Goal: Task Accomplishment & Management: Manage account settings

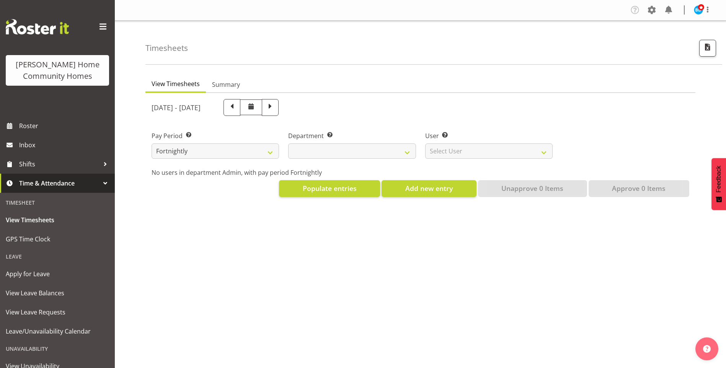
select select
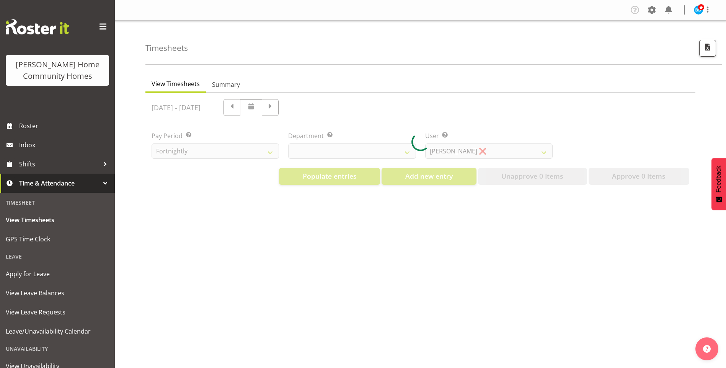
select select "8515"
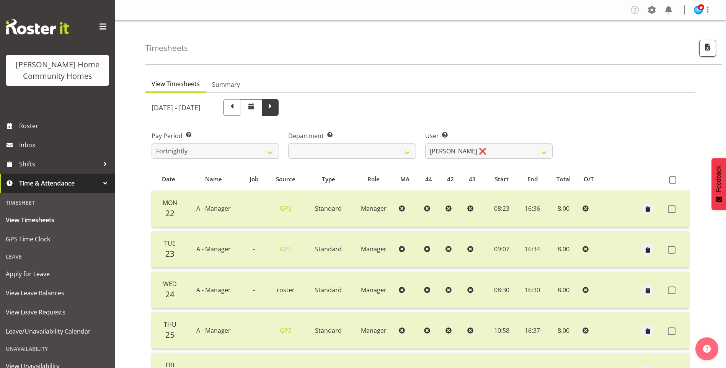
click at [279, 112] on span at bounding box center [270, 107] width 17 height 17
select select
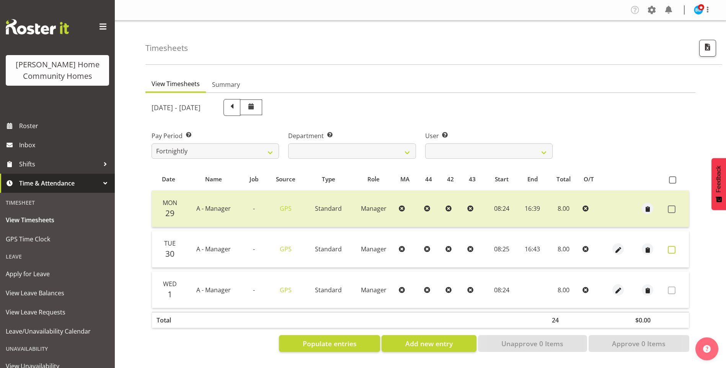
click at [667, 247] on td at bounding box center [677, 249] width 24 height 37
click at [671, 248] on span at bounding box center [672, 250] width 8 height 8
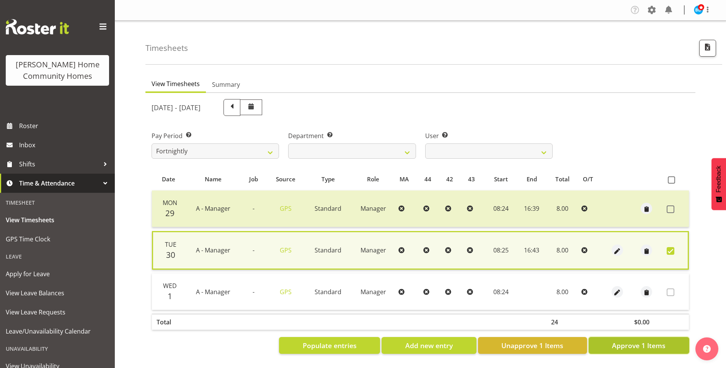
click at [641, 352] on button "Approve 1 Items" at bounding box center [638, 345] width 101 height 17
checkbox input "false"
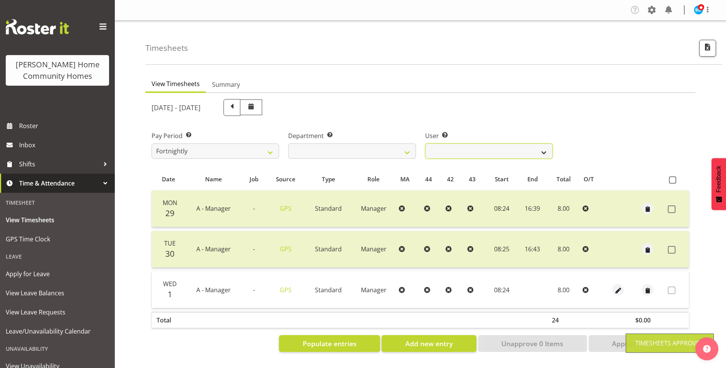
drag, startPoint x: 456, startPoint y: 150, endPoint x: 459, endPoint y: 156, distance: 7.0
click at [456, 150] on select "Barbara Dunlop ❌ Emily-Jayne Ashton ✔ Johanna Molina ❌ Kirsty Crossley ✔" at bounding box center [488, 150] width 127 height 15
select select "11346"
click at [425, 143] on select "Barbara Dunlop ❌ Emily-Jayne Ashton ✔ Johanna Molina ❌ Kirsty Crossley ✔" at bounding box center [488, 150] width 127 height 15
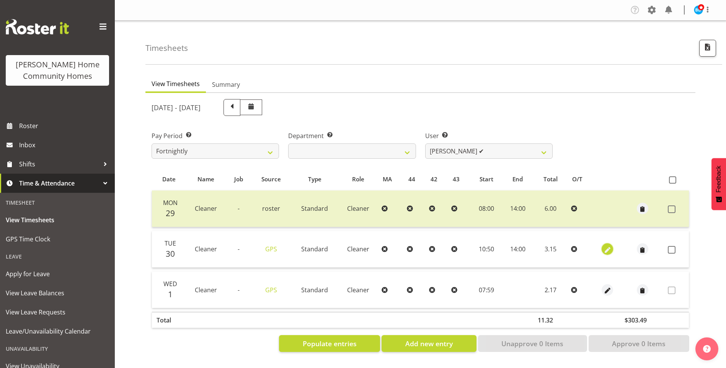
click at [608, 249] on span "button" at bounding box center [607, 250] width 9 height 9
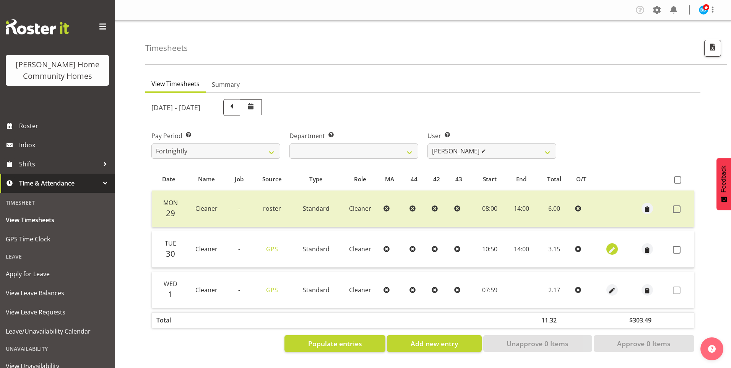
select select "Standard"
select select "8"
select select "2025"
select select "10"
select select "50"
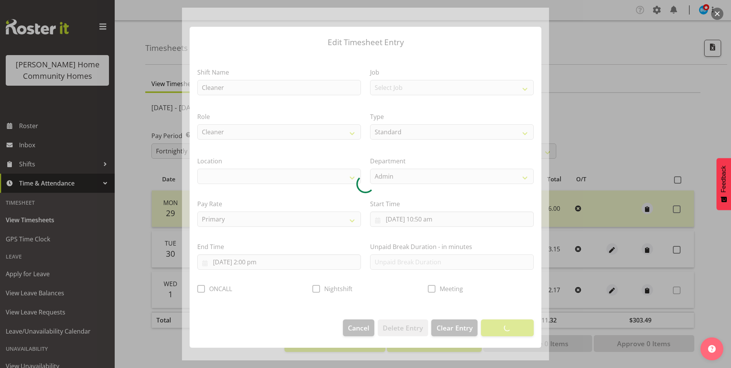
select select "1067"
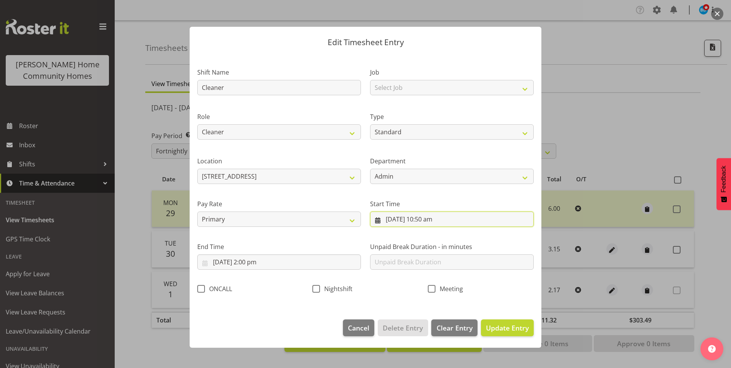
click at [427, 222] on input "30/09/2025, 10:50 am" at bounding box center [452, 219] width 164 height 15
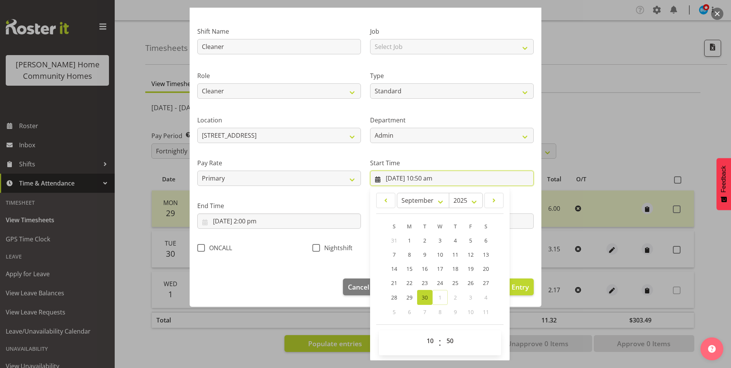
scroll to position [41, 0]
drag, startPoint x: 427, startPoint y: 342, endPoint x: 428, endPoint y: 332, distance: 9.7
click at [427, 341] on select "00 01 02 03 04 05 06 07 08 09 10 11 12 13 14 15 16 17 18 19 20 21 22 23" at bounding box center [431, 340] width 17 height 15
select select "8"
click at [423, 333] on select "00 01 02 03 04 05 06 07 08 09 10 11 12 13 14 15 16 17 18 19 20 21 22 23" at bounding box center [431, 340] width 17 height 15
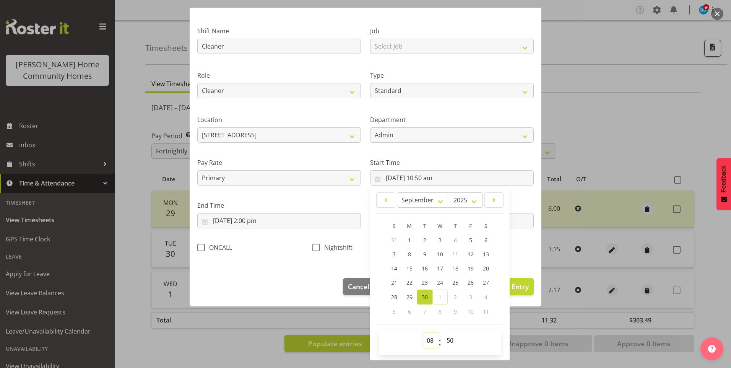
type input "30/09/2025, 8:50 am"
click at [446, 339] on select "00 01 02 03 04 05 06 07 08 09 10 11 12 13 14 15 16 17 18 19 20 21 22 23 24 25 2…" at bounding box center [451, 340] width 17 height 15
select select "0"
click at [443, 333] on select "00 01 02 03 04 05 06 07 08 09 10 11 12 13 14 15 16 17 18 19 20 21 22 23 24 25 2…" at bounding box center [451, 340] width 17 height 15
type input "30/09/2025, 8:00 am"
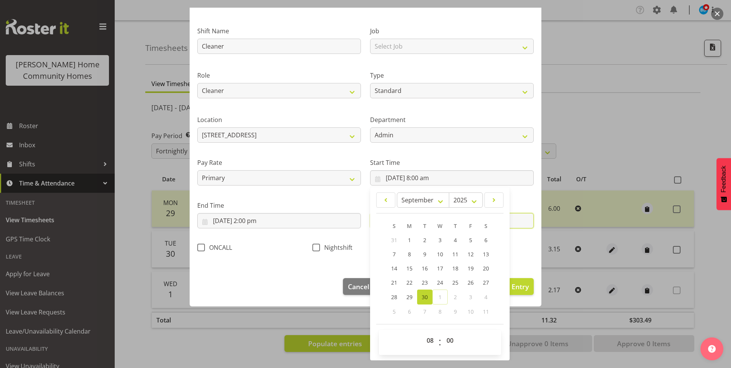
click at [522, 225] on input "text" at bounding box center [452, 220] width 164 height 15
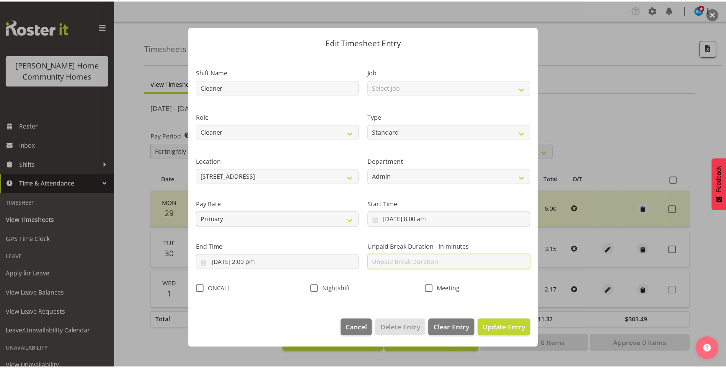
scroll to position [0, 0]
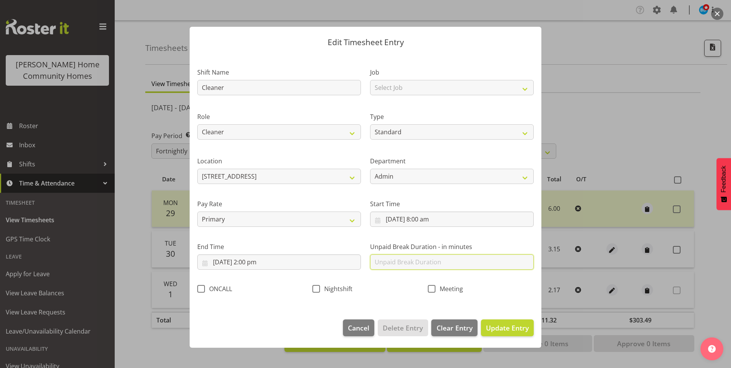
type input "0"
click at [509, 328] on span "Update Entry" at bounding box center [507, 327] width 43 height 9
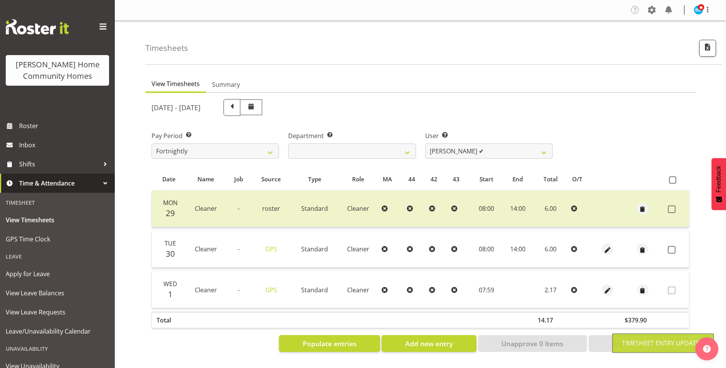
click at [673, 250] on span at bounding box center [672, 250] width 8 height 8
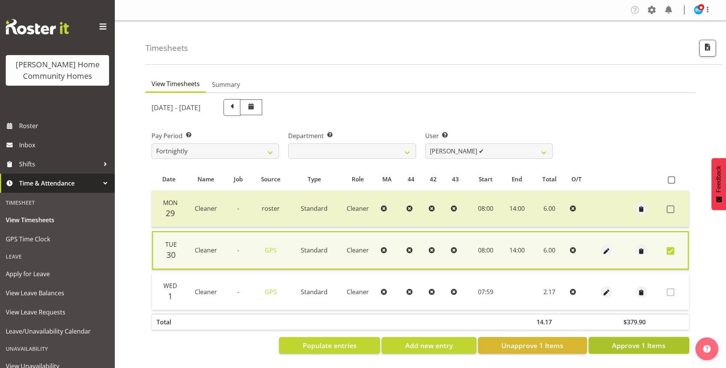
click at [626, 347] on span "Approve 1 Items" at bounding box center [639, 345] width 54 height 10
checkbox input "false"
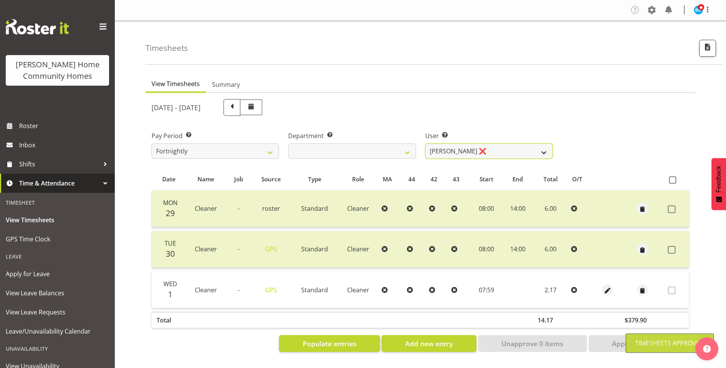
click at [446, 150] on select "Barbara Dunlop ❌ Emily-Jayne Ashton ❌ Johanna Molina ❌ Kirsty Crossley ✔" at bounding box center [488, 150] width 127 height 15
select select "8557"
click at [425, 143] on select "Barbara Dunlop ❌ Emily-Jayne Ashton ❌ Johanna Molina ❌ Kirsty Crossley ✔" at bounding box center [488, 150] width 127 height 15
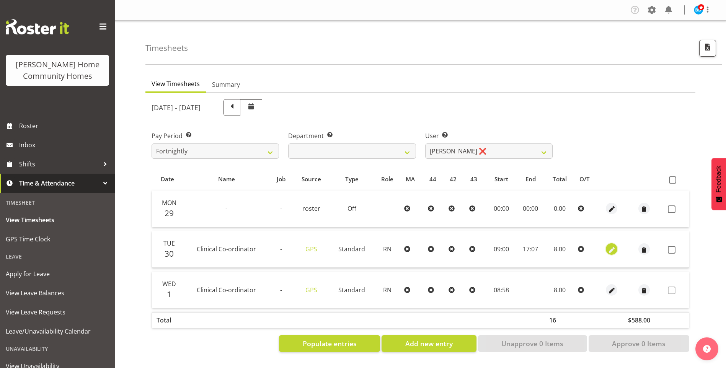
click at [612, 247] on span "button" at bounding box center [611, 250] width 9 height 9
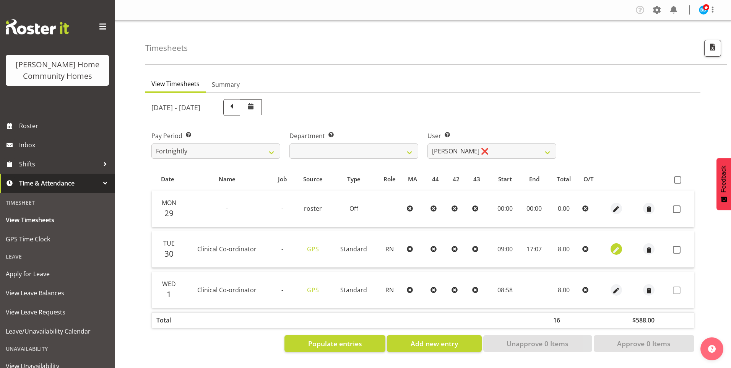
select select "1216"
select select "Standard"
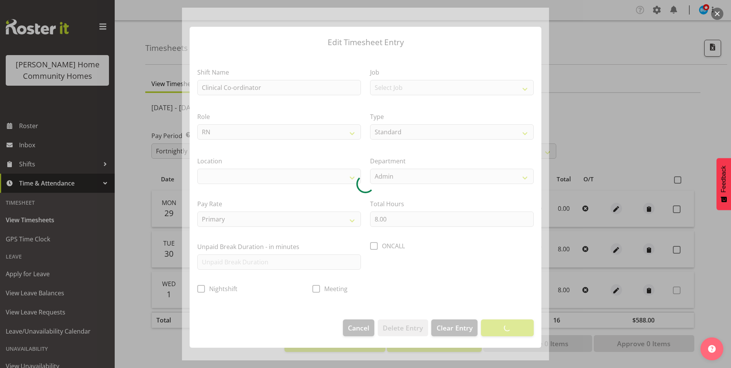
select select "1067"
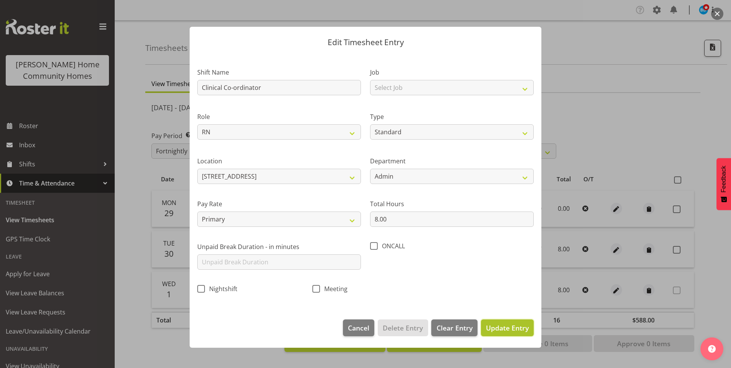
click at [519, 325] on span "Update Entry" at bounding box center [507, 327] width 43 height 9
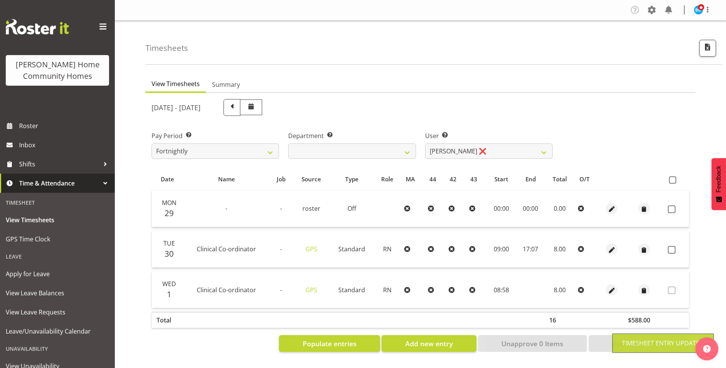
click at [673, 250] on div at bounding box center [420, 226] width 550 height 266
click at [672, 250] on span at bounding box center [672, 250] width 8 height 8
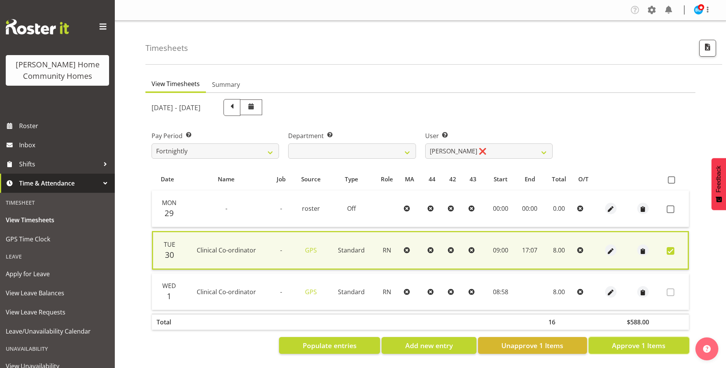
drag, startPoint x: 633, startPoint y: 344, endPoint x: 614, endPoint y: 307, distance: 41.9
click at [634, 342] on span "Approve 1 Items" at bounding box center [639, 345] width 54 height 10
checkbox input "false"
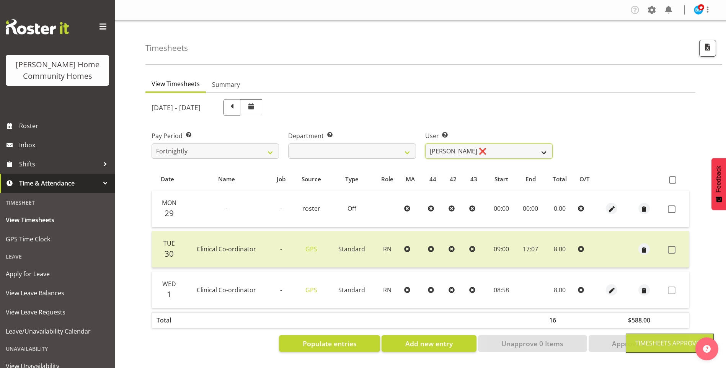
drag, startPoint x: 457, startPoint y: 150, endPoint x: 459, endPoint y: 158, distance: 8.6
click at [457, 150] on select "Barbara Dunlop ❌ Emily-Jayne Ashton ❌ Johanna Molina ❌ Kirsty Crossley ✔" at bounding box center [488, 150] width 127 height 15
select select "8517"
click at [425, 143] on select "Barbara Dunlop ❌ Emily-Jayne Ashton ❌ Johanna Molina ❌ Kirsty Crossley ✔" at bounding box center [488, 150] width 127 height 15
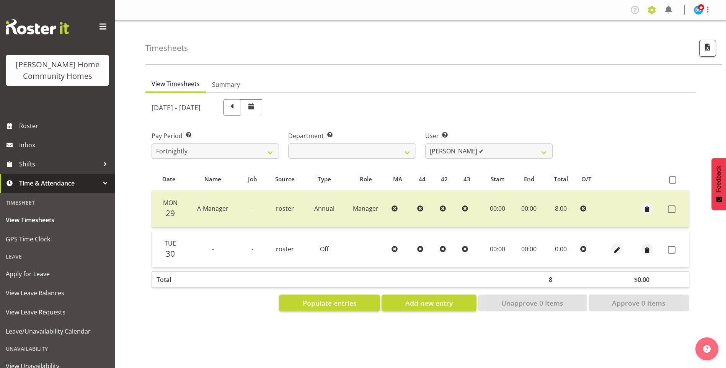
click at [653, 10] on span at bounding box center [651, 10] width 12 height 12
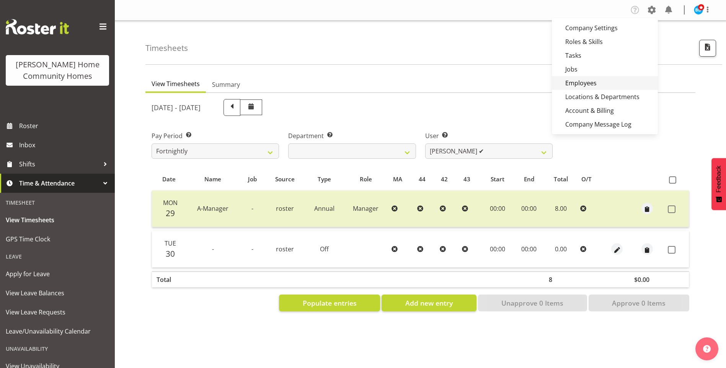
click at [582, 79] on link "Employees" at bounding box center [605, 83] width 106 height 14
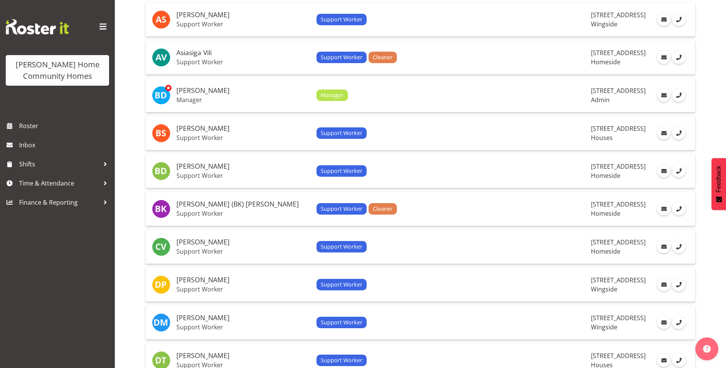
scroll to position [115, 0]
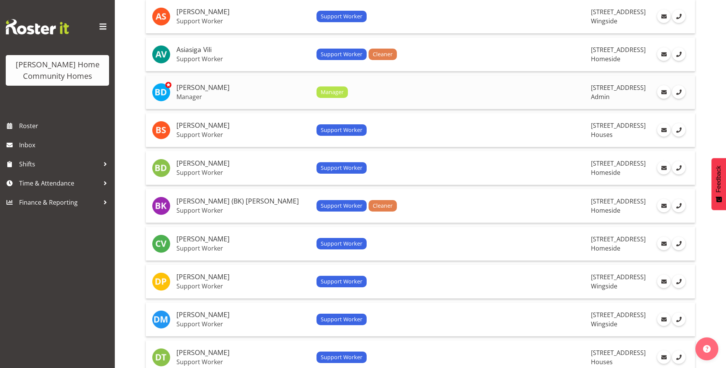
click at [227, 88] on h5 "[PERSON_NAME]" at bounding box center [243, 88] width 134 height 8
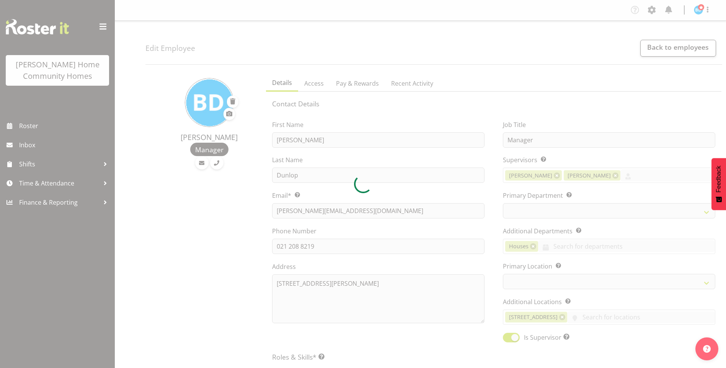
select select "TimelineWeek"
select select "gps-via-roster"
select select "roster"
select select "day"
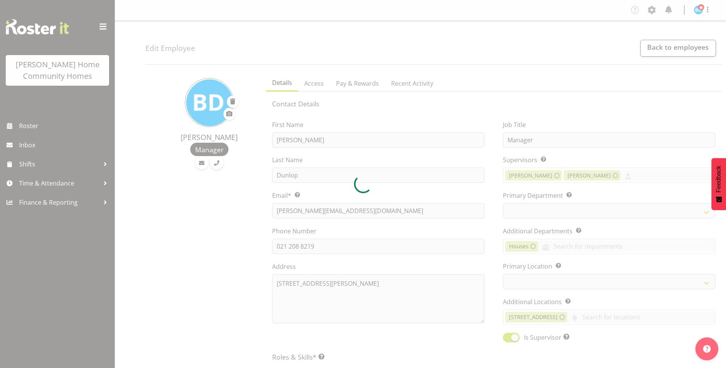
select select "day"
select select
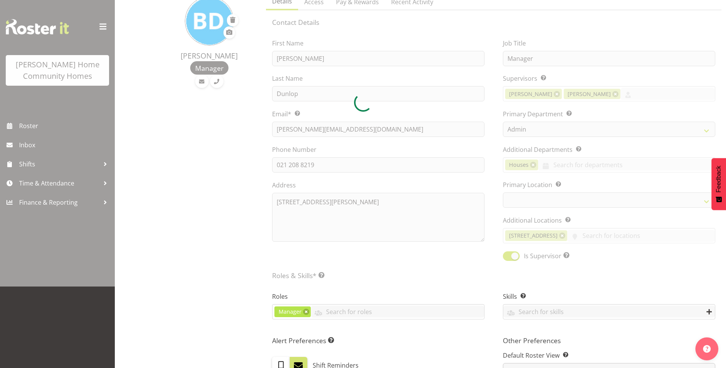
select select "1067"
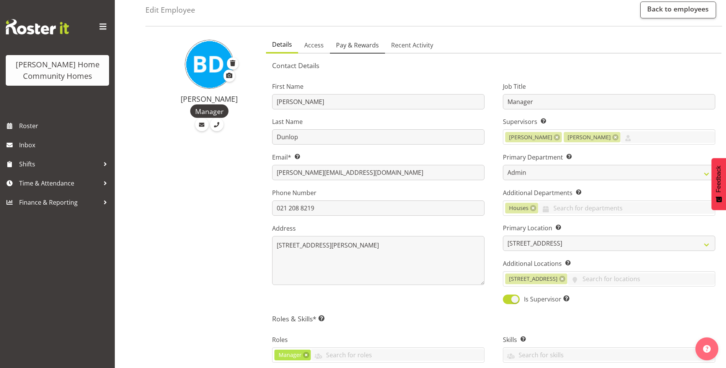
click at [355, 44] on span "Pay & Rewards" at bounding box center [357, 45] width 43 height 9
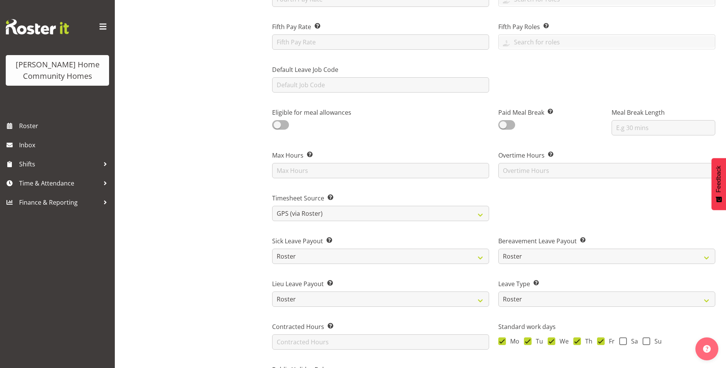
scroll to position [344, 0]
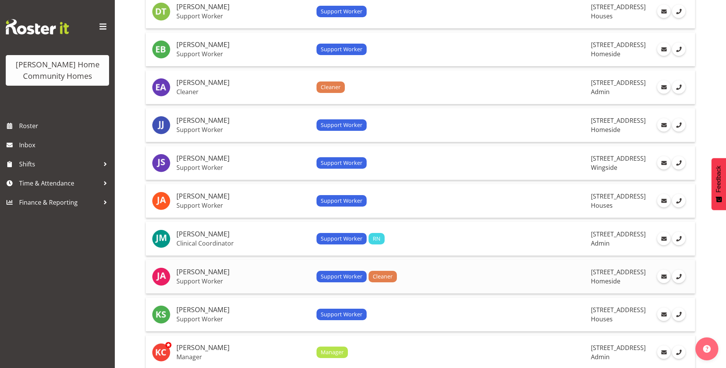
scroll to position [497, 0]
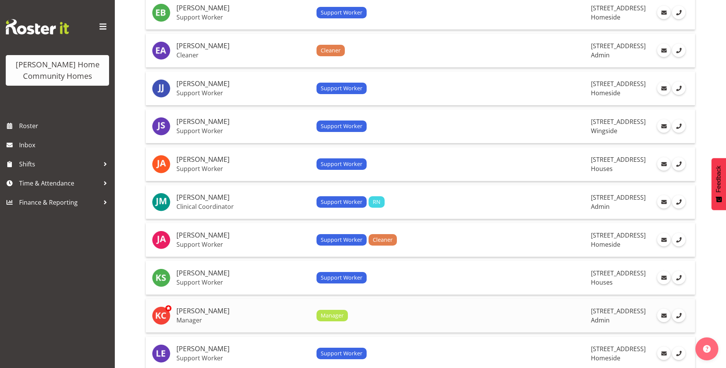
click at [199, 305] on td "Kirsty Crossley Manager" at bounding box center [243, 316] width 140 height 34
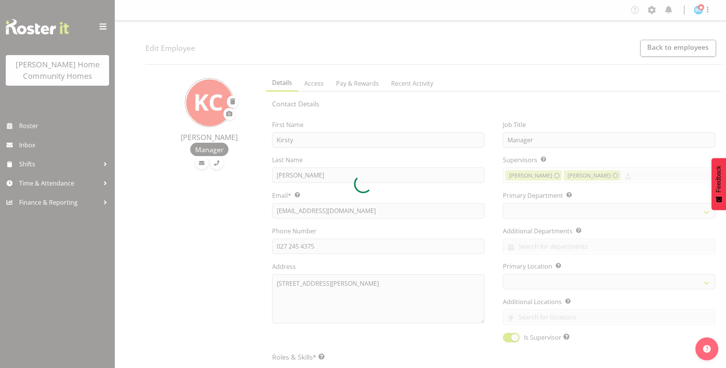
select select "TimelineWeek"
select select "1067"
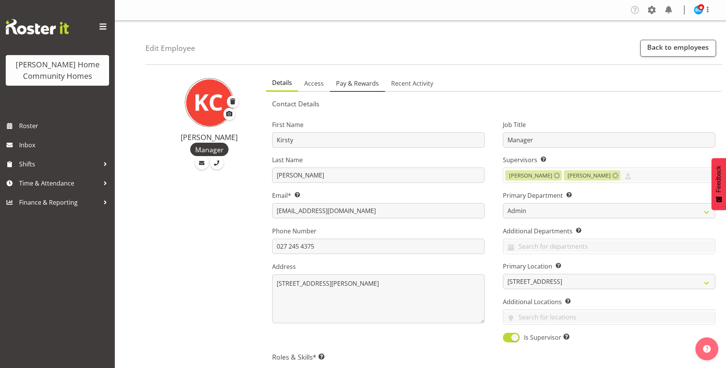
click at [362, 80] on span "Pay & Rewards" at bounding box center [357, 83] width 43 height 9
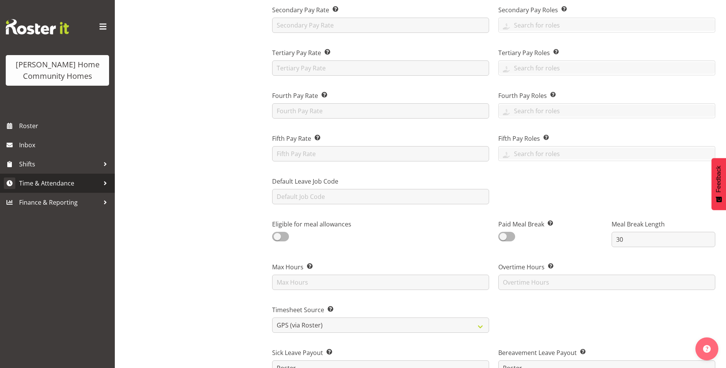
scroll to position [191, 0]
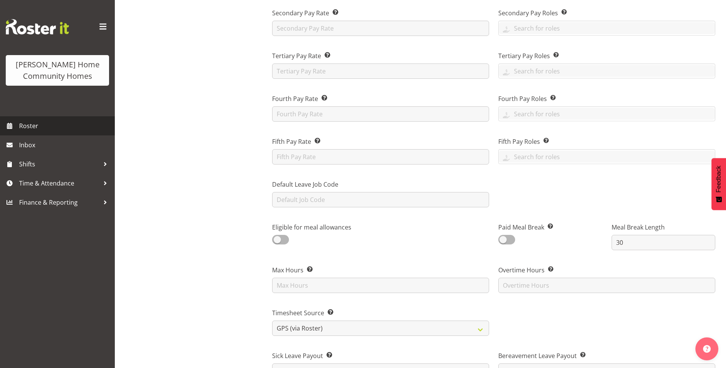
click at [44, 126] on span "Roster" at bounding box center [65, 125] width 92 height 11
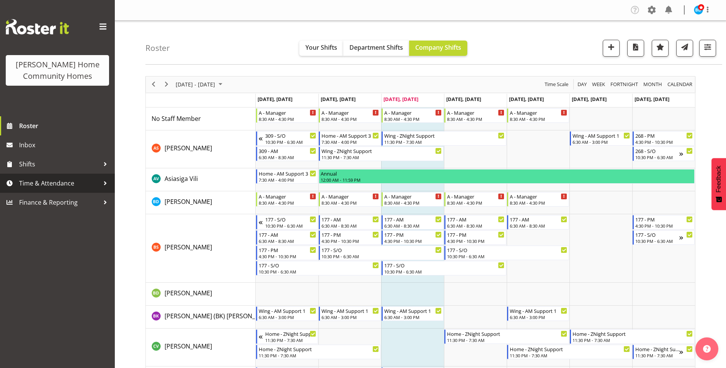
drag, startPoint x: 49, startPoint y: 186, endPoint x: 47, endPoint y: 190, distance: 3.9
click at [49, 186] on span "Time & Attendance" at bounding box center [59, 183] width 80 height 11
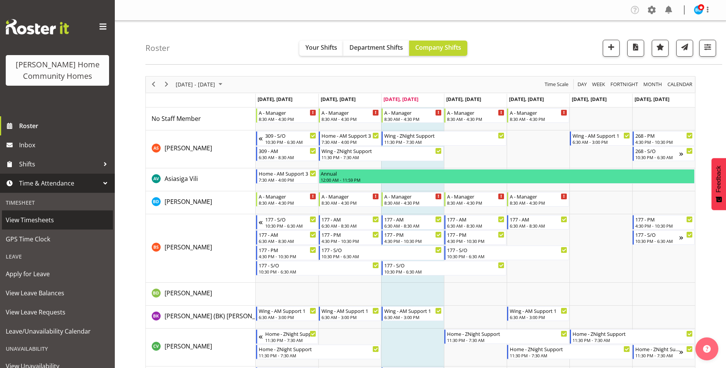
click at [34, 220] on span "View Timesheets" at bounding box center [57, 219] width 103 height 11
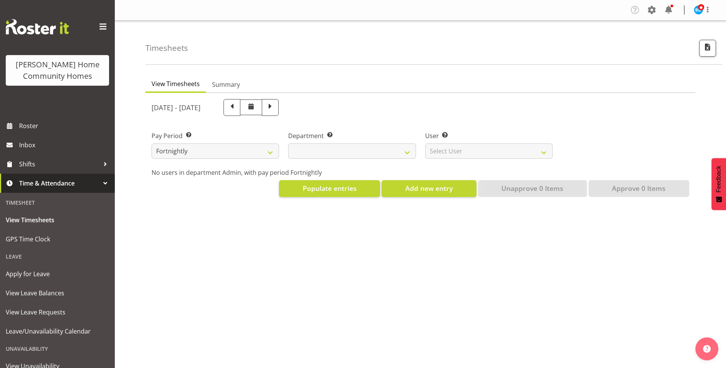
select select
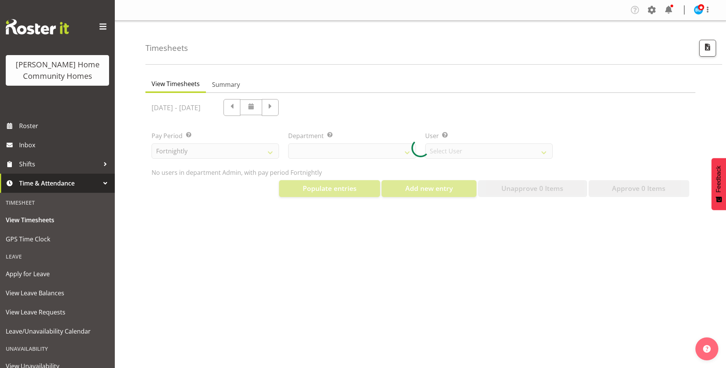
select select "8515"
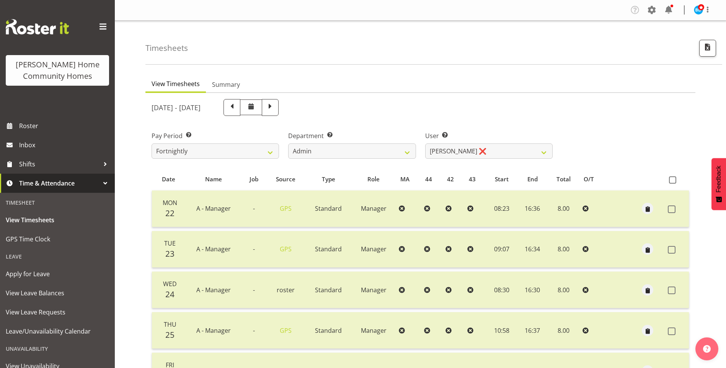
click at [275, 110] on span at bounding box center [270, 107] width 10 height 10
select select
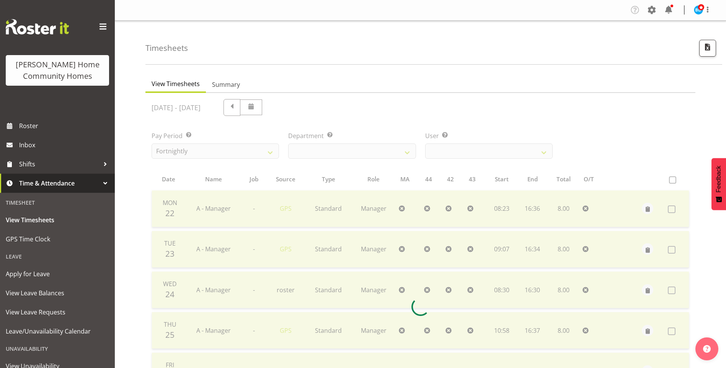
click at [475, 151] on div at bounding box center [420, 307] width 550 height 428
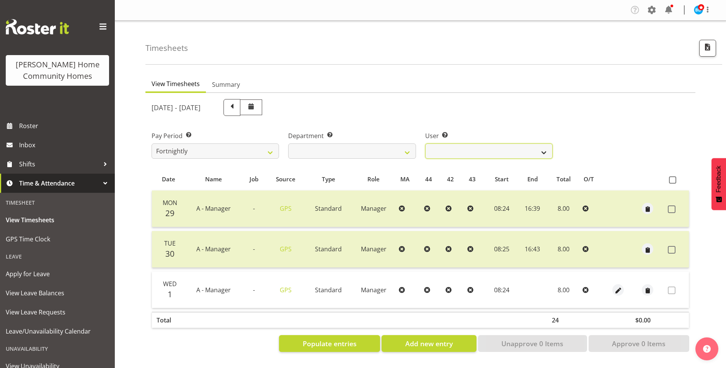
click at [475, 151] on select "Barbara Dunlop ❌ Emily-Jayne Ashton ❌ Johanna Molina ❌ Kirsty Crossley ❌" at bounding box center [488, 150] width 127 height 15
select select "8517"
click at [425, 143] on select "Barbara Dunlop ❌ Emily-Jayne Ashton ❌ Johanna Molina ❌ Kirsty Crossley ❌" at bounding box center [488, 150] width 127 height 15
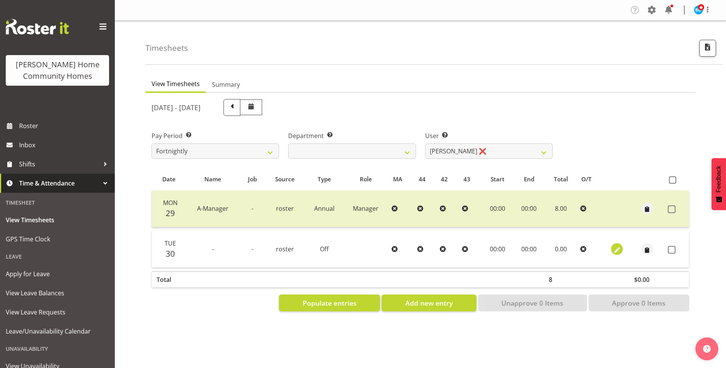
click at [620, 250] on span "button" at bounding box center [616, 250] width 9 height 9
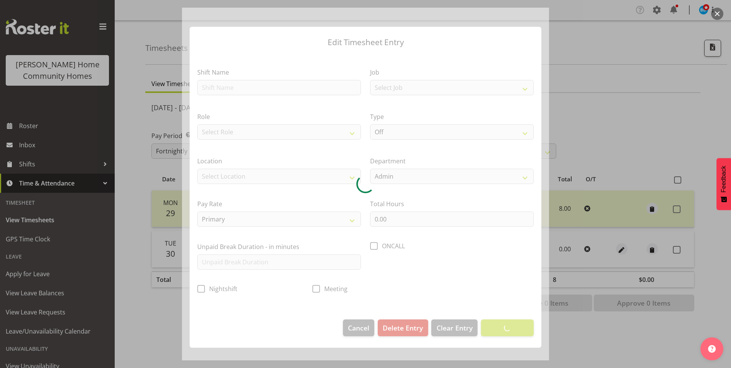
click at [249, 90] on div at bounding box center [365, 184] width 367 height 353
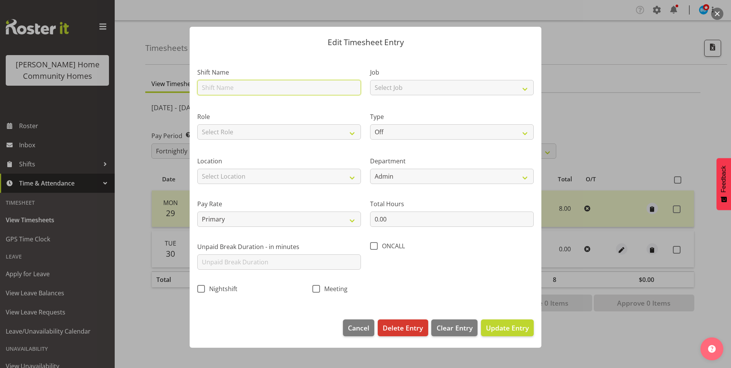
click at [234, 90] on input "text" at bounding box center [279, 87] width 164 height 15
type input "A - Manager"
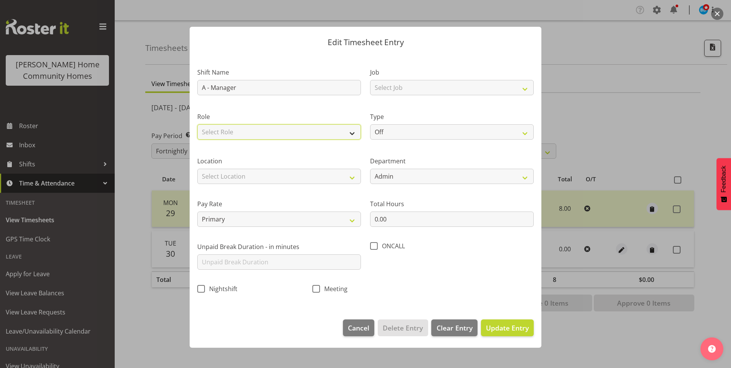
click at [229, 132] on select "Select Role Manager" at bounding box center [279, 131] width 164 height 15
select select "1215"
click at [197, 124] on select "Select Role Manager" at bounding box center [279, 131] width 164 height 15
click at [220, 170] on select "Select Location 177 Halswell Rd 268 Hendersons Rd 307 Hendersons Rd 309 Henders…" at bounding box center [279, 176] width 164 height 15
select select "1067"
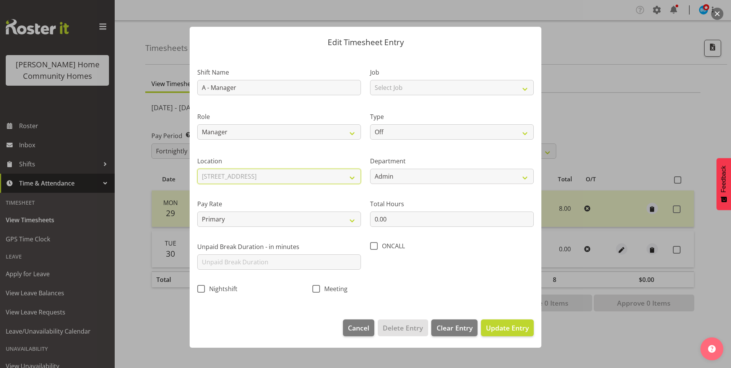
click at [197, 169] on select "Select Location 177 Halswell Rd 268 Hendersons Rd 307 Hendersons Rd 309 Henders…" at bounding box center [279, 176] width 164 height 15
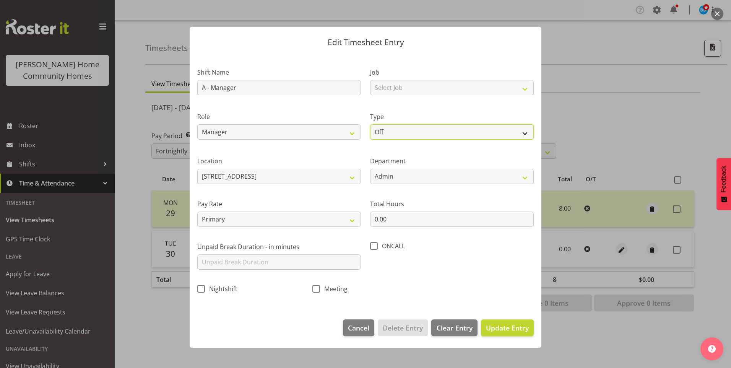
click at [379, 131] on select "Off Standard Public Holiday Public Holiday (Worked) Day In Lieu Annual Leave Si…" at bounding box center [452, 131] width 164 height 15
select select "Annual"
click at [370, 124] on select "Off Standard Public Holiday Public Holiday (Worked) Day In Lieu Annual Leave Si…" at bounding box center [452, 131] width 164 height 15
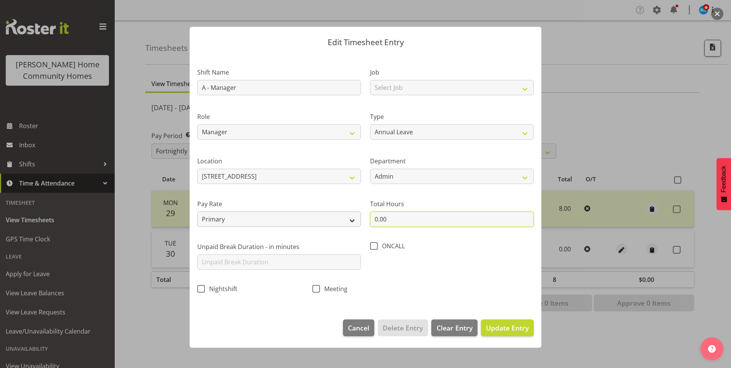
drag, startPoint x: 353, startPoint y: 216, endPoint x: 333, endPoint y: 214, distance: 20.4
click at [339, 216] on div "Shift Name A - Manager Job Select Job Floater Role Manager Type Off Standard Pu…" at bounding box center [366, 178] width 346 height 243
type input "8.00"
click at [523, 326] on span "Update Entry" at bounding box center [507, 327] width 43 height 9
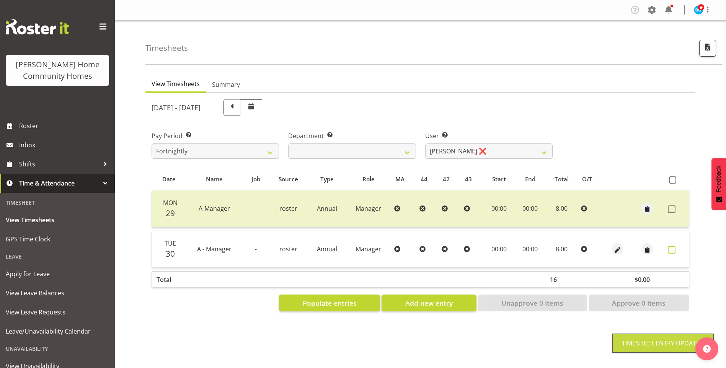
click at [671, 248] on span at bounding box center [672, 250] width 8 height 8
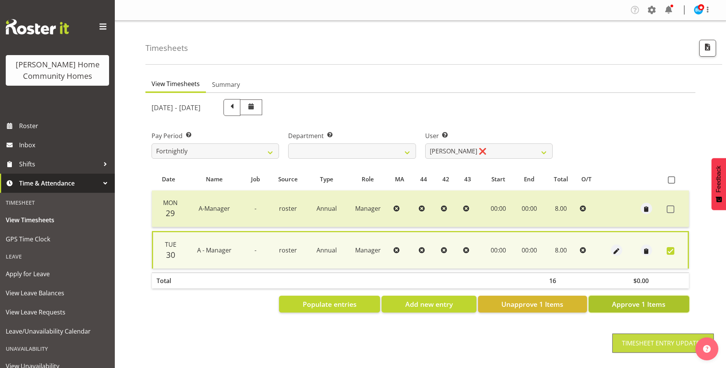
click at [649, 309] on button "Approve 1 Items" at bounding box center [638, 304] width 101 height 17
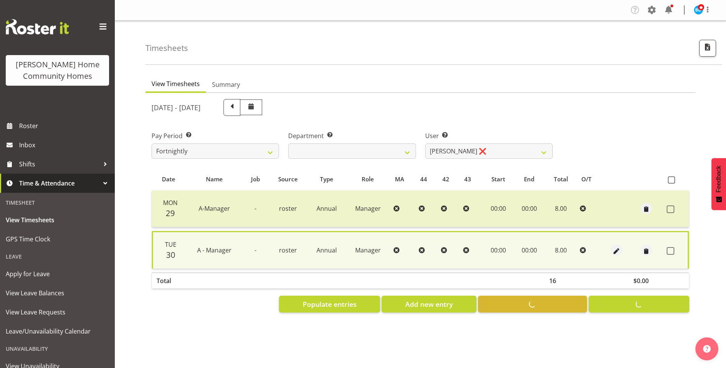
checkbox input "false"
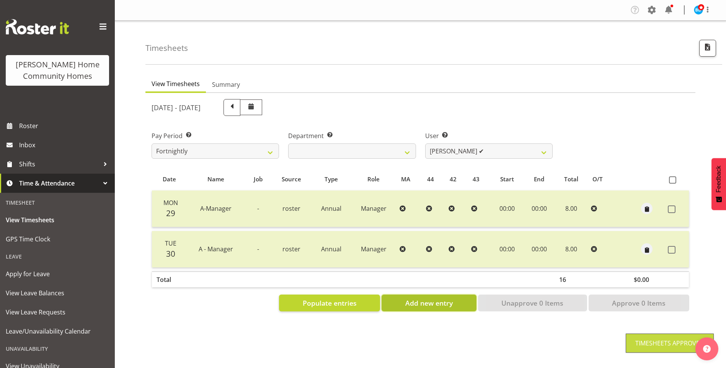
click at [451, 306] on span "Add new entry" at bounding box center [428, 303] width 47 height 10
select select
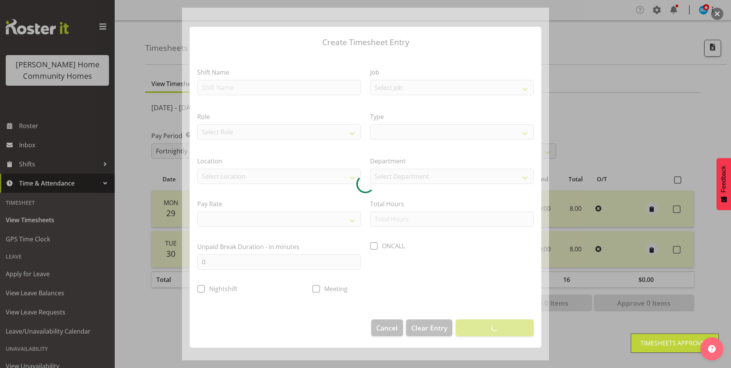
select select
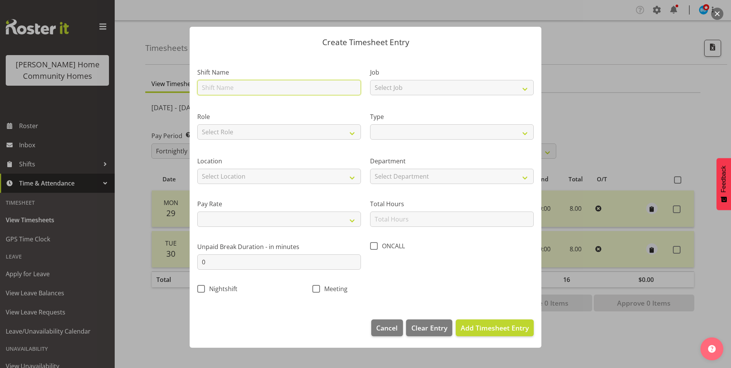
click at [276, 91] on input "text" at bounding box center [279, 87] width 164 height 15
type input "A - Manager"
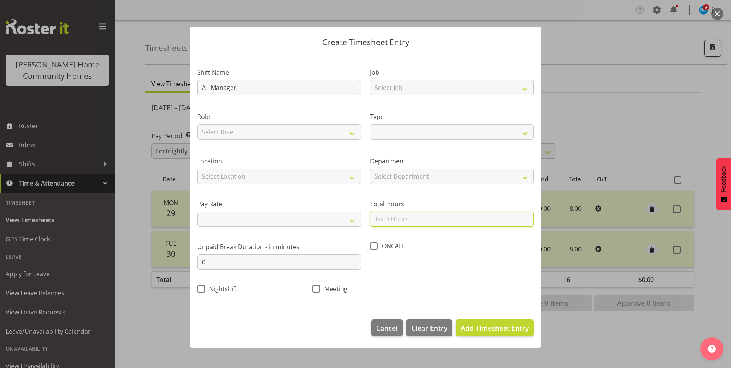
type input "8.00"
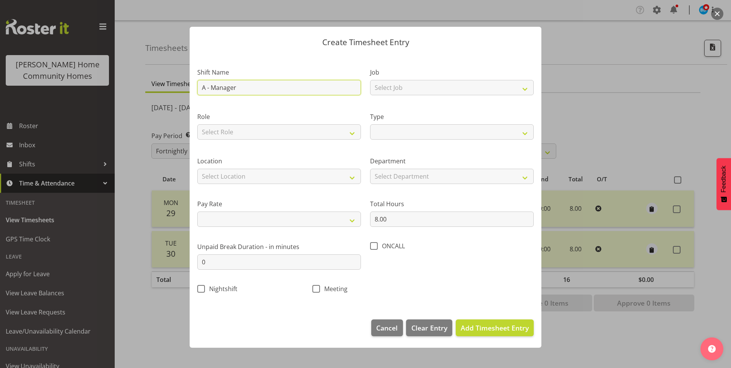
select select
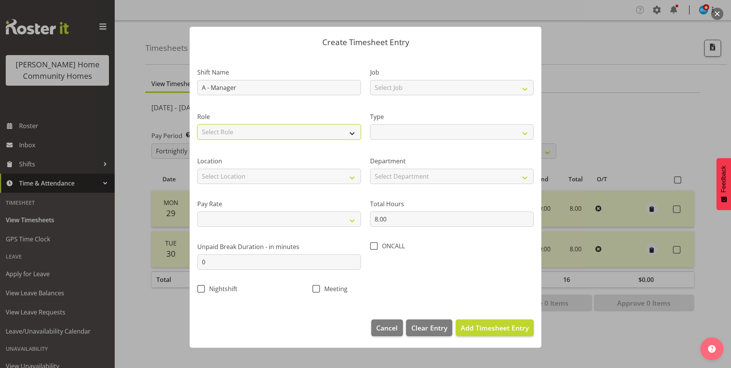
click at [223, 132] on select "Select Role Manager" at bounding box center [279, 131] width 164 height 15
select select "1215"
click at [197, 124] on select "Select Role Manager" at bounding box center [279, 131] width 164 height 15
select select
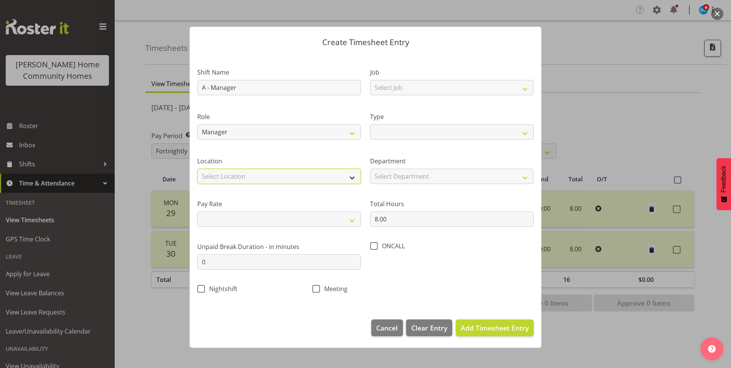
click at [215, 173] on select "Select Location 177 Halswell Rd 268 Hendersons Rd 307 Hendersons Rd 309 Henders…" at bounding box center [279, 176] width 164 height 15
select select "1067"
click at [197, 169] on select "Select Location 177 Halswell Rd 268 Hendersons Rd 307 Hendersons Rd 309 Henders…" at bounding box center [279, 176] width 164 height 15
select select
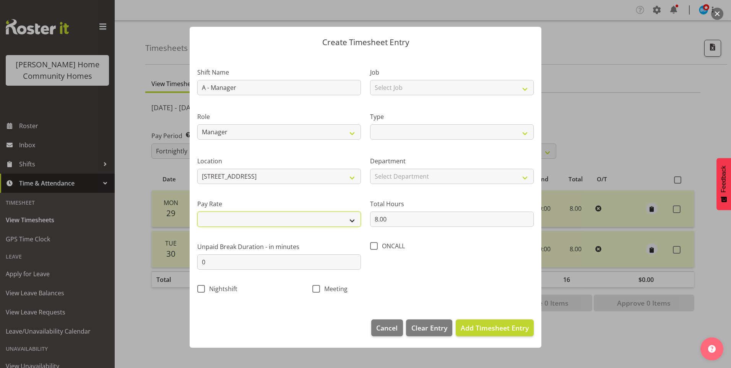
click at [249, 221] on select "Primary Secondary Tertiary Fourth Fifth" at bounding box center [279, 219] width 164 height 15
select select "primary"
click at [197, 212] on select "Primary Secondary Tertiary Fourth Fifth" at bounding box center [279, 219] width 164 height 15
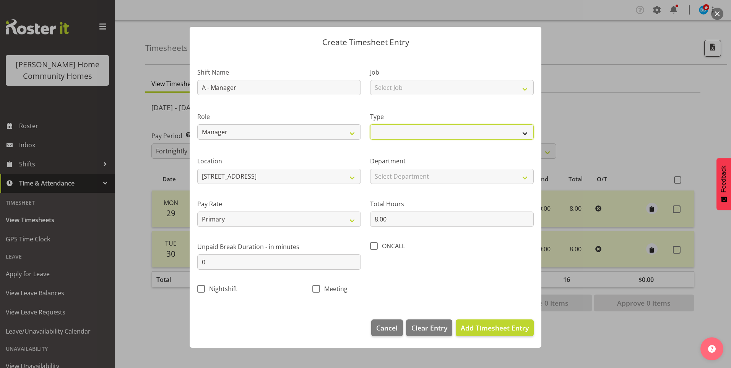
drag, startPoint x: 391, startPoint y: 130, endPoint x: 391, endPoint y: 134, distance: 4.6
click at [391, 130] on select "Off Standard Public Holiday Public Holiday (Worked) Day In Lieu Annual Leave Si…" at bounding box center [452, 131] width 164 height 15
select select "Annual"
click at [370, 124] on select "Off Standard Public Holiday Public Holiday (Worked) Day In Lieu Annual Leave Si…" at bounding box center [452, 131] width 164 height 15
drag, startPoint x: 393, startPoint y: 179, endPoint x: 393, endPoint y: 185, distance: 5.7
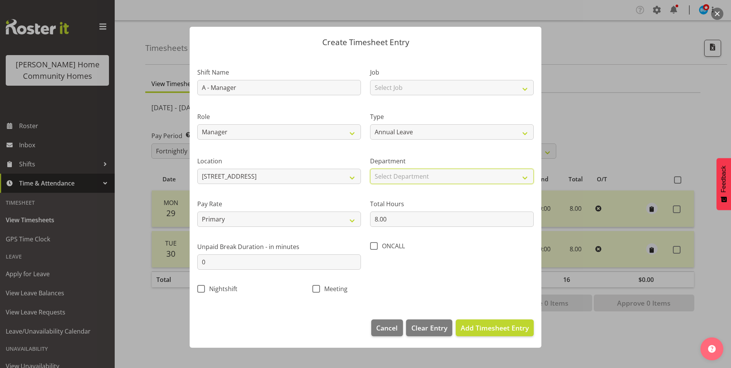
click at [393, 180] on select "Select Department Admin" at bounding box center [452, 176] width 164 height 15
select select "747"
click at [370, 169] on select "Select Department Admin" at bounding box center [452, 176] width 164 height 15
click at [492, 331] on span "Add Timesheet Entry" at bounding box center [495, 327] width 68 height 9
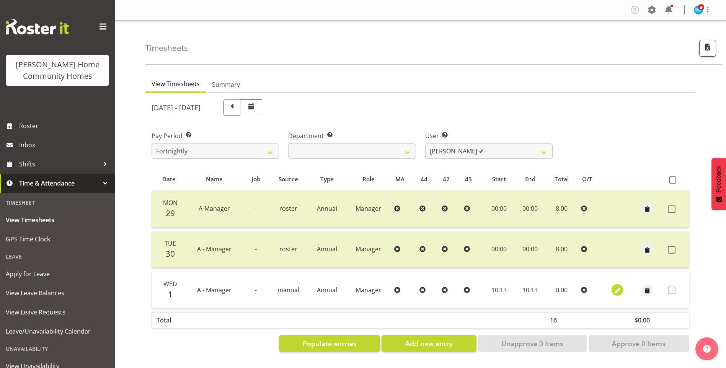
click at [616, 286] on span "button" at bounding box center [617, 290] width 9 height 9
select select "Annual"
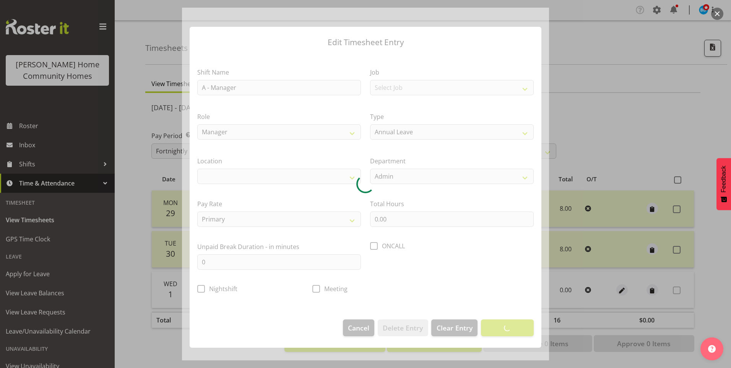
select select "1067"
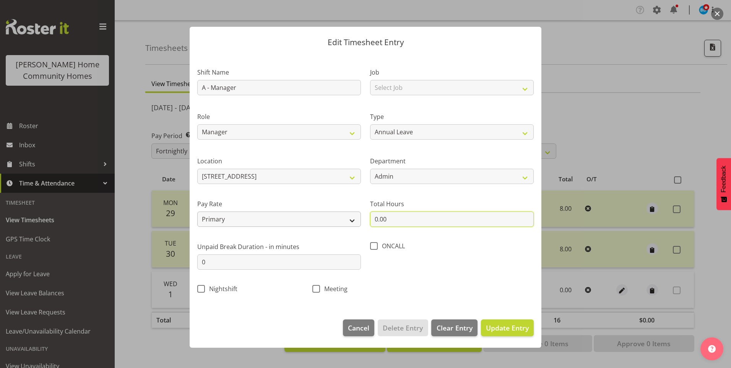
drag, startPoint x: 403, startPoint y: 222, endPoint x: 270, endPoint y: 215, distance: 133.3
click at [323, 222] on div "Shift Name A - Manager Job Select Job Floater Role Manager Type Off Standard Pu…" at bounding box center [366, 178] width 346 height 243
type input "8.00"
click at [508, 326] on span "Update Entry" at bounding box center [507, 327] width 43 height 9
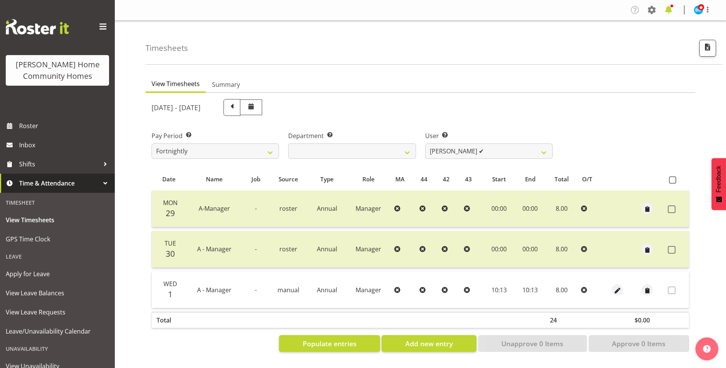
click at [669, 7] on span at bounding box center [668, 10] width 12 height 12
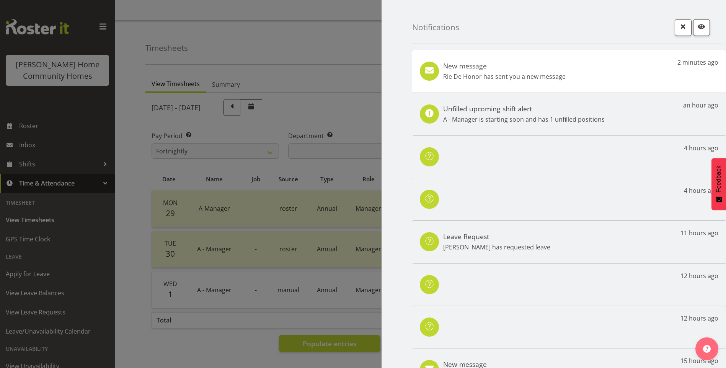
click at [573, 73] on div "New message Rie De Honor has sent you a new message 2 minutes ago" at bounding box center [569, 71] width 314 height 43
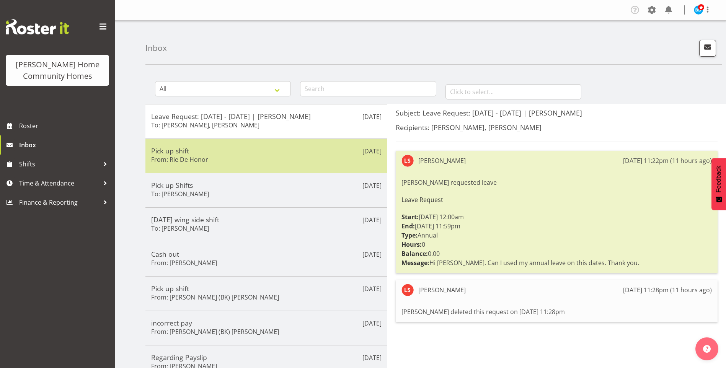
click at [335, 147] on h5 "Pick up shift" at bounding box center [266, 151] width 230 height 8
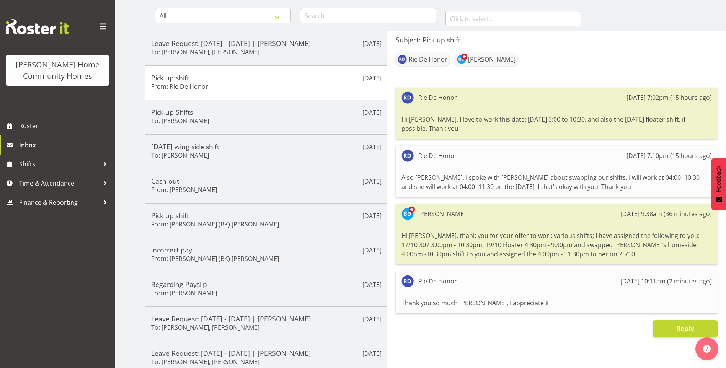
scroll to position [77, 0]
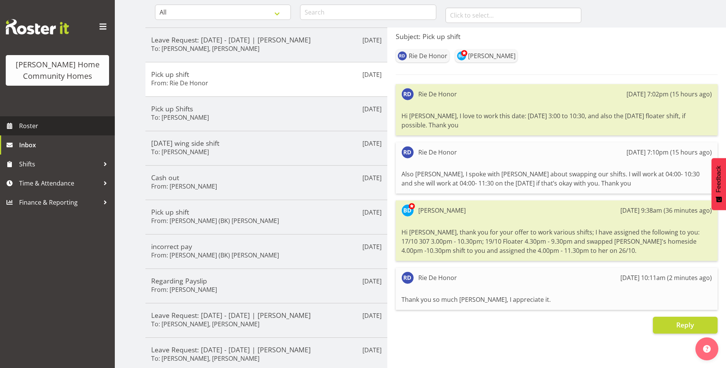
click at [67, 123] on span "Roster" at bounding box center [65, 125] width 92 height 11
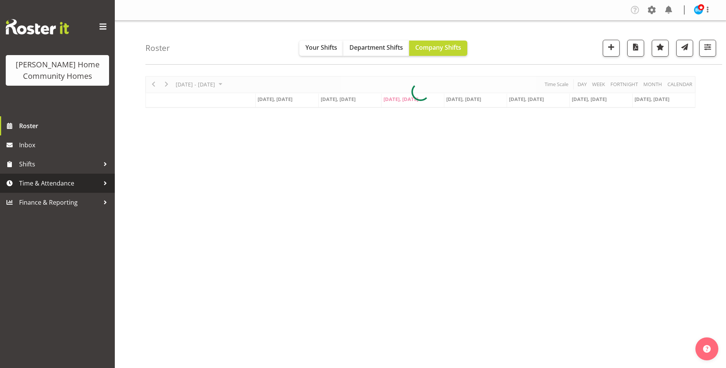
click at [64, 183] on span "Time & Attendance" at bounding box center [59, 183] width 80 height 11
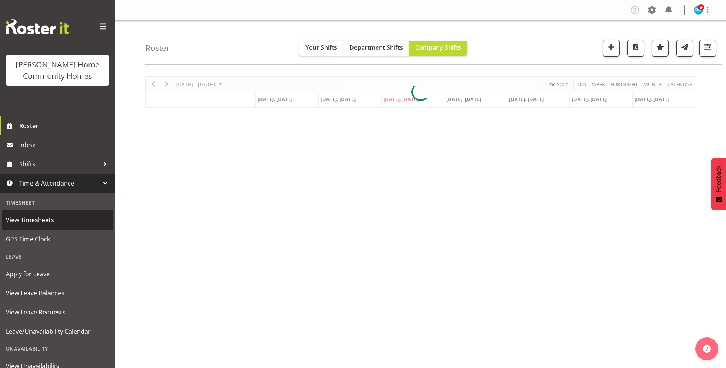
click at [54, 220] on span "View Timesheets" at bounding box center [57, 219] width 103 height 11
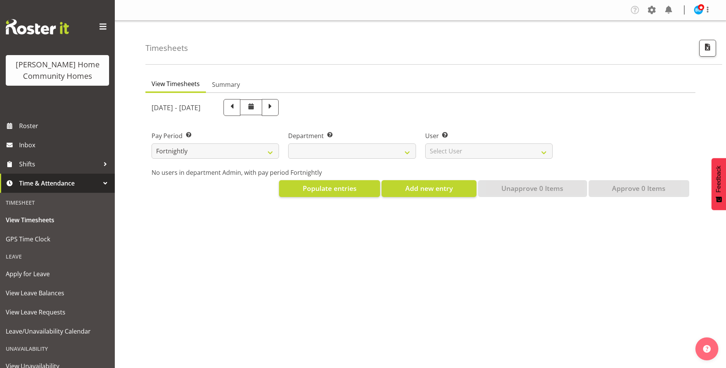
select select
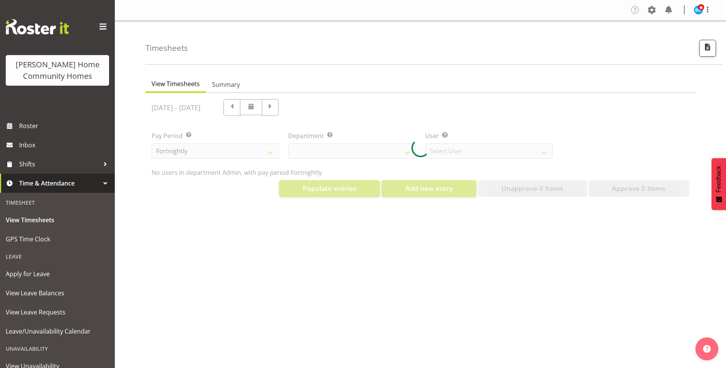
select select "8515"
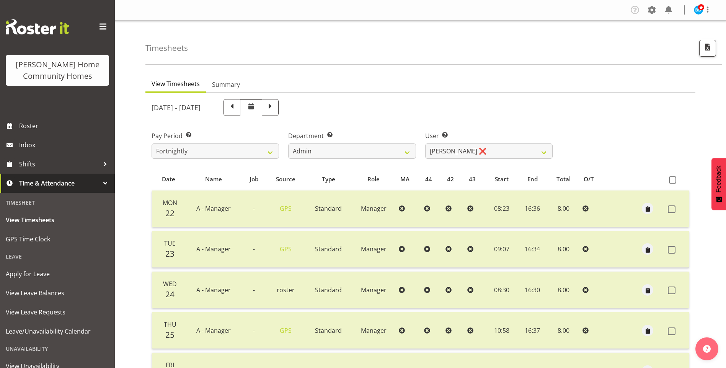
click at [275, 108] on span at bounding box center [270, 107] width 10 height 10
select select
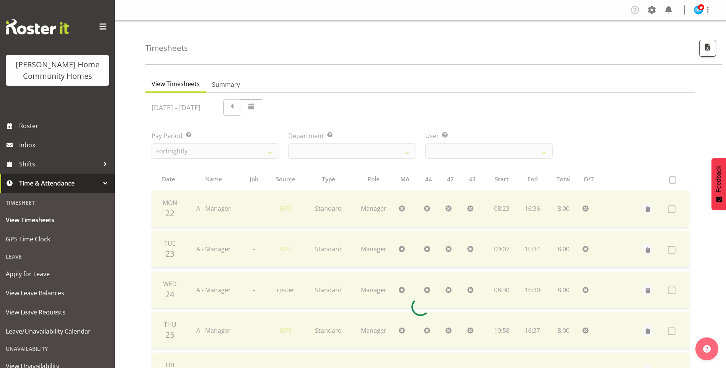
click at [315, 150] on div at bounding box center [420, 307] width 550 height 428
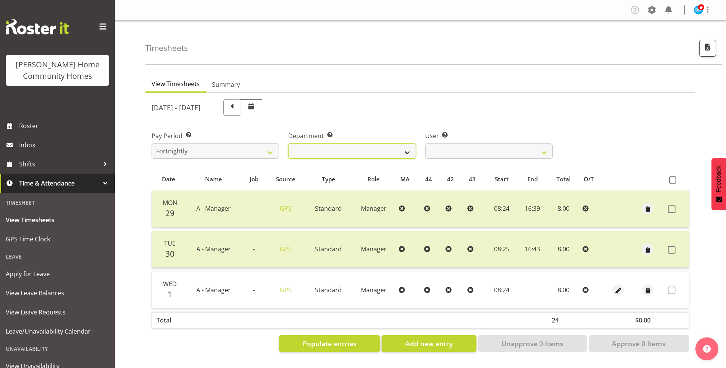
click at [315, 150] on select "Admin Homeside Houses Wingside" at bounding box center [351, 150] width 127 height 15
select select "746"
click at [288, 143] on select "Admin Homeside Houses Wingside" at bounding box center [351, 150] width 127 height 15
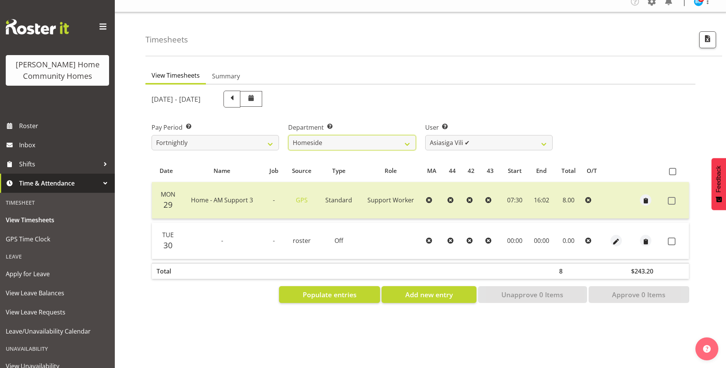
scroll to position [14, 0]
click at [237, 96] on span at bounding box center [232, 98] width 10 height 10
select select
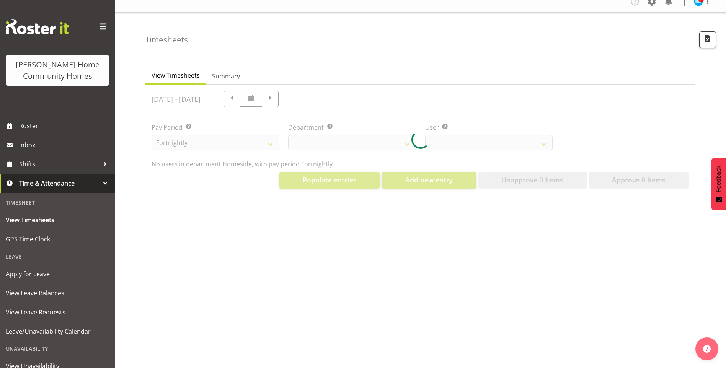
select select "746"
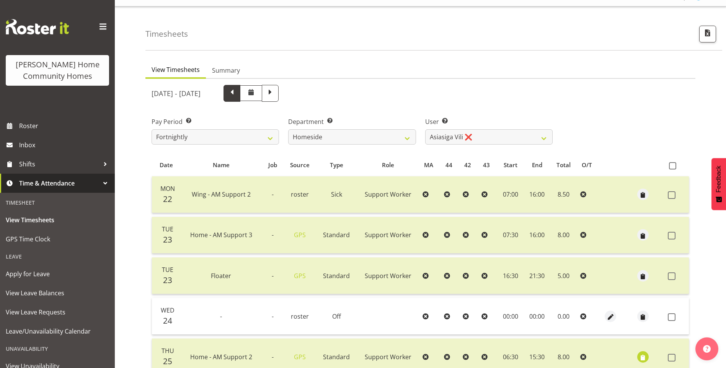
click at [237, 94] on span at bounding box center [232, 93] width 10 height 10
select select
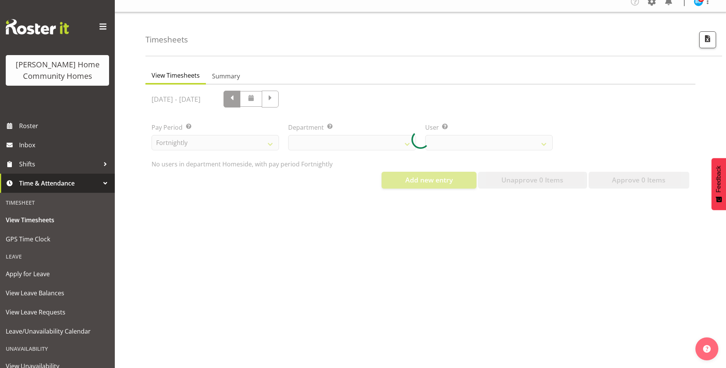
select select "746"
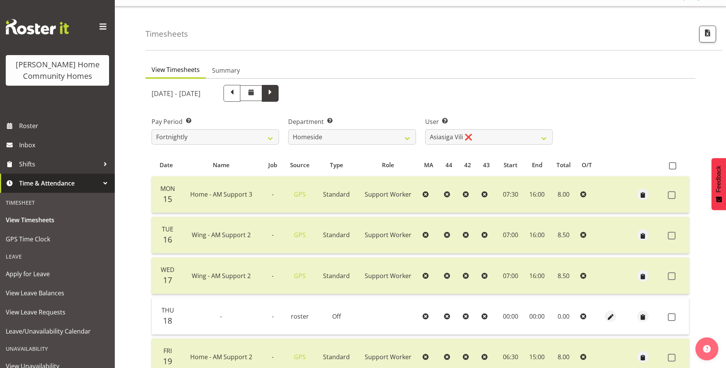
click at [279, 93] on span at bounding box center [270, 93] width 17 height 17
select select
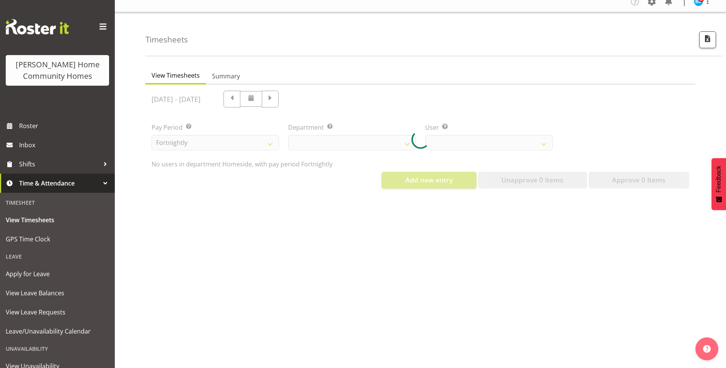
select select "746"
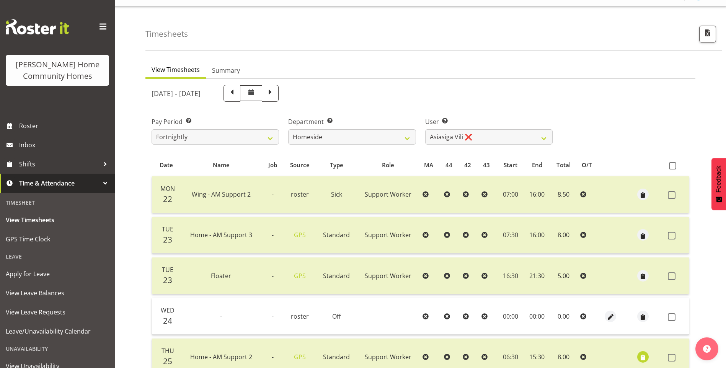
click at [275, 94] on span at bounding box center [270, 93] width 10 height 10
select select
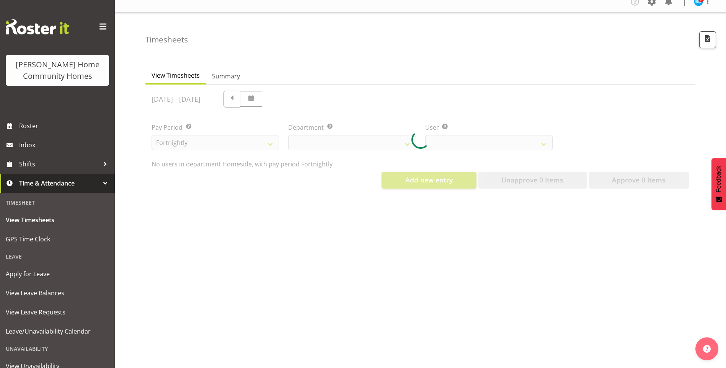
select select "746"
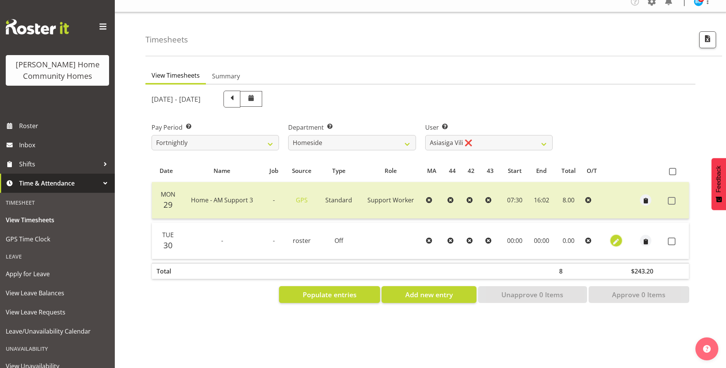
click at [614, 237] on span "button" at bounding box center [615, 241] width 9 height 9
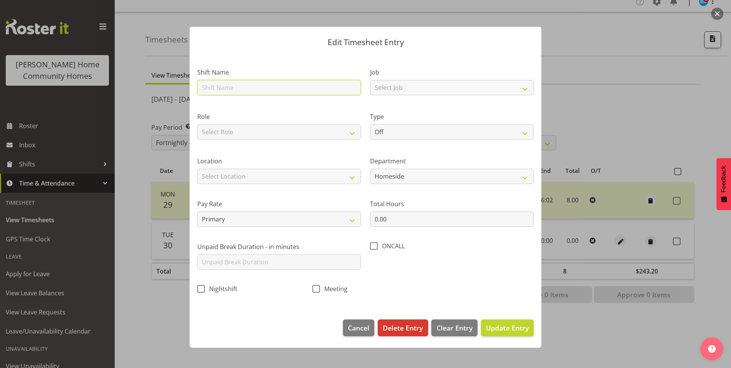
click at [265, 90] on input "text" at bounding box center [279, 87] width 164 height 15
type input "Wing - AM Support 2"
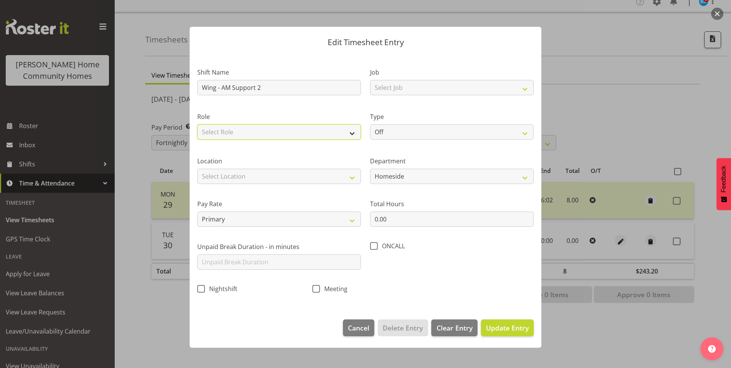
drag, startPoint x: 238, startPoint y: 134, endPoint x: 238, endPoint y: 138, distance: 3.8
click at [237, 134] on select "Select Role Support Worker Cleaner" at bounding box center [279, 131] width 164 height 15
select select "1214"
click at [197, 124] on select "Select Role Support Worker Cleaner" at bounding box center [279, 131] width 164 height 15
click at [228, 180] on select "Select Location 177 Halswell Rd 268 Hendersons Rd 307 Hendersons Rd 309 Henders…" at bounding box center [279, 176] width 164 height 15
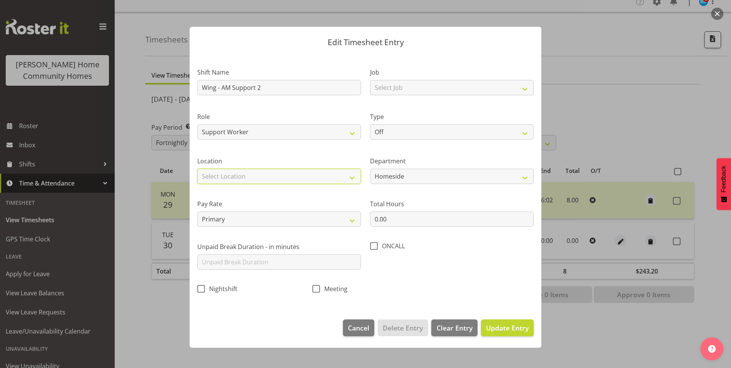
select select "1071"
click at [197, 169] on select "Select Location 177 Halswell Rd 268 Hendersons Rd 307 Hendersons Rd 309 Henders…" at bounding box center [279, 176] width 164 height 15
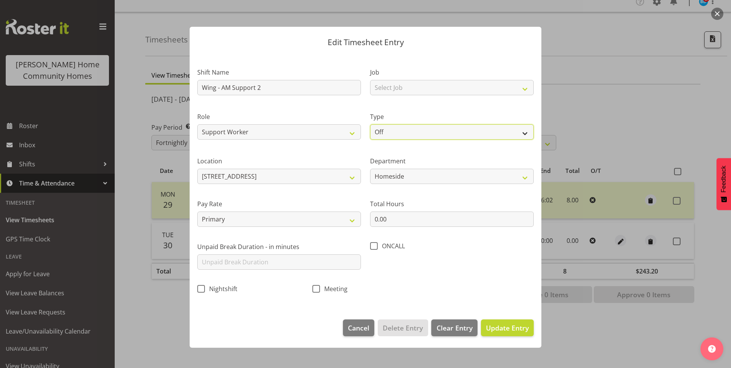
click at [384, 136] on select "Off Standard Public Holiday Public Holiday (Worked) Day In Lieu Annual Leave Si…" at bounding box center [452, 131] width 164 height 15
click at [370, 124] on select "Off Standard Public Holiday Public Holiday (Worked) Day In Lieu Annual Leave Si…" at bounding box center [452, 131] width 164 height 15
click at [389, 137] on select "Off Standard Public Holiday Public Holiday (Worked) Day In Lieu Annual Leave Si…" at bounding box center [452, 131] width 164 height 15
select select "Annual"
click at [370, 124] on select "Off Standard Public Holiday Public Holiday (Worked) Day In Lieu Annual Leave Si…" at bounding box center [452, 131] width 164 height 15
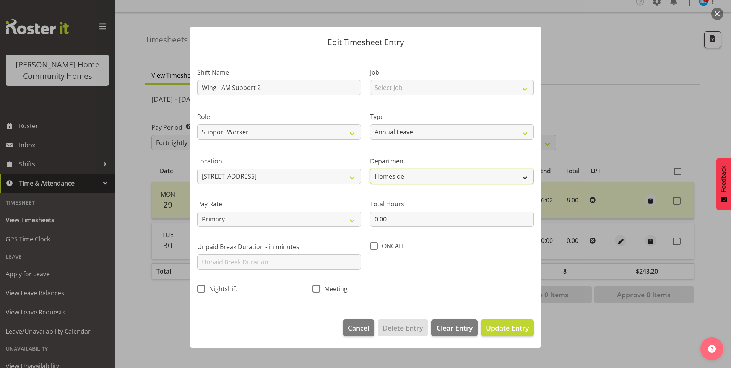
drag, startPoint x: 389, startPoint y: 179, endPoint x: 394, endPoint y: 183, distance: 6.0
click at [389, 179] on select "Homeside Wingside Houses Admin" at bounding box center [452, 176] width 164 height 15
select select "749"
click at [370, 169] on select "Homeside Wingside Houses Admin" at bounding box center [452, 176] width 164 height 15
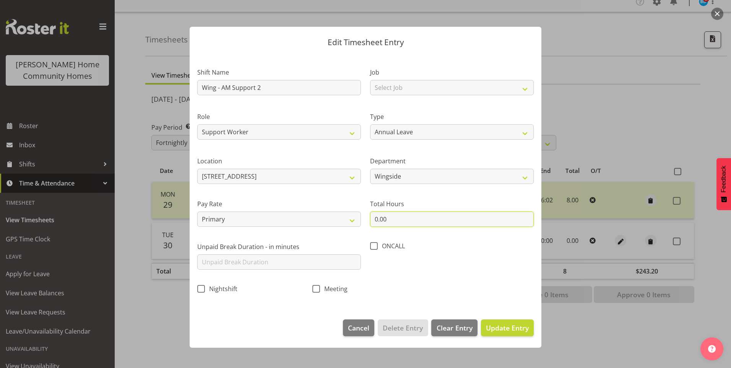
drag, startPoint x: 356, startPoint y: 215, endPoint x: 333, endPoint y: 184, distance: 38.3
click at [339, 212] on div "Shift Name Wing - AM Support 2 Job Select Job Floater Role Support Worker Clean…" at bounding box center [366, 178] width 346 height 243
type input "8.50"
click at [500, 323] on span "Update Entry" at bounding box center [507, 327] width 43 height 9
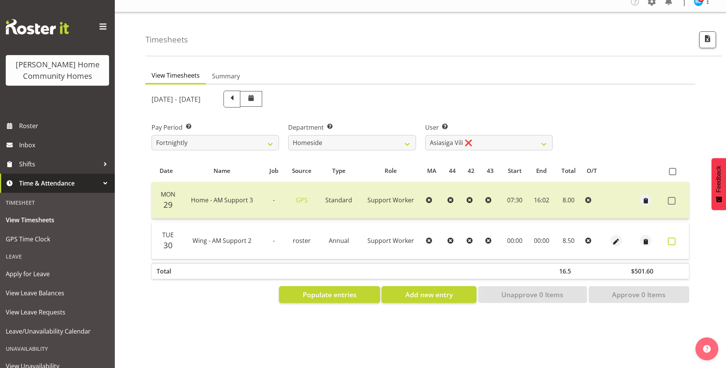
click at [673, 238] on span at bounding box center [672, 242] width 8 height 8
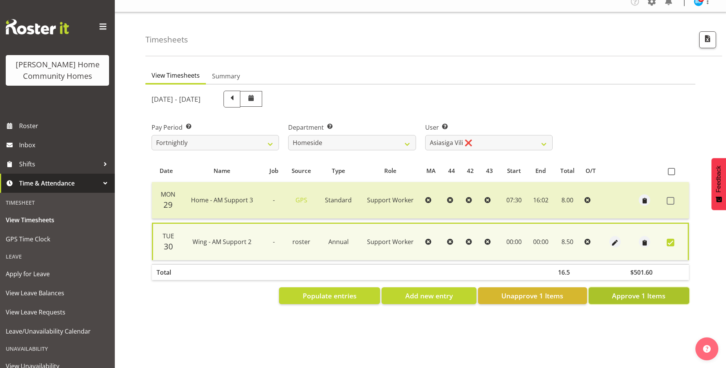
click at [653, 291] on span "Approve 1 Items" at bounding box center [639, 296] width 54 height 10
checkbox input "false"
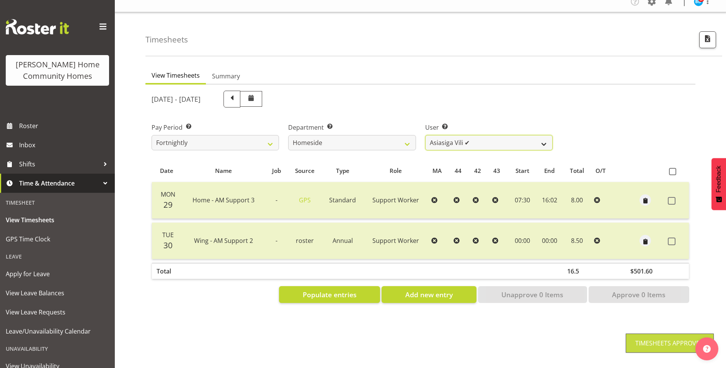
click at [443, 136] on select "Asiasiga Vili ✔ Billie-Rose Dunlop ❌ Brijesh (BK) Kachhadiya ❌ Cheenee Vargas ✔…" at bounding box center [488, 142] width 127 height 15
select select "8539"
click at [425, 135] on select "Asiasiga Vili ✔ Billie-Rose Dunlop ❌ Brijesh (BK) Kachhadiya ❌ Cheenee Vargas ✔…" at bounding box center [488, 142] width 127 height 15
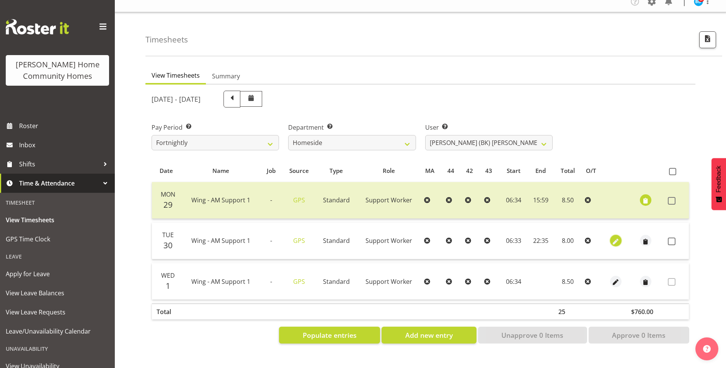
click at [618, 237] on span "button" at bounding box center [615, 241] width 9 height 9
select select "Standard"
select select "749"
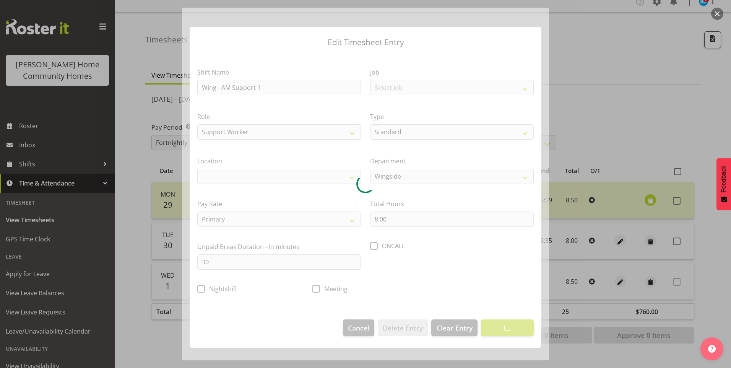
select select "1071"
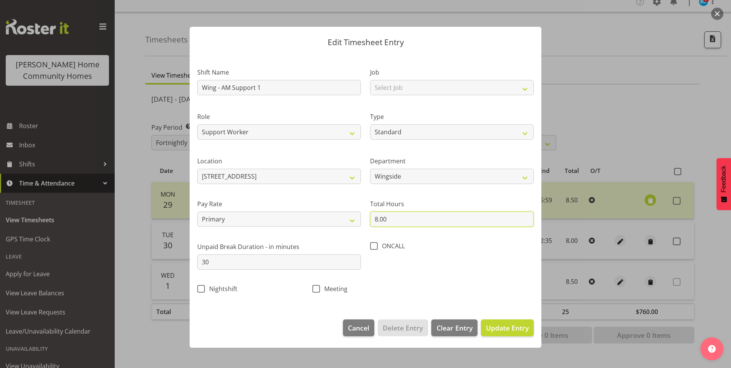
drag, startPoint x: 406, startPoint y: 225, endPoint x: 277, endPoint y: 209, distance: 129.9
click at [319, 215] on div "Shift Name Wing - AM Support 1 Job Select Job Floater Role Support Worker Clean…" at bounding box center [366, 178] width 346 height 243
type input "8.75"
drag, startPoint x: 506, startPoint y: 327, endPoint x: 548, endPoint y: 302, distance: 49.0
click at [506, 327] on span "Update Entry" at bounding box center [507, 327] width 43 height 9
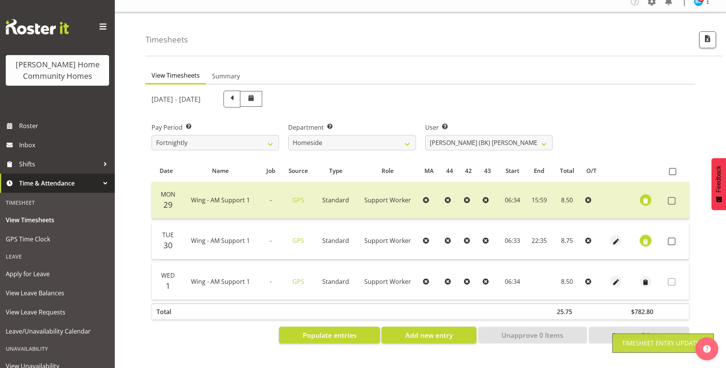
click at [643, 237] on span "button" at bounding box center [645, 241] width 9 height 9
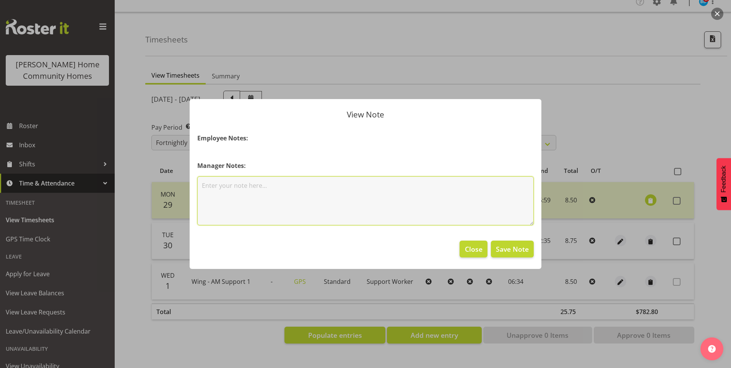
click at [310, 189] on textarea at bounding box center [365, 200] width 337 height 49
drag, startPoint x: 233, startPoint y: 188, endPoint x: 237, endPoint y: 187, distance: 4.3
click at [233, 187] on textarea "Did pm van pick ups" at bounding box center [365, 200] width 337 height 49
type textarea "Did pm van run pick ups"
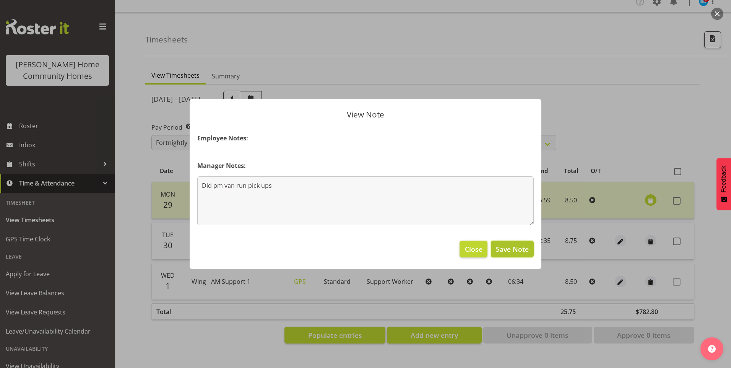
click at [523, 249] on span "Save Note" at bounding box center [512, 249] width 33 height 10
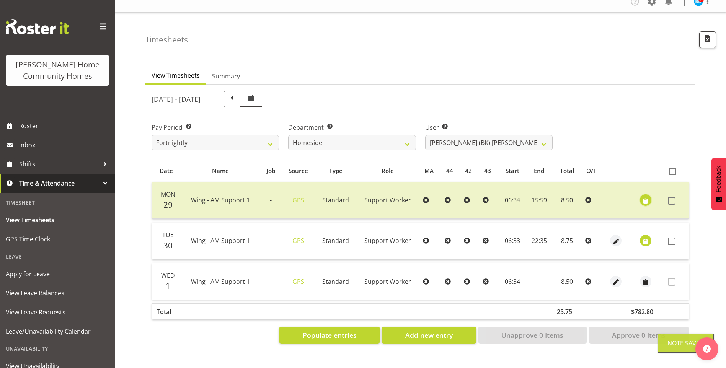
click at [648, 197] on span "button" at bounding box center [645, 201] width 9 height 9
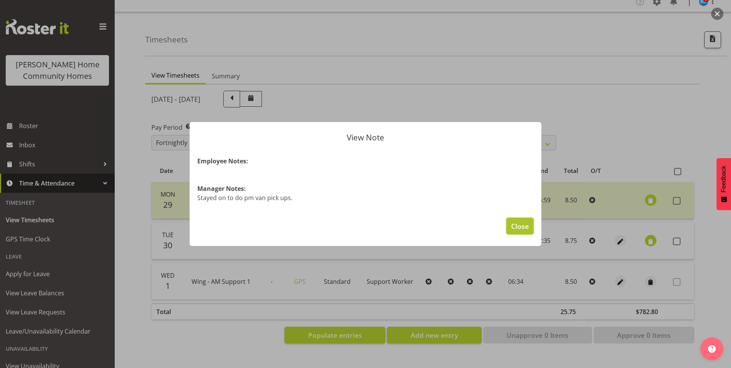
click at [525, 225] on span "Close" at bounding box center [520, 226] width 18 height 10
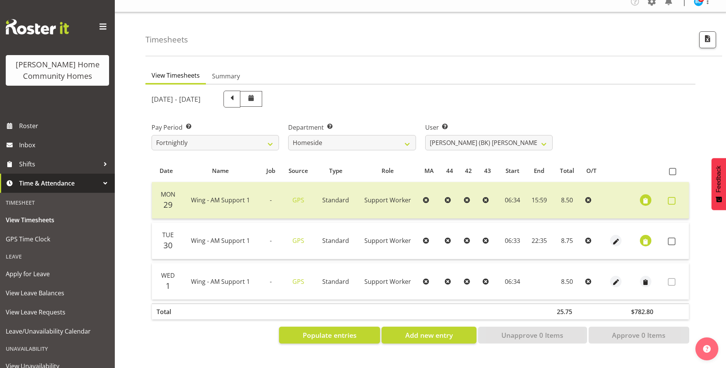
click at [673, 197] on span at bounding box center [672, 201] width 8 height 8
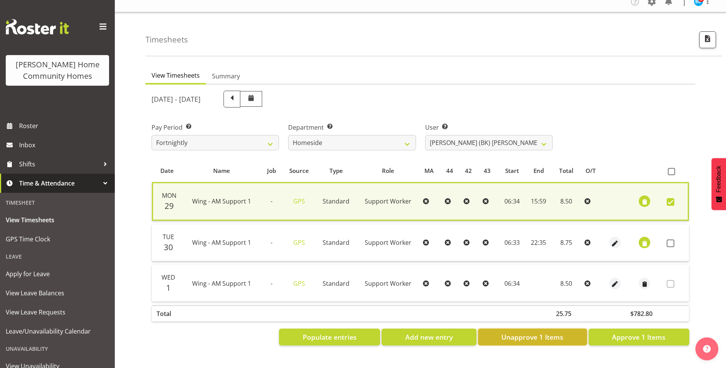
click at [545, 332] on span "Unapprove 1 Items" at bounding box center [532, 337] width 62 height 10
checkbox input "false"
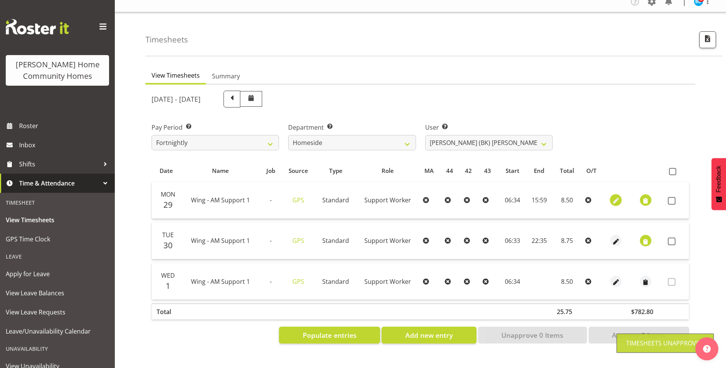
click at [610, 195] on button "button" at bounding box center [615, 199] width 11 height 11
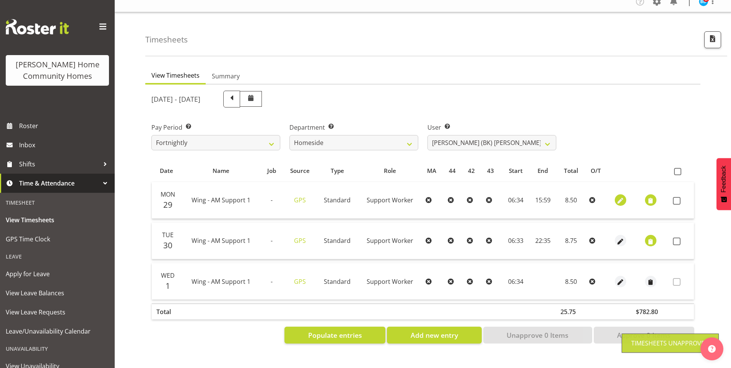
select select "Standard"
select select "749"
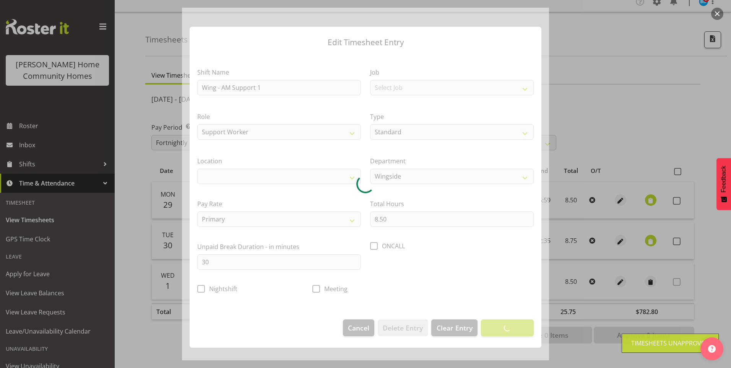
select select "1071"
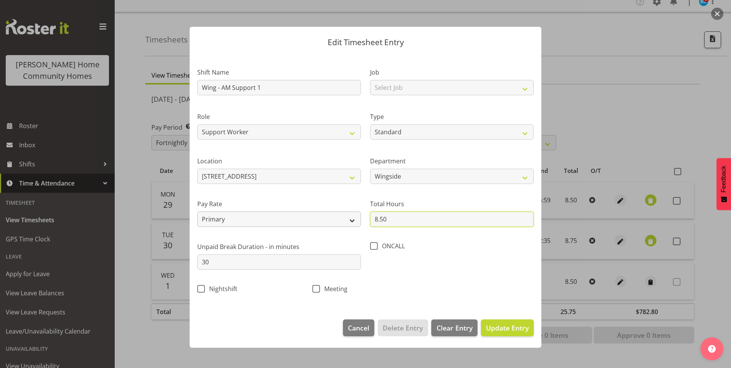
drag, startPoint x: 403, startPoint y: 215, endPoint x: 336, endPoint y: 216, distance: 66.6
click at [344, 216] on div "Shift Name Wing - AM Support 1 Job Select Job Floater Role Support Worker Clean…" at bounding box center [366, 178] width 346 height 243
type input "8.75"
click at [502, 326] on span "Update Entry" at bounding box center [507, 327] width 43 height 9
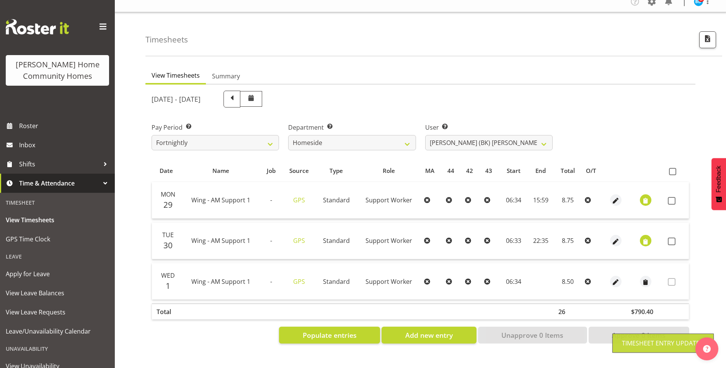
click at [671, 238] on span at bounding box center [672, 242] width 8 height 8
checkbox input "true"
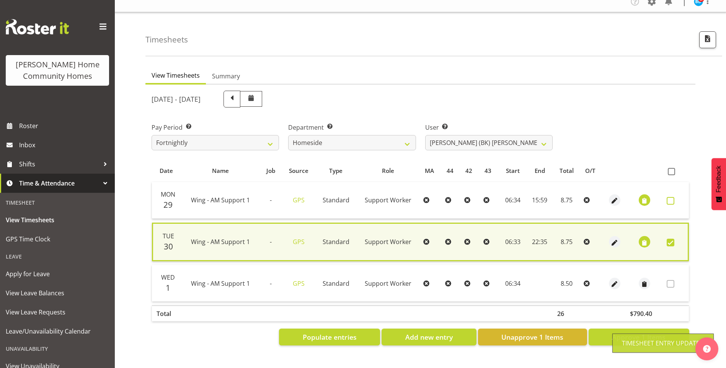
click at [671, 197] on span at bounding box center [670, 201] width 8 height 8
checkbox input "true"
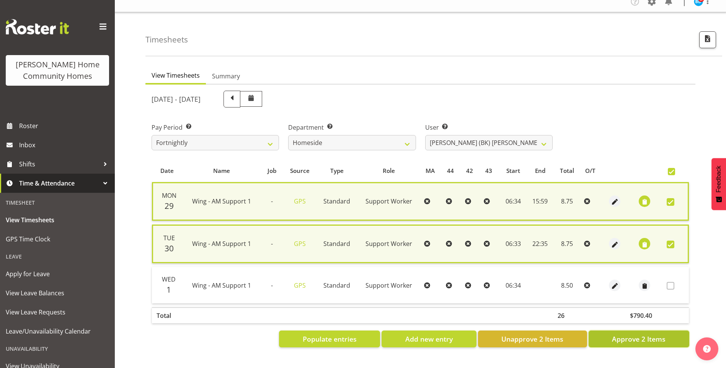
click at [635, 338] on span "Approve 2 Items" at bounding box center [639, 339] width 54 height 10
checkbox input "false"
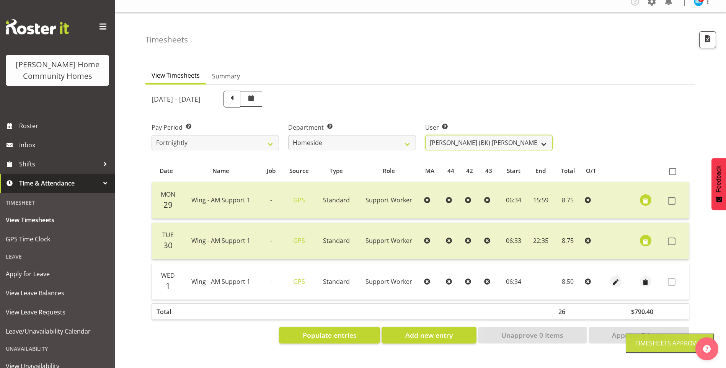
click at [458, 135] on select "Asiasiga Vili ✔ Billie-Rose Dunlop ❌ Brijesh (BK) Kachhadiya ❌ Cheenee Vargas ✔…" at bounding box center [488, 142] width 127 height 15
select select "8657"
click at [425, 135] on select "Asiasiga Vili ✔ Billie-Rose Dunlop ❌ Brijesh (BK) Kachhadiya ❌ Cheenee Vargas ✔…" at bounding box center [488, 142] width 127 height 15
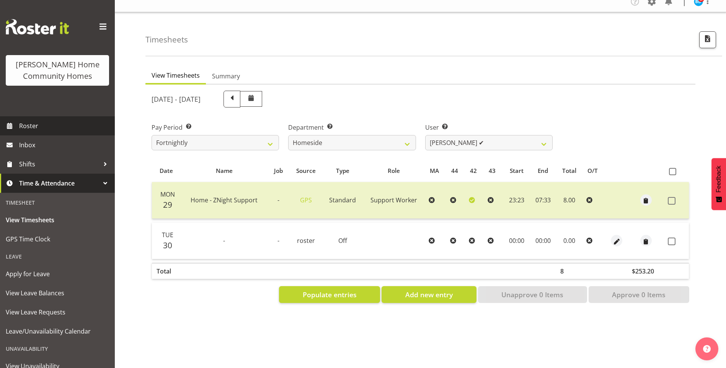
click at [75, 133] on link "Roster" at bounding box center [57, 125] width 115 height 19
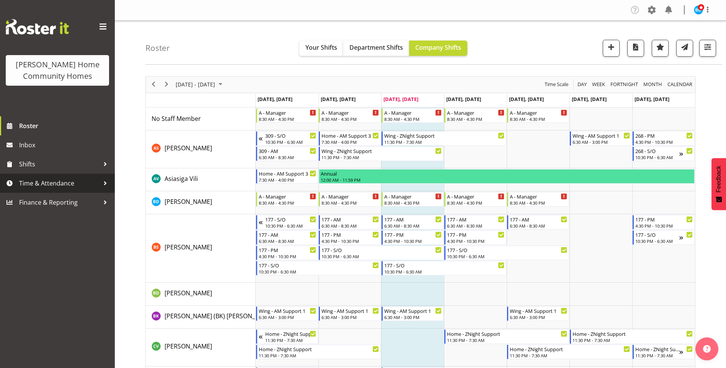
click at [47, 184] on span "Time & Attendance" at bounding box center [59, 183] width 80 height 11
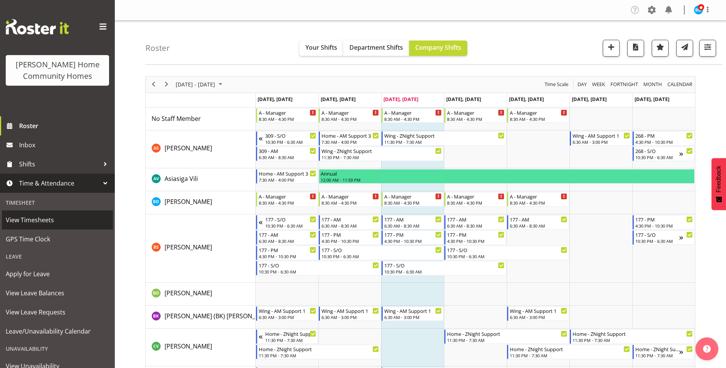
click at [35, 221] on span "View Timesheets" at bounding box center [57, 219] width 103 height 11
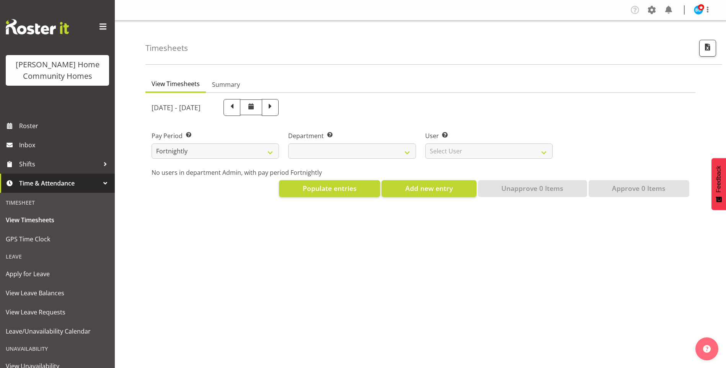
select select
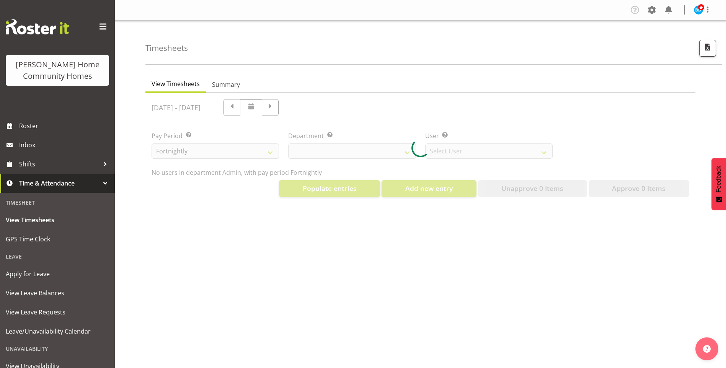
select select "8515"
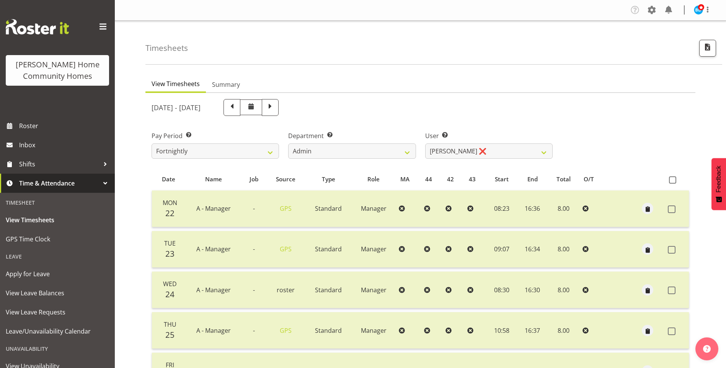
click at [275, 111] on span at bounding box center [270, 107] width 10 height 10
select select
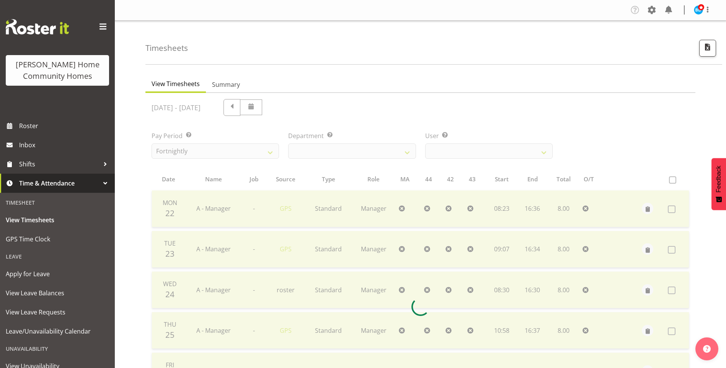
click at [316, 153] on div at bounding box center [420, 307] width 550 height 428
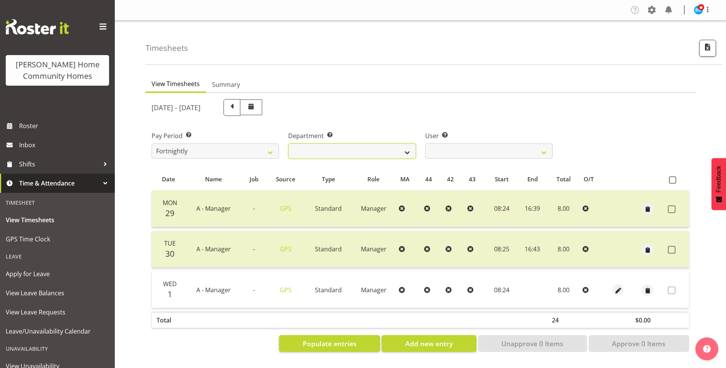
click at [308, 147] on select "Admin Homeside Houses Wingside" at bounding box center [351, 150] width 127 height 15
select select "746"
click at [288, 143] on select "Admin Homeside Houses Wingside" at bounding box center [351, 150] width 127 height 15
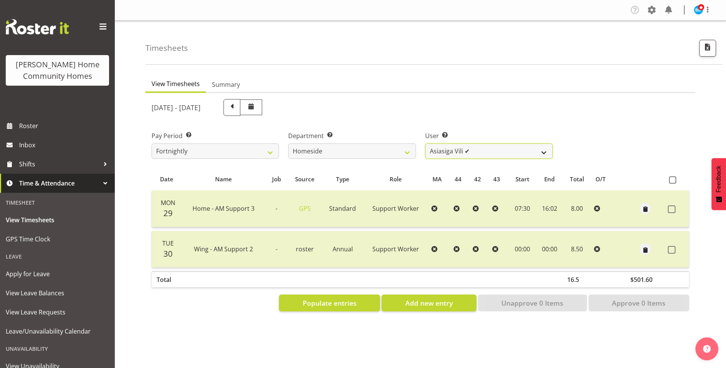
click at [459, 151] on select "[PERSON_NAME] ✔ [PERSON_NAME] ❌ [PERSON_NAME] (BK) [PERSON_NAME] ❌ [PERSON_NAME…" at bounding box center [488, 150] width 127 height 15
select select "8539"
click at [425, 143] on select "[PERSON_NAME] ✔ [PERSON_NAME] ❌ [PERSON_NAME] (BK) [PERSON_NAME] ❌ [PERSON_NAME…" at bounding box center [488, 150] width 127 height 15
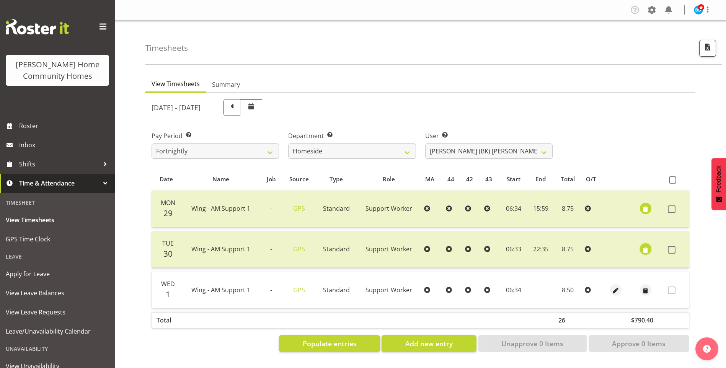
click at [647, 247] on span "button" at bounding box center [645, 250] width 9 height 9
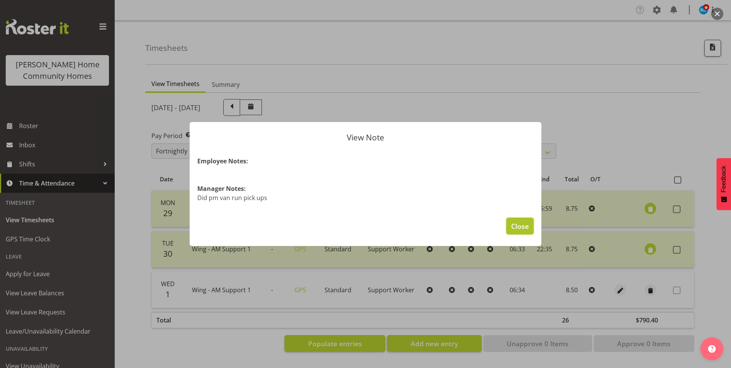
click at [523, 226] on span "Close" at bounding box center [520, 226] width 18 height 10
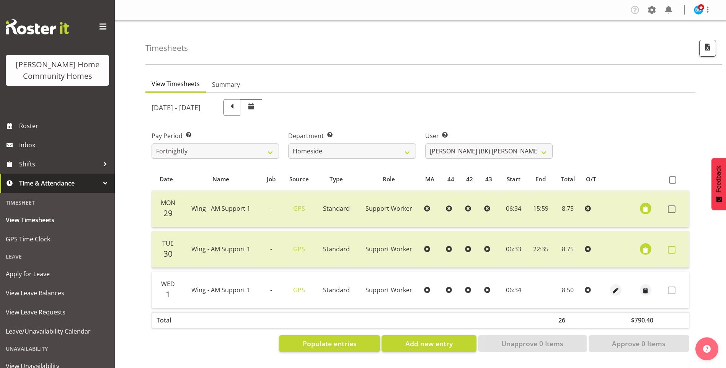
click at [672, 248] on span at bounding box center [672, 250] width 8 height 8
checkbox input "true"
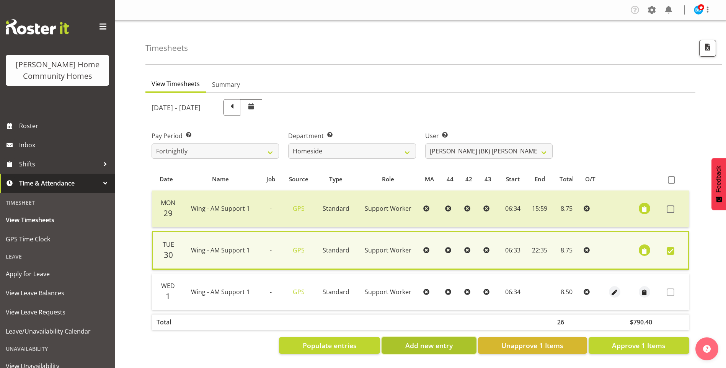
click at [447, 345] on span "Add new entry" at bounding box center [428, 345] width 47 height 10
select select
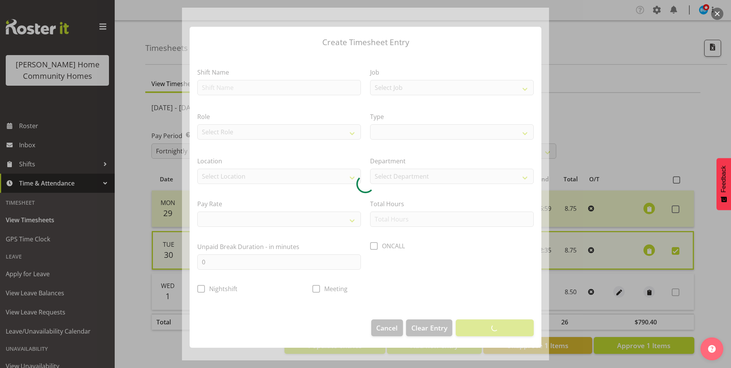
select select
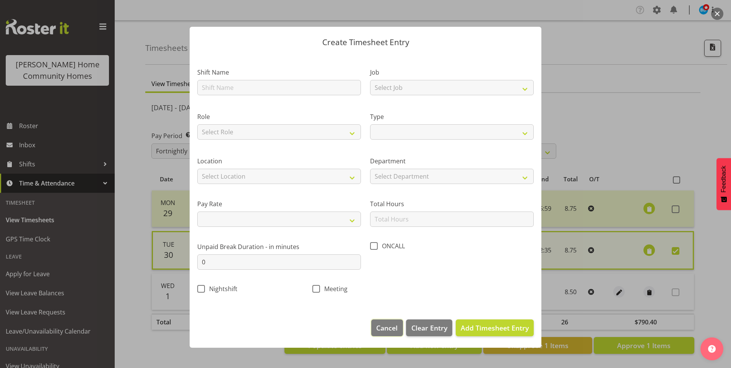
drag, startPoint x: 393, startPoint y: 332, endPoint x: 443, endPoint y: 310, distance: 54.2
click at [393, 331] on span "Cancel" at bounding box center [386, 328] width 21 height 10
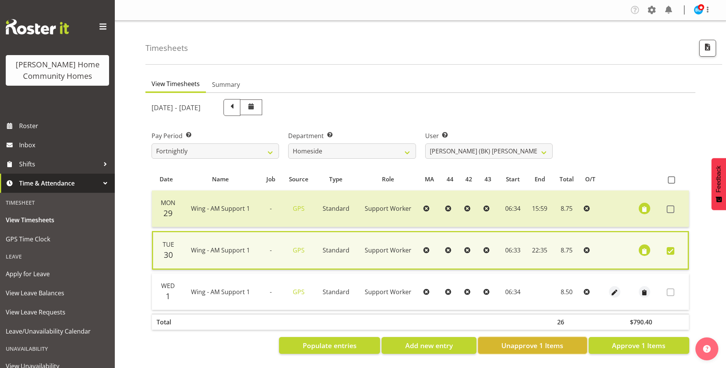
click at [539, 343] on span "Unapprove 1 Items" at bounding box center [532, 345] width 62 height 10
checkbox input "false"
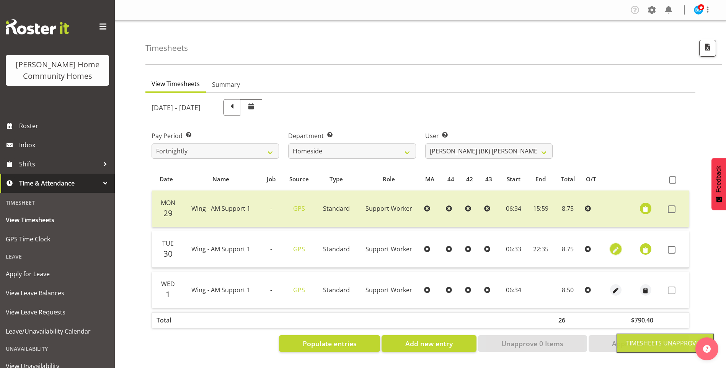
click at [612, 250] on span "button" at bounding box center [615, 250] width 9 height 9
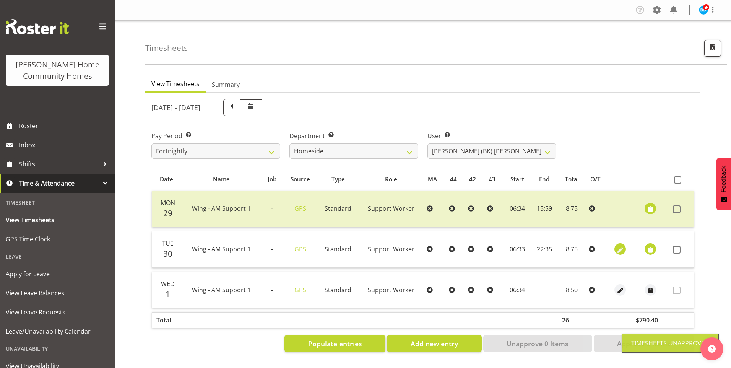
select select "Standard"
select select "749"
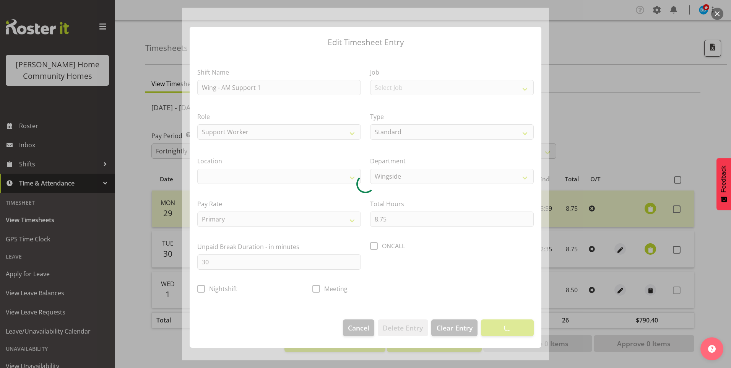
select select "1071"
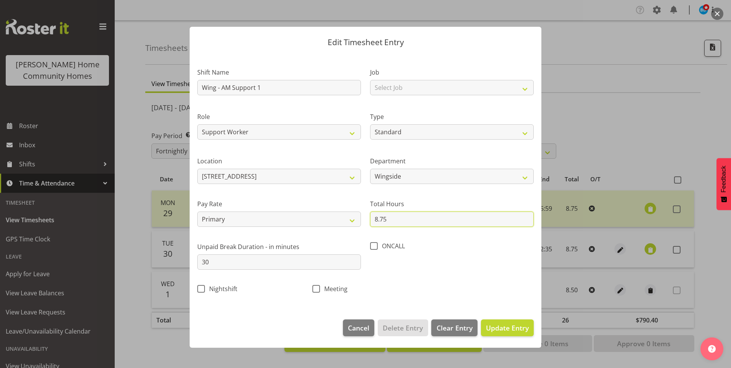
drag, startPoint x: 396, startPoint y: 218, endPoint x: 247, endPoint y: 202, distance: 150.1
click at [272, 207] on div "Shift Name Wing - AM Support 1 Job Select Job Floater Role Support Worker Clean…" at bounding box center [366, 178] width 346 height 243
type input "8.00"
click at [515, 326] on span "Update Entry" at bounding box center [507, 327] width 43 height 9
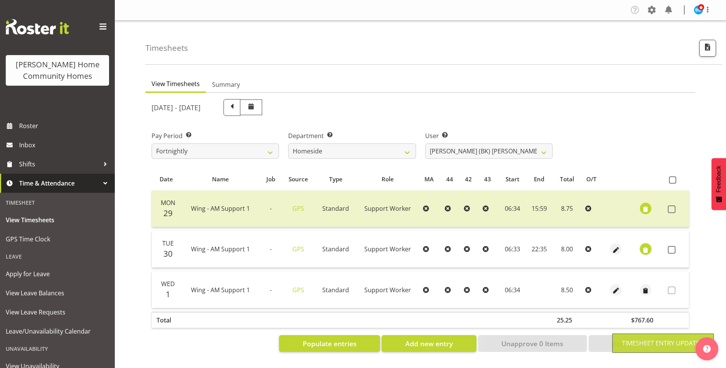
click at [646, 249] on span "button" at bounding box center [645, 250] width 9 height 9
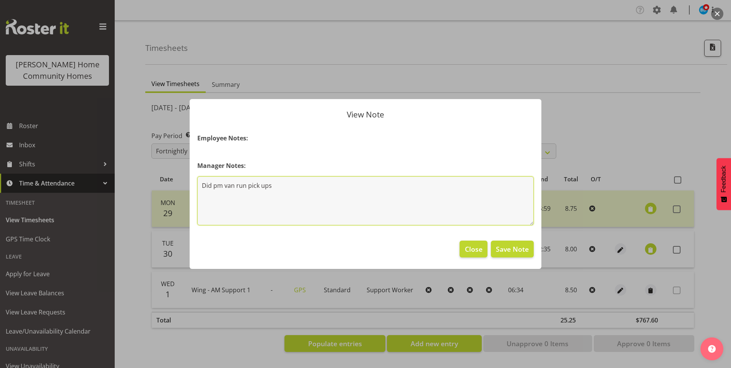
drag, startPoint x: 275, startPoint y: 183, endPoint x: 0, endPoint y: 158, distance: 276.3
click at [57, 167] on div "View Note Employee Notes: Manager Notes: Did pm van run pick ups Close Save Note" at bounding box center [365, 184] width 731 height 368
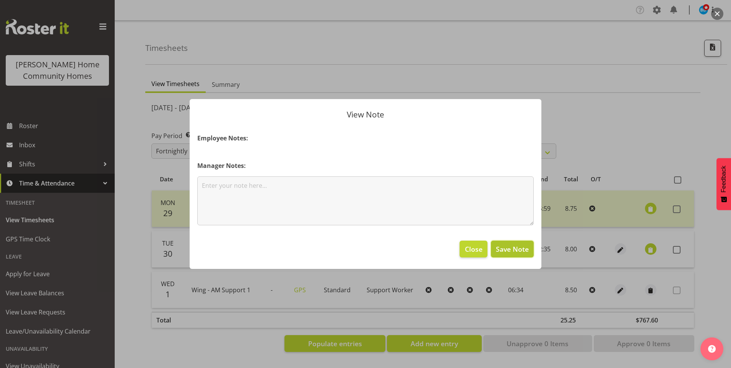
click at [514, 250] on span "Save Note" at bounding box center [512, 249] width 33 height 10
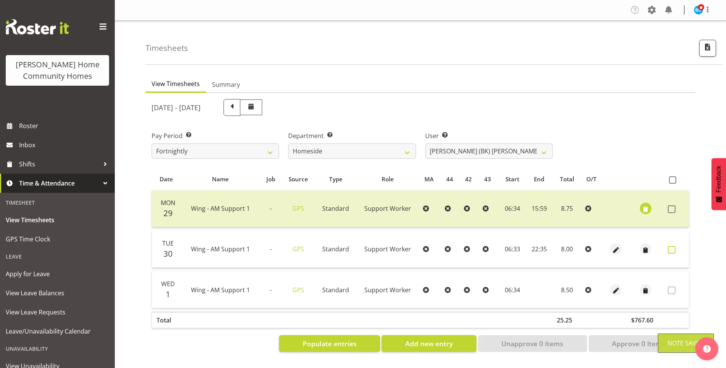
click at [671, 249] on span at bounding box center [672, 250] width 8 height 8
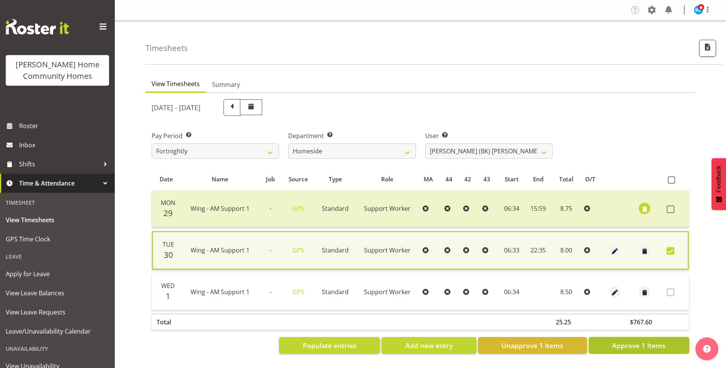
click at [624, 345] on span "Approve 1 Items" at bounding box center [639, 345] width 54 height 10
checkbox input "false"
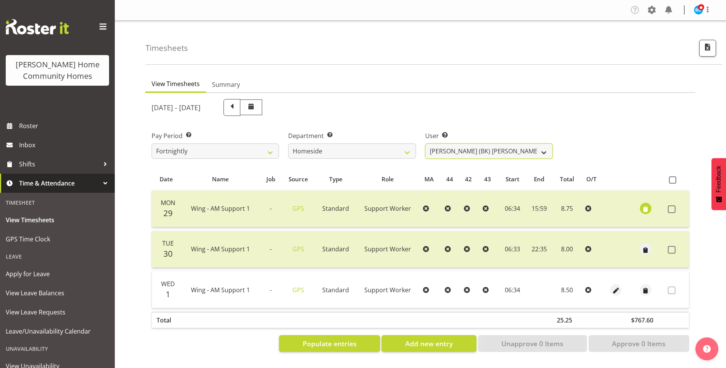
click at [451, 156] on select "[PERSON_NAME] ✔ [PERSON_NAME] ❌ [PERSON_NAME] (BK) [PERSON_NAME] ❌ [PERSON_NAME…" at bounding box center [488, 150] width 127 height 15
click at [425, 143] on select "[PERSON_NAME] ✔ [PERSON_NAME] ❌ [PERSON_NAME] (BK) [PERSON_NAME] ❌ [PERSON_NAME…" at bounding box center [488, 150] width 127 height 15
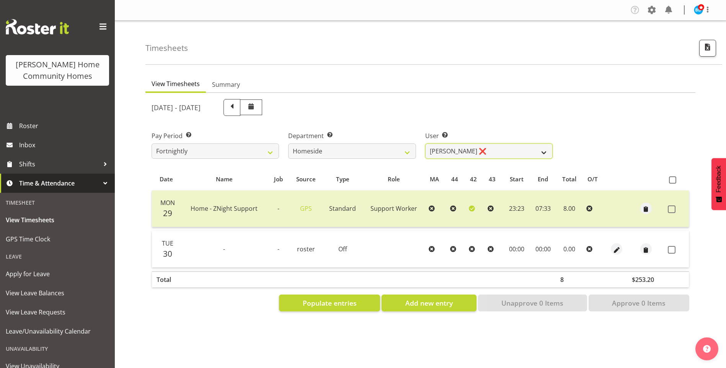
click at [448, 148] on select "[PERSON_NAME] ✔ [PERSON_NAME] ❌ [PERSON_NAME] (BK) [PERSON_NAME] ❌ [PERSON_NAME…" at bounding box center [488, 150] width 127 height 15
select select "8534"
click at [425, 143] on select "[PERSON_NAME] ✔ [PERSON_NAME] ❌ [PERSON_NAME] (BK) [PERSON_NAME] ❌ [PERSON_NAME…" at bounding box center [488, 150] width 127 height 15
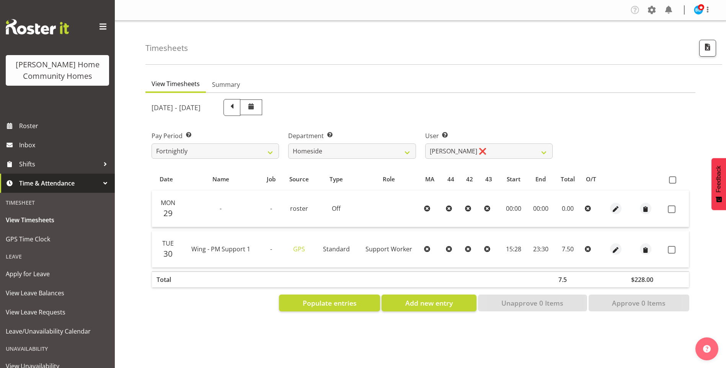
click at [605, 246] on td at bounding box center [615, 249] width 21 height 36
click at [614, 251] on span "button" at bounding box center [615, 250] width 9 height 9
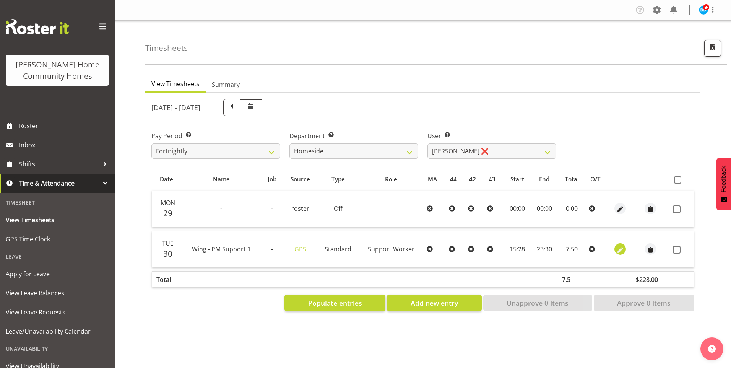
select select "Standard"
select select "749"
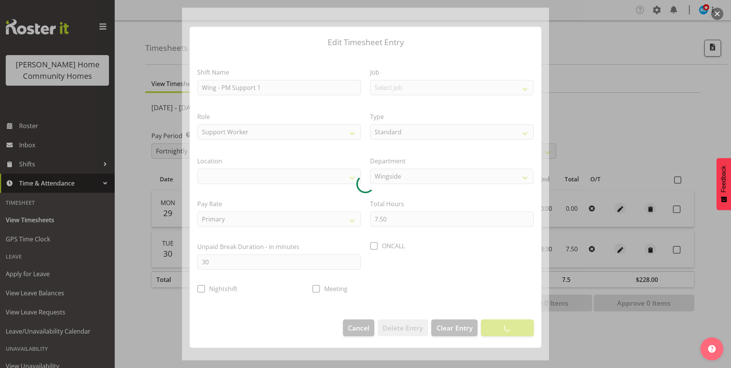
select select "1071"
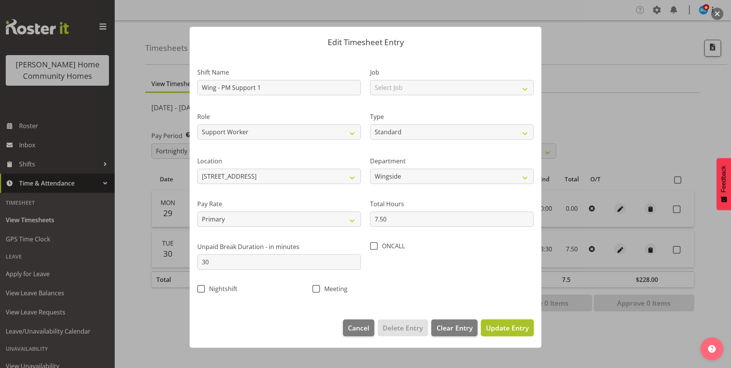
drag, startPoint x: 509, startPoint y: 326, endPoint x: 536, endPoint y: 322, distance: 27.8
click at [510, 326] on span "Update Entry" at bounding box center [507, 327] width 43 height 9
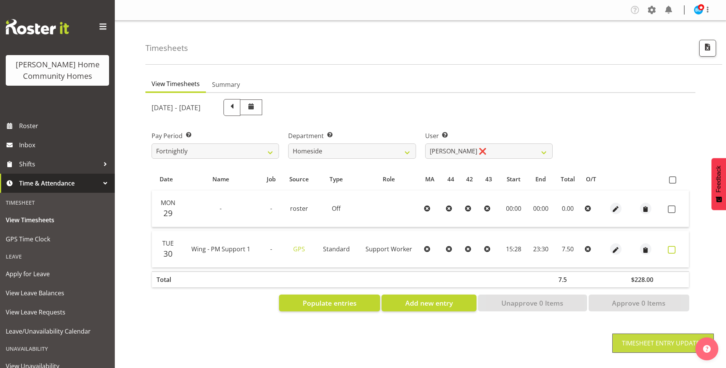
click at [669, 251] on span at bounding box center [672, 250] width 8 height 8
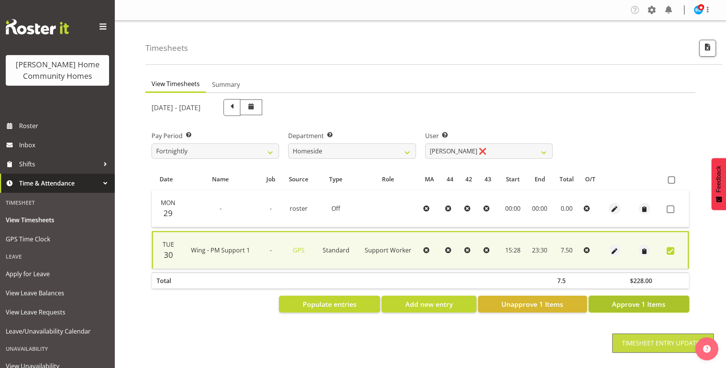
click at [653, 303] on span "Approve 1 Items" at bounding box center [639, 304] width 54 height 10
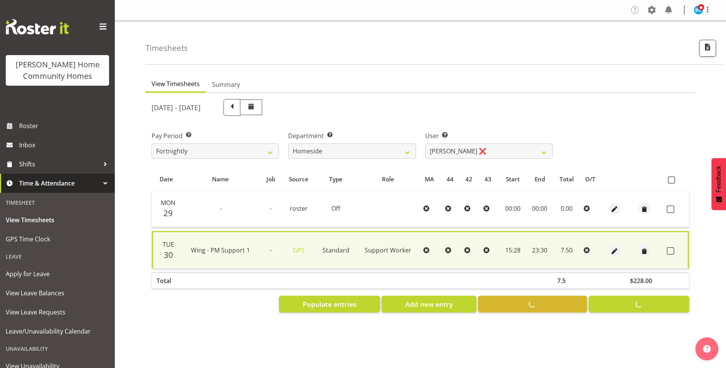
checkbox input "false"
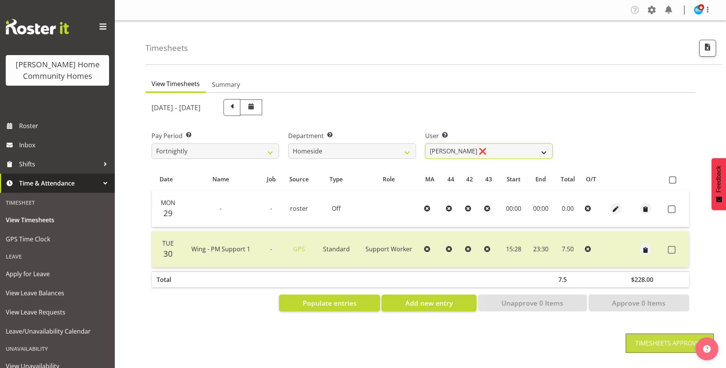
click at [452, 149] on select "[PERSON_NAME] ✔ [PERSON_NAME] ❌ [PERSON_NAME] (BK) [PERSON_NAME] ❌ [PERSON_NAME…" at bounding box center [488, 150] width 127 height 15
select select "10096"
click at [425, 143] on select "[PERSON_NAME] ✔ [PERSON_NAME] ❌ [PERSON_NAME] (BK) [PERSON_NAME] ❌ [PERSON_NAME…" at bounding box center [488, 150] width 127 height 15
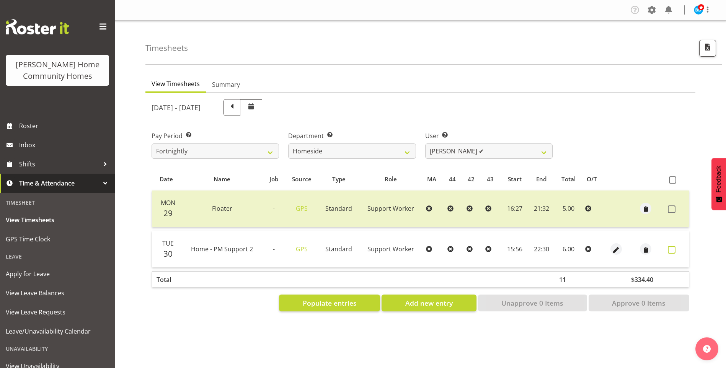
click at [671, 249] on span at bounding box center [672, 250] width 8 height 8
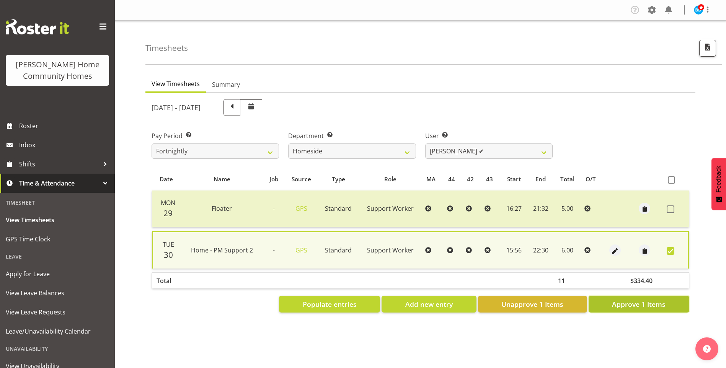
click at [650, 305] on span "Approve 1 Items" at bounding box center [639, 304] width 54 height 10
checkbox input "false"
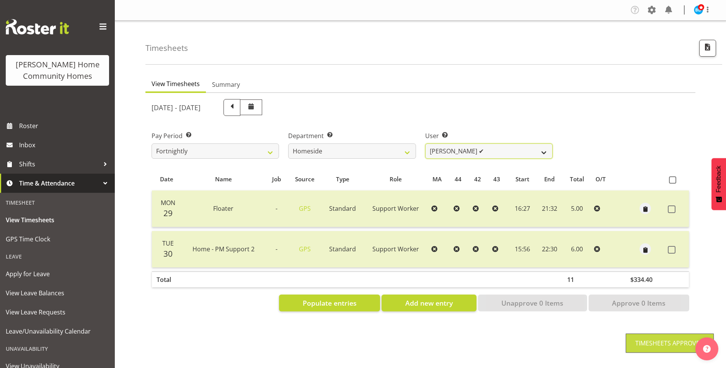
click at [462, 149] on select "[PERSON_NAME] ✔ [PERSON_NAME] ❌ [PERSON_NAME] (BK) [PERSON_NAME] ❌ [PERSON_NAME…" at bounding box center [488, 150] width 127 height 15
click at [425, 143] on select "[PERSON_NAME] ✔ [PERSON_NAME] ❌ [PERSON_NAME] (BK) [PERSON_NAME] ❌ [PERSON_NAME…" at bounding box center [488, 150] width 127 height 15
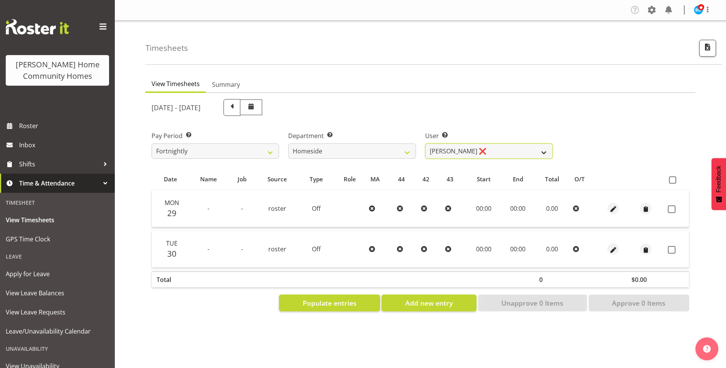
click at [438, 154] on select "[PERSON_NAME] ✔ [PERSON_NAME] ❌ [PERSON_NAME] (BK) [PERSON_NAME] ❌ [PERSON_NAME…" at bounding box center [488, 150] width 127 height 15
select select "8533"
click at [425, 143] on select "[PERSON_NAME] ✔ [PERSON_NAME] ❌ [PERSON_NAME] (BK) [PERSON_NAME] ❌ [PERSON_NAME…" at bounding box center [488, 150] width 127 height 15
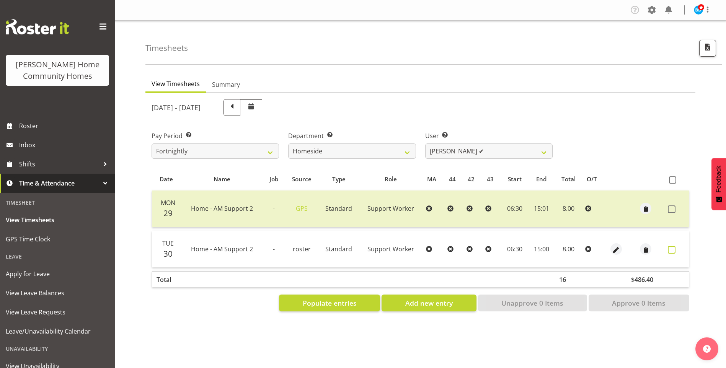
click at [672, 248] on span at bounding box center [672, 250] width 8 height 8
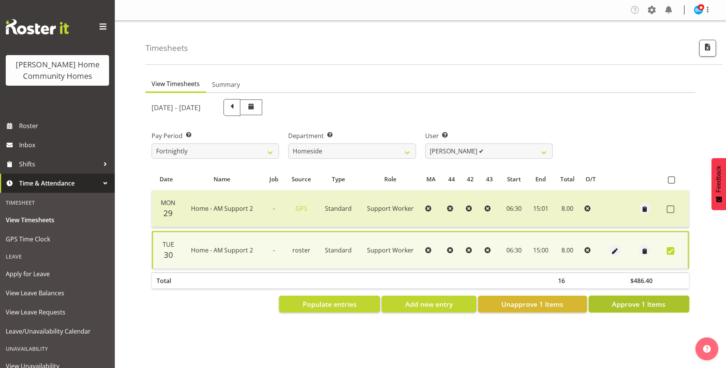
click at [665, 304] on span "Approve 1 Items" at bounding box center [639, 304] width 54 height 10
checkbox input "false"
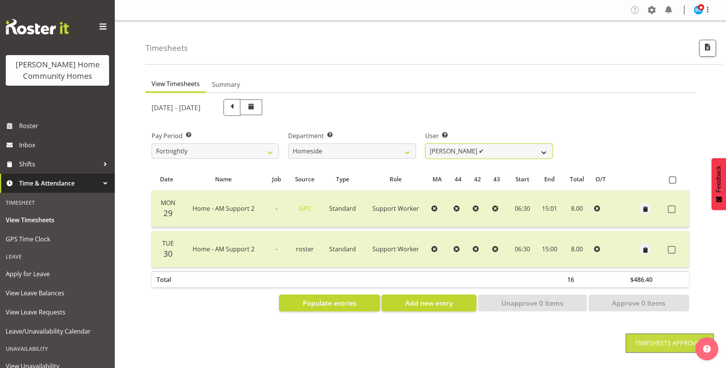
drag, startPoint x: 459, startPoint y: 153, endPoint x: 461, endPoint y: 157, distance: 4.5
click at [459, 153] on select "[PERSON_NAME] ✔ [PERSON_NAME] ❌ [PERSON_NAME] (BK) [PERSON_NAME] ❌ [PERSON_NAME…" at bounding box center [488, 150] width 127 height 15
select select "10523"
click at [425, 143] on select "[PERSON_NAME] ✔ [PERSON_NAME] ❌ [PERSON_NAME] (BK) [PERSON_NAME] ❌ [PERSON_NAME…" at bounding box center [488, 150] width 127 height 15
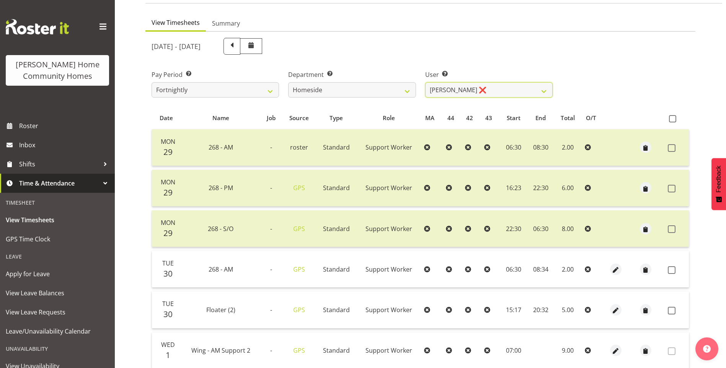
scroll to position [77, 0]
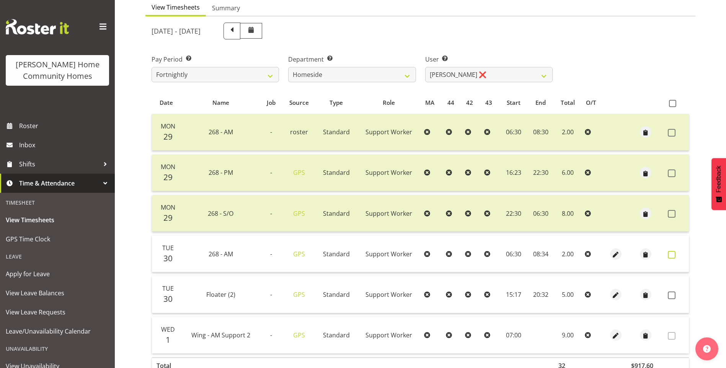
click at [671, 255] on span at bounding box center [672, 255] width 8 height 8
checkbox input "true"
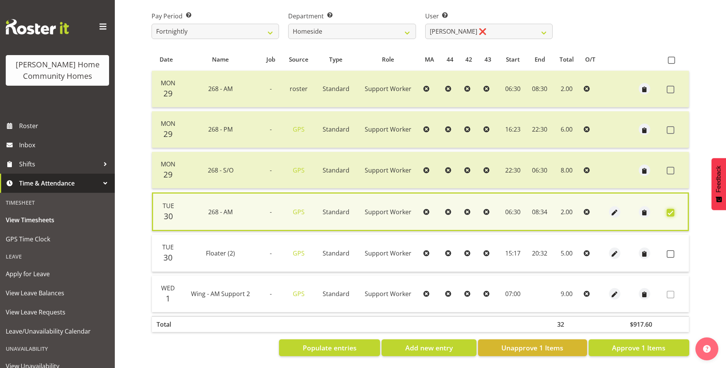
scroll to position [125, 0]
click at [672, 250] on span at bounding box center [670, 254] width 8 height 8
checkbox input "true"
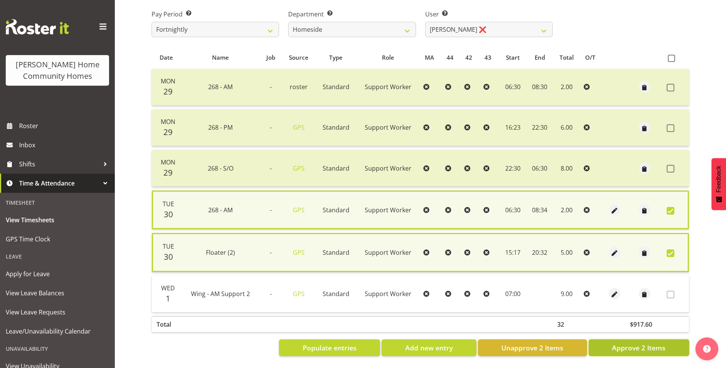
click at [647, 346] on span "Approve 2 Items" at bounding box center [639, 348] width 54 height 10
checkbox input "false"
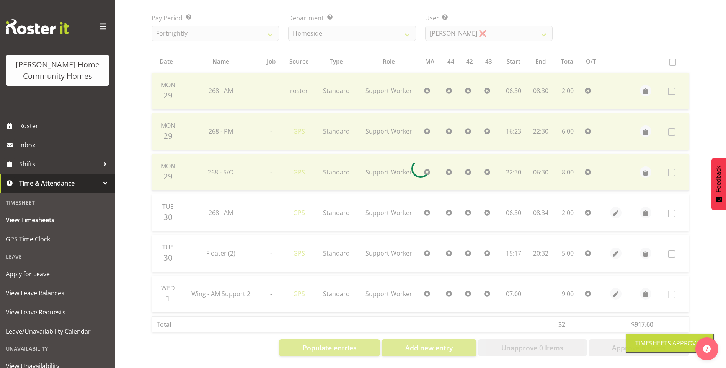
scroll to position [124, 0]
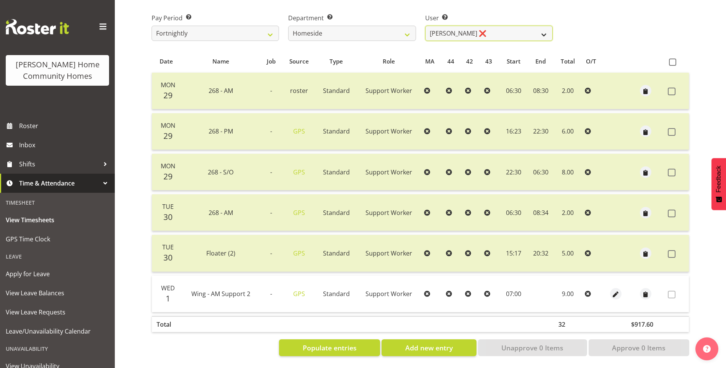
click at [477, 31] on select "[PERSON_NAME] ✔ [PERSON_NAME] ❌ [PERSON_NAME] (BK) [PERSON_NAME] ❌ [PERSON_NAME…" at bounding box center [488, 33] width 127 height 15
select select "10404"
click at [425, 26] on select "[PERSON_NAME] ✔ [PERSON_NAME] ❌ [PERSON_NAME] (BK) [PERSON_NAME] ❌ [PERSON_NAME…" at bounding box center [488, 33] width 127 height 15
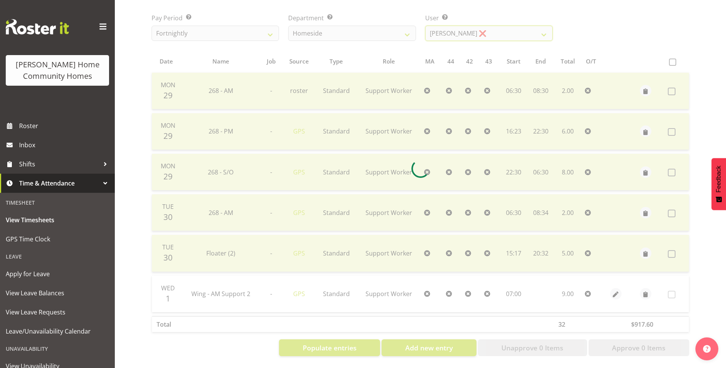
scroll to position [14, 0]
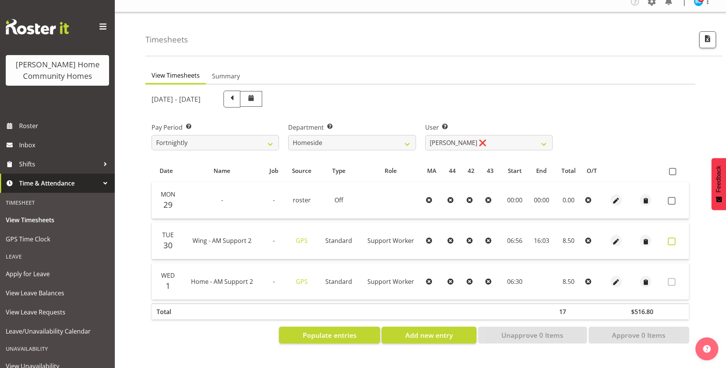
click at [672, 238] on span at bounding box center [672, 242] width 8 height 8
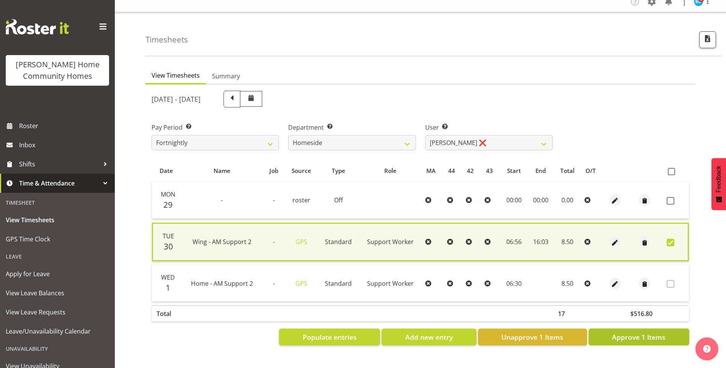
click at [647, 332] on span "Approve 1 Items" at bounding box center [639, 337] width 54 height 10
checkbox input "false"
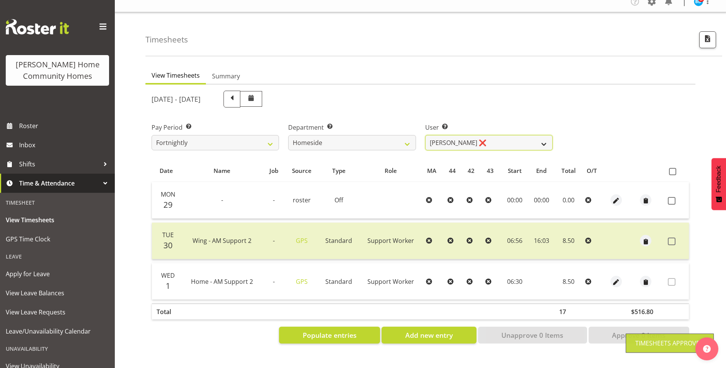
click at [463, 137] on select "[PERSON_NAME] ✔ [PERSON_NAME] ❌ [PERSON_NAME] (BK) [PERSON_NAME] ❌ [PERSON_NAME…" at bounding box center [488, 142] width 127 height 15
select select "11631"
click at [425, 135] on select "[PERSON_NAME] ✔ [PERSON_NAME] ❌ [PERSON_NAME] (BK) [PERSON_NAME] ❌ [PERSON_NAME…" at bounding box center [488, 142] width 127 height 15
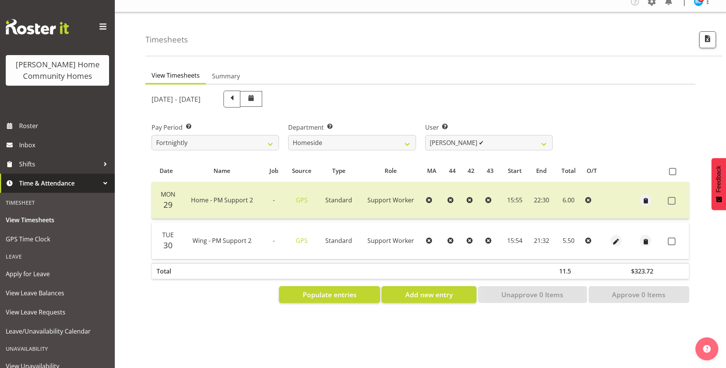
drag, startPoint x: 670, startPoint y: 234, endPoint x: 670, endPoint y: 243, distance: 9.2
click at [670, 238] on span at bounding box center [672, 242] width 8 height 8
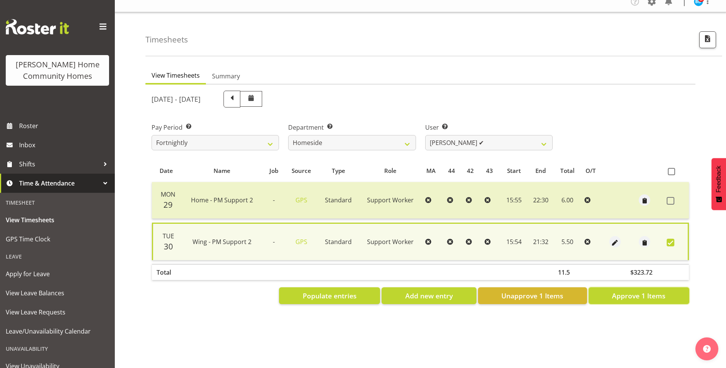
drag, startPoint x: 643, startPoint y: 293, endPoint x: 616, endPoint y: 277, distance: 31.5
click at [643, 292] on span "Approve 1 Items" at bounding box center [639, 296] width 54 height 10
checkbox input "false"
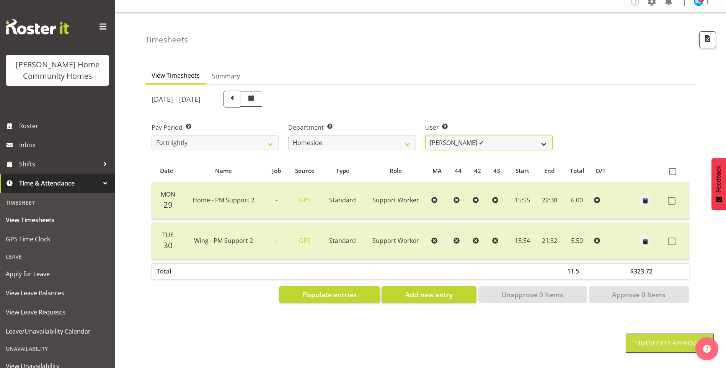
click at [449, 138] on select "[PERSON_NAME] ✔ [PERSON_NAME] ❌ [PERSON_NAME] (BK) [PERSON_NAME] ❌ [PERSON_NAME…" at bounding box center [488, 142] width 127 height 15
select select "10443"
click at [425, 135] on select "[PERSON_NAME] ✔ [PERSON_NAME] ❌ [PERSON_NAME] (BK) [PERSON_NAME] ❌ [PERSON_NAME…" at bounding box center [488, 142] width 127 height 15
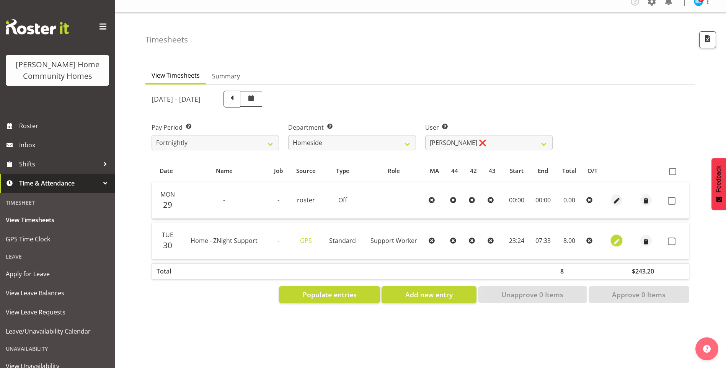
click at [617, 235] on span "button" at bounding box center [616, 240] width 9 height 11
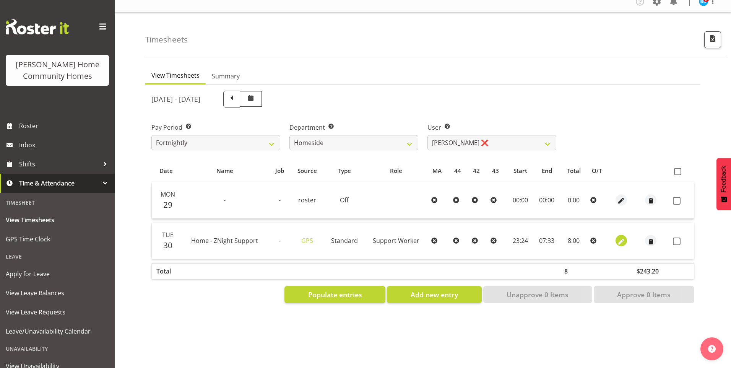
select select "Standard"
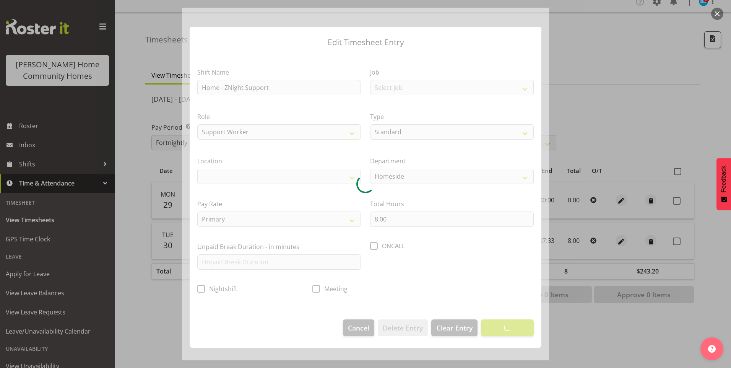
select select "1067"
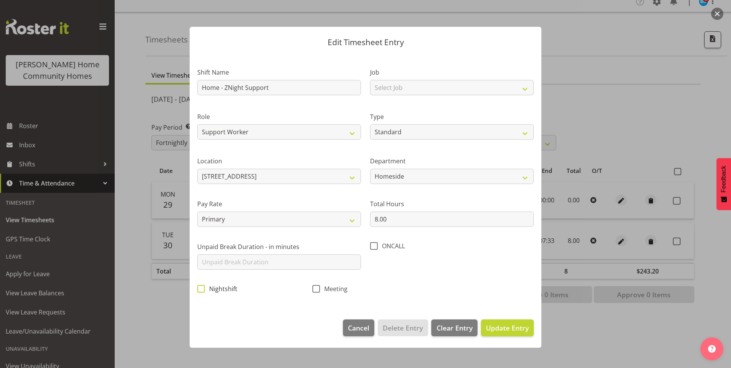
click at [203, 288] on span at bounding box center [201, 289] width 8 height 8
click at [202, 288] on input "Nightshift" at bounding box center [199, 288] width 5 height 5
checkbox input "true"
click at [509, 326] on span "Update Entry" at bounding box center [507, 327] width 43 height 9
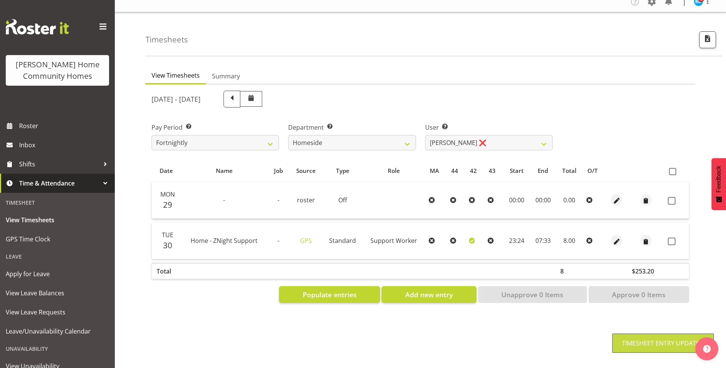
drag, startPoint x: 671, startPoint y: 234, endPoint x: 670, endPoint y: 242, distance: 7.7
click at [670, 238] on span at bounding box center [672, 242] width 8 height 8
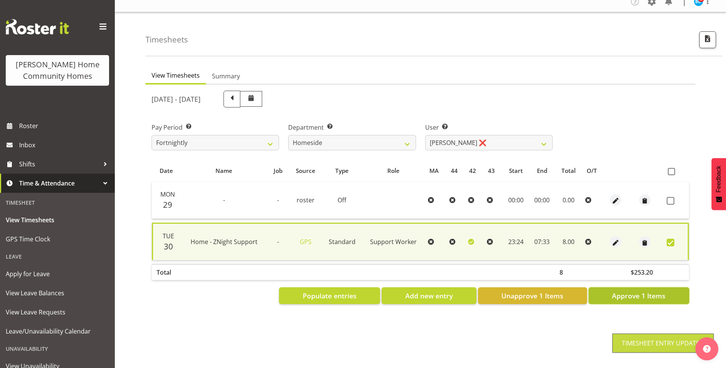
click at [649, 291] on span "Approve 1 Items" at bounding box center [639, 296] width 54 height 10
checkbox input "false"
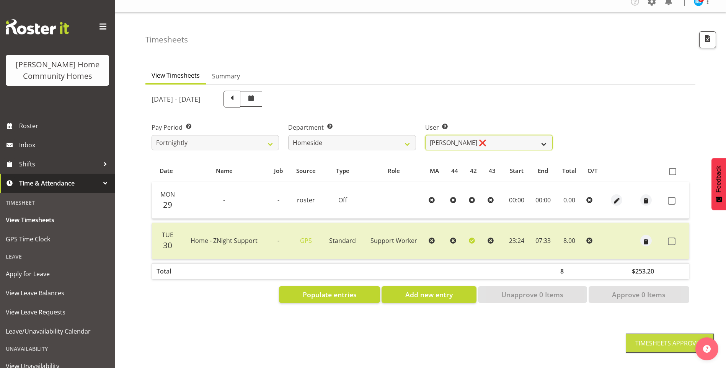
click at [461, 138] on select "[PERSON_NAME] ✔ [PERSON_NAME] ❌ [PERSON_NAME] (BK) [PERSON_NAME] ❌ [PERSON_NAME…" at bounding box center [488, 142] width 127 height 15
select select "8540"
click at [425, 135] on select "[PERSON_NAME] ✔ [PERSON_NAME] ❌ [PERSON_NAME] (BK) [PERSON_NAME] ❌ [PERSON_NAME…" at bounding box center [488, 142] width 127 height 15
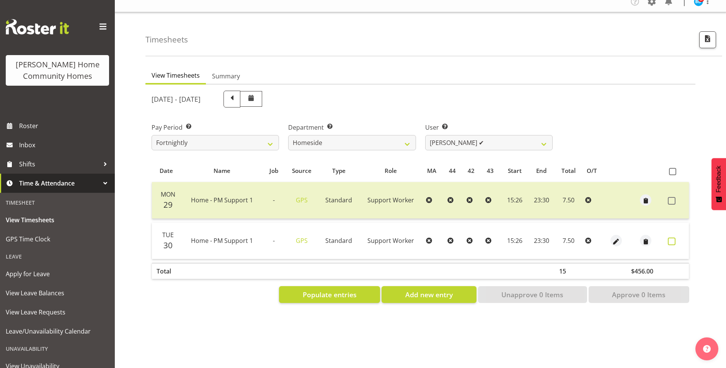
click at [674, 238] on span at bounding box center [672, 242] width 8 height 8
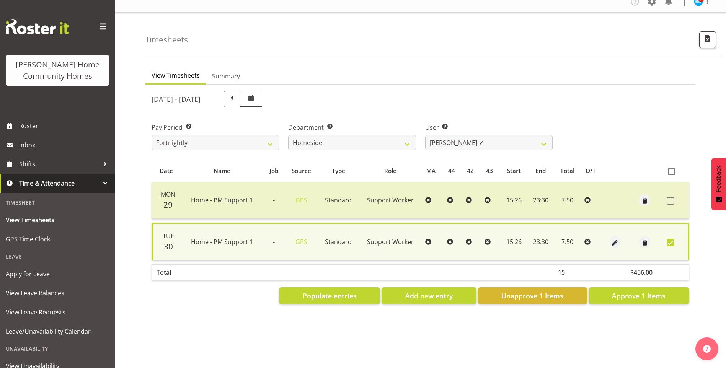
click at [632, 300] on section "[DATE] - [DATE] Pay Period Select which pay period you would like to view. Fort…" at bounding box center [420, 198] width 550 height 226
click at [630, 291] on span "Approve 1 Items" at bounding box center [639, 296] width 54 height 10
checkbox input "false"
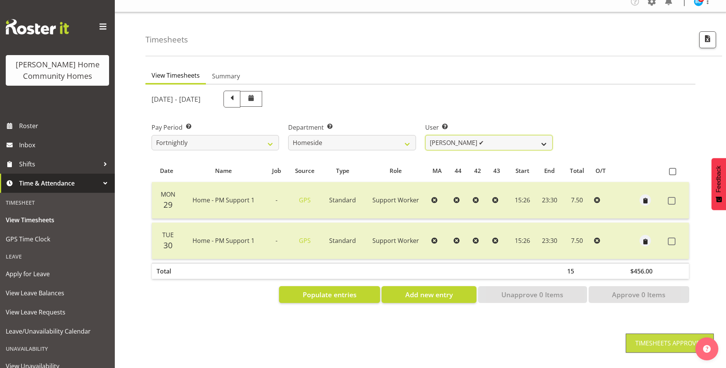
click at [456, 139] on select "[PERSON_NAME] ✔ [PERSON_NAME] ❌ [PERSON_NAME] (BK) [PERSON_NAME] ❌ [PERSON_NAME…" at bounding box center [488, 142] width 127 height 15
select select "8527"
click at [425, 135] on select "[PERSON_NAME] ✔ [PERSON_NAME] ❌ [PERSON_NAME] (BK) [PERSON_NAME] ❌ [PERSON_NAME…" at bounding box center [488, 142] width 127 height 15
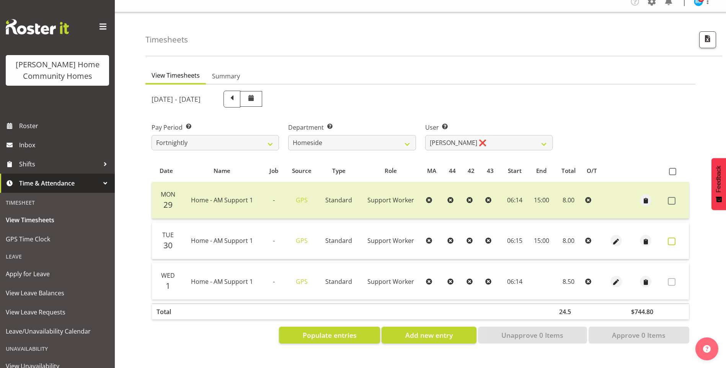
click at [671, 238] on span at bounding box center [672, 242] width 8 height 8
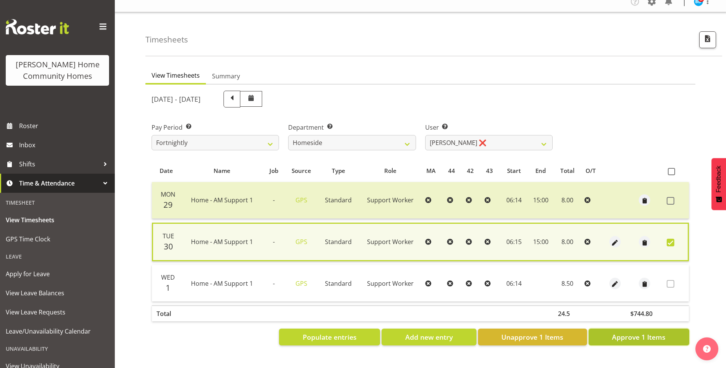
click at [653, 329] on button "Approve 1 Items" at bounding box center [638, 337] width 101 height 17
checkbox input "false"
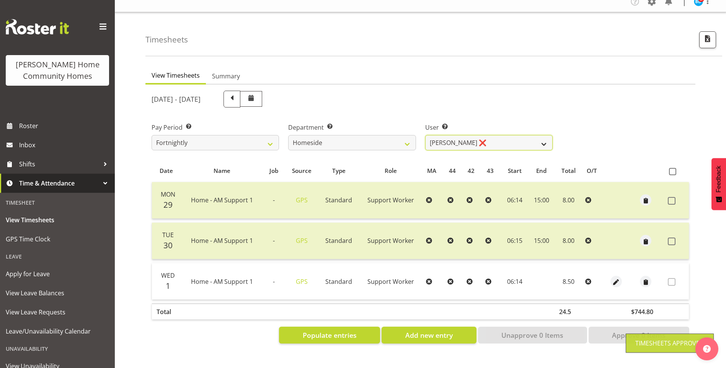
click at [462, 139] on select "[PERSON_NAME] ✔ [PERSON_NAME] ❌ [PERSON_NAME] (BK) [PERSON_NAME] ❌ [PERSON_NAME…" at bounding box center [488, 142] width 127 height 15
select select "8543"
click at [425, 135] on select "[PERSON_NAME] ✔ [PERSON_NAME] ❌ [PERSON_NAME] (BK) [PERSON_NAME] ❌ [PERSON_NAME…" at bounding box center [488, 142] width 127 height 15
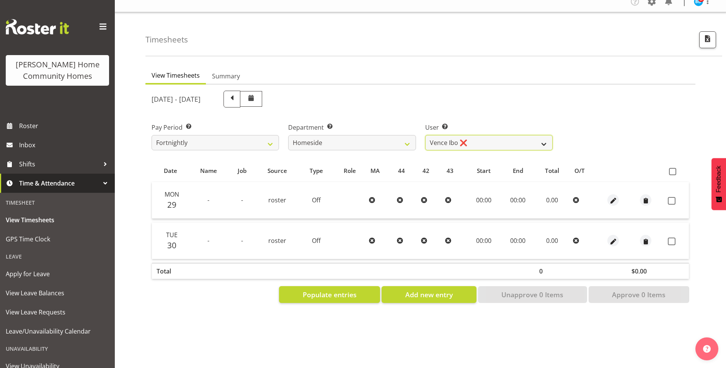
click at [461, 139] on select "[PERSON_NAME] ✔ [PERSON_NAME] ❌ [PERSON_NAME] (BK) [PERSON_NAME] ❌ [PERSON_NAME…" at bounding box center [488, 142] width 127 height 15
click at [349, 142] on select "Admin Homeside Houses Wingside" at bounding box center [351, 142] width 127 height 15
select select "748"
click at [288, 135] on select "Admin Homeside Houses Wingside" at bounding box center [351, 142] width 127 height 15
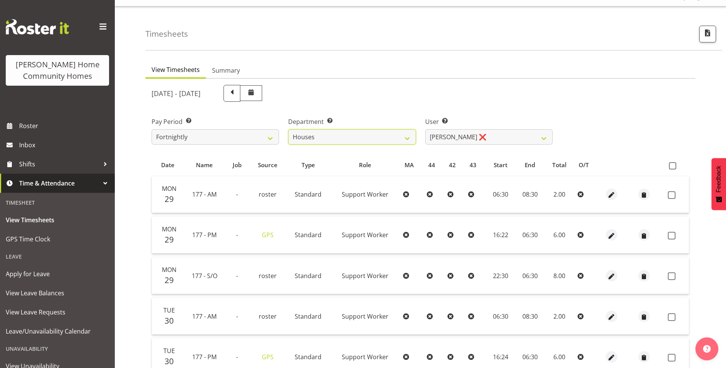
scroll to position [91, 0]
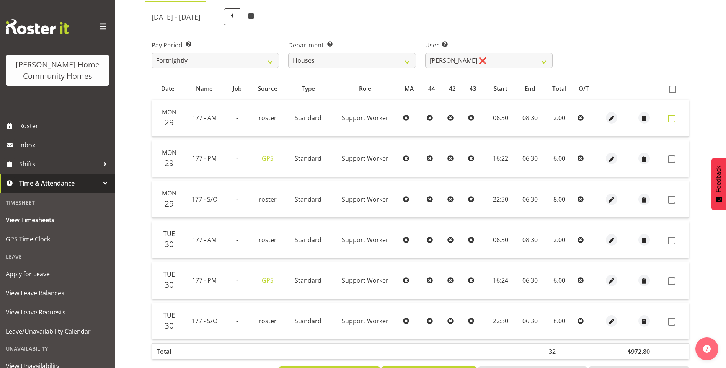
click at [672, 121] on span at bounding box center [672, 119] width 8 height 8
checkbox input "true"
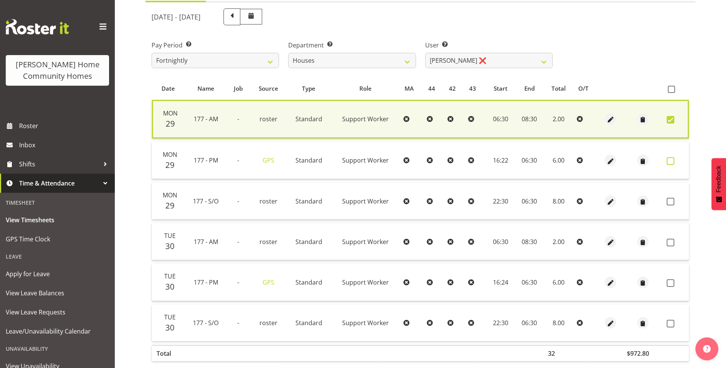
drag, startPoint x: 671, startPoint y: 163, endPoint x: 671, endPoint y: 170, distance: 7.3
click at [671, 163] on span at bounding box center [670, 161] width 8 height 8
checkbox input "true"
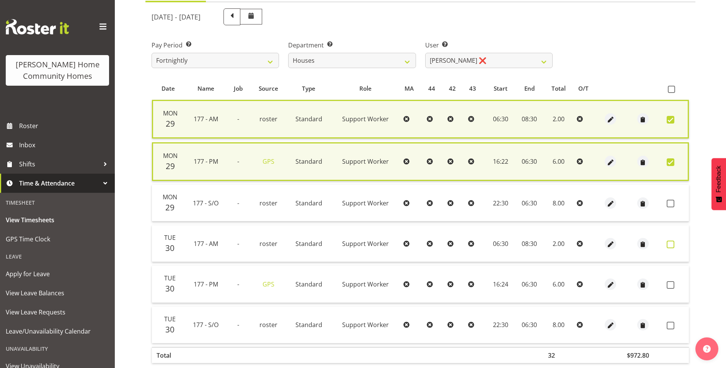
click at [671, 244] on span at bounding box center [670, 245] width 8 height 8
checkbox input "true"
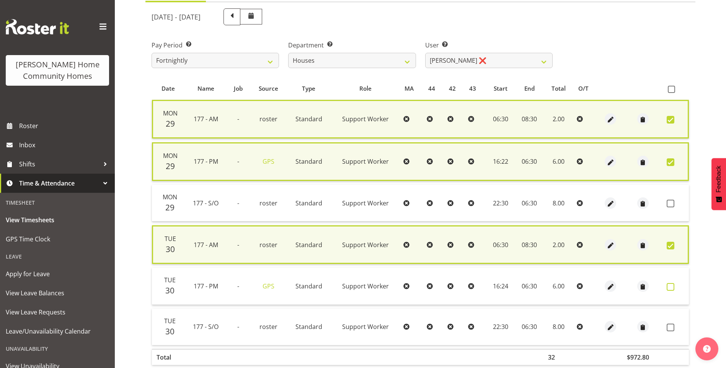
click at [671, 283] on span at bounding box center [670, 287] width 8 height 8
checkbox input "true"
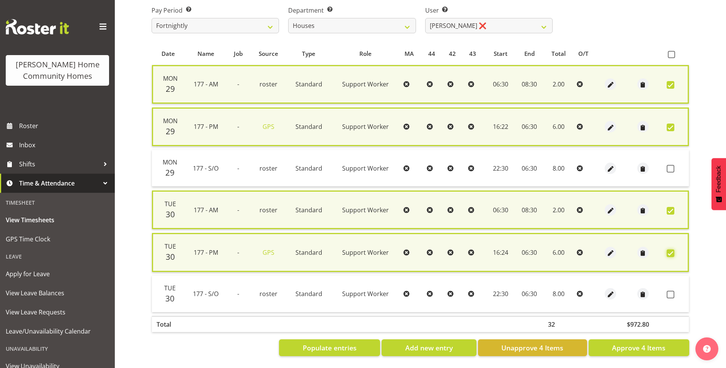
scroll to position [131, 0]
click at [643, 339] on button "Approve 4 Items" at bounding box center [638, 347] width 101 height 17
checkbox input "false"
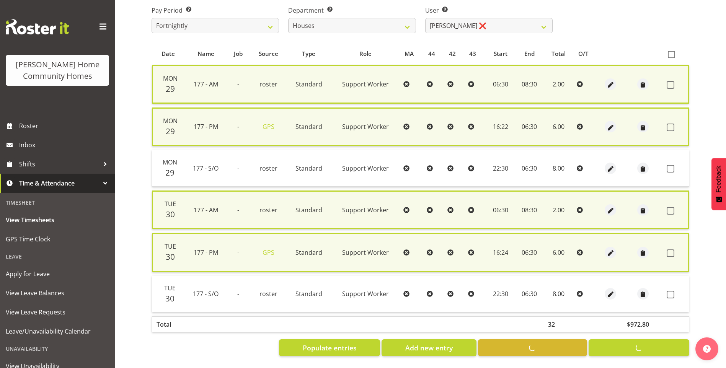
checkbox input "false"
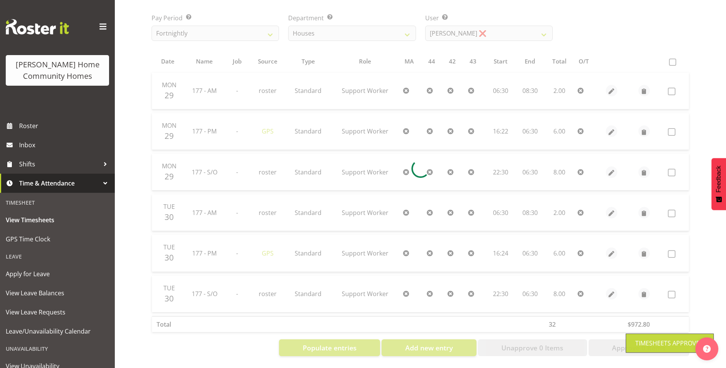
scroll to position [124, 0]
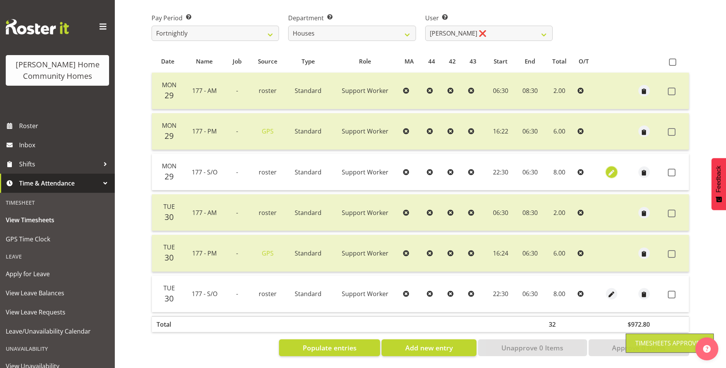
click at [609, 168] on span "button" at bounding box center [611, 172] width 9 height 9
select select "Standard"
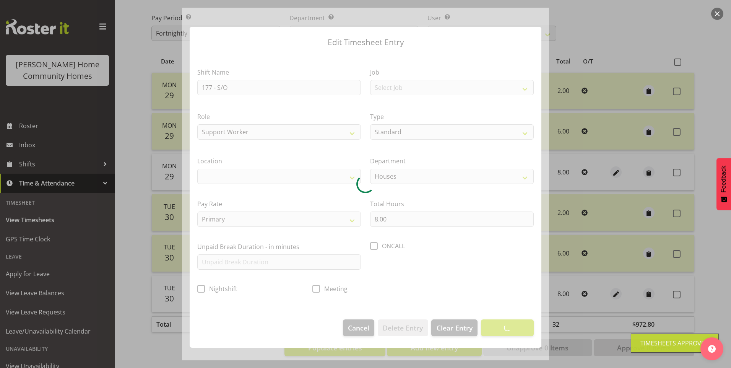
select select
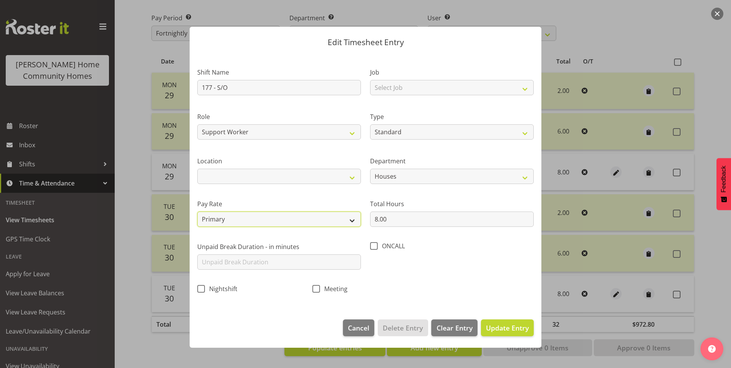
drag, startPoint x: 265, startPoint y: 217, endPoint x: 268, endPoint y: 222, distance: 5.8
click at [265, 217] on select "Primary Secondary Tertiary Fourth Fifth" at bounding box center [279, 219] width 164 height 15
select select "secondary"
click at [197, 212] on select "Primary Secondary Tertiary Fourth Fifth" at bounding box center [279, 219] width 164 height 15
click at [518, 325] on span "Update Entry" at bounding box center [507, 327] width 43 height 9
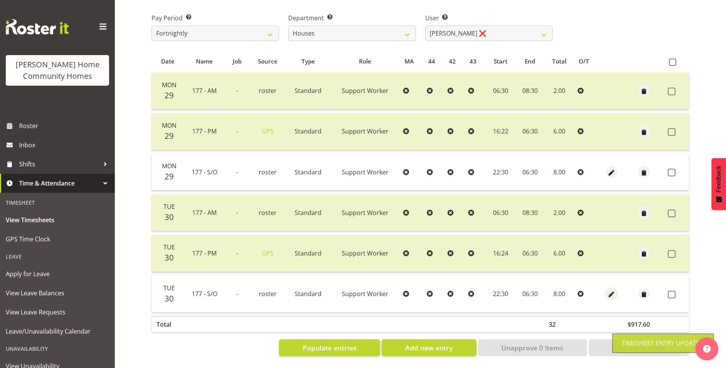
click at [612, 290] on span "button" at bounding box center [611, 294] width 9 height 9
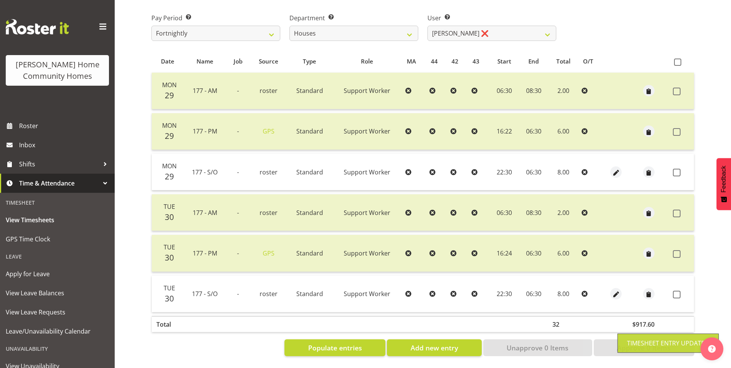
select select "Standard"
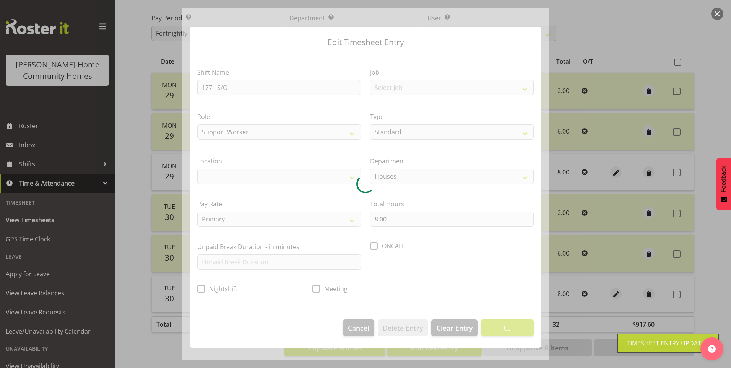
select select
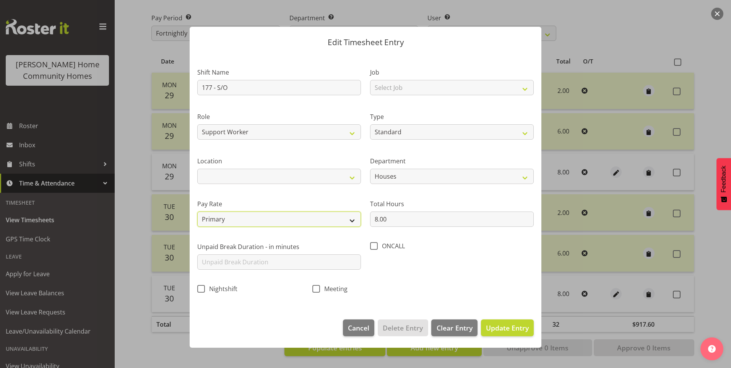
click at [231, 218] on select "Primary Secondary Tertiary Fourth Fifth" at bounding box center [279, 219] width 164 height 15
select select "secondary"
click at [197, 212] on select "Primary Secondary Tertiary Fourth Fifth" at bounding box center [279, 219] width 164 height 15
drag, startPoint x: 509, startPoint y: 326, endPoint x: 549, endPoint y: 310, distance: 43.1
click at [509, 326] on span "Update Entry" at bounding box center [507, 327] width 43 height 9
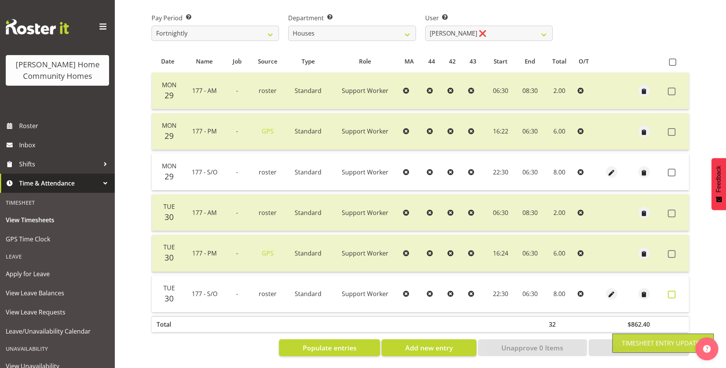
click at [673, 291] on span at bounding box center [672, 295] width 8 height 8
checkbox input "true"
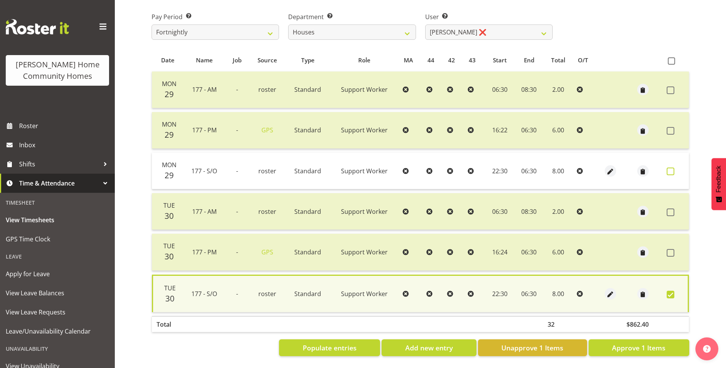
click at [667, 168] on span at bounding box center [670, 172] width 8 height 8
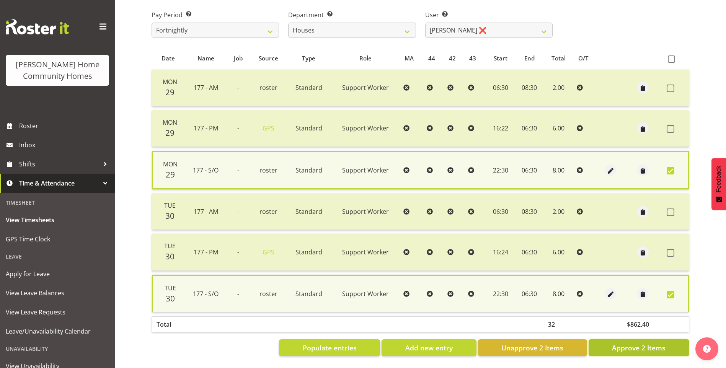
click at [644, 343] on span "Approve 2 Items" at bounding box center [639, 348] width 54 height 10
checkbox input "false"
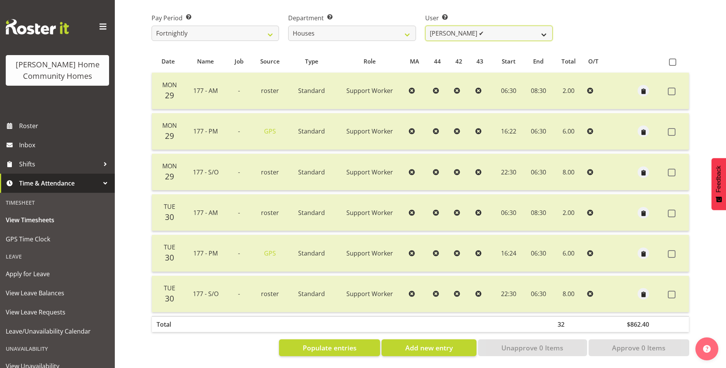
click at [456, 26] on select "[PERSON_NAME] ✔ [PERSON_NAME] ❌ [PERSON_NAME] ❌ [PERSON_NAME] ❌ [PERSON_NAME] ❌…" at bounding box center [488, 33] width 127 height 15
select select "8541"
click at [425, 26] on select "[PERSON_NAME] ✔ [PERSON_NAME] ❌ [PERSON_NAME] ❌ [PERSON_NAME] ❌ [PERSON_NAME] ❌…" at bounding box center [488, 33] width 127 height 15
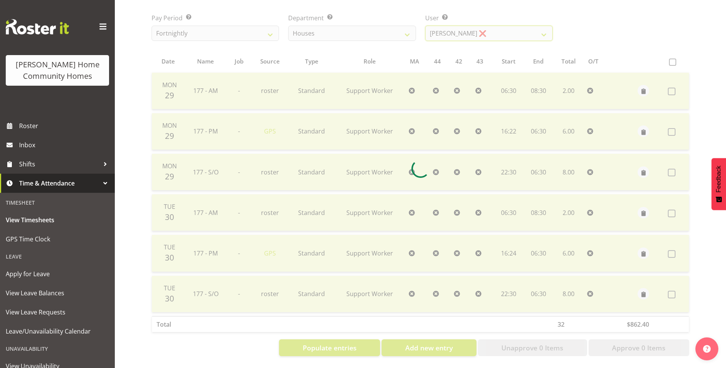
scroll to position [83, 0]
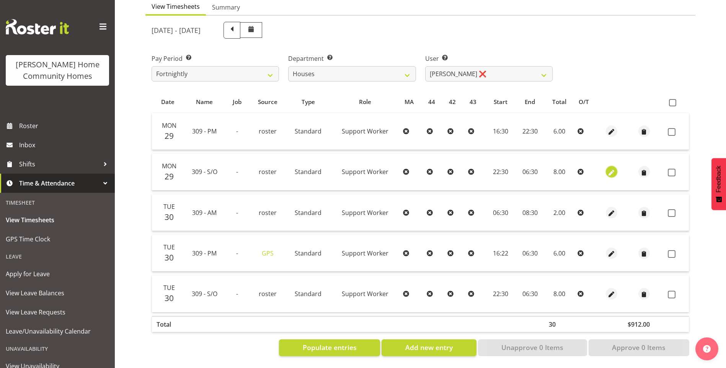
click at [609, 168] on span "button" at bounding box center [611, 172] width 9 height 9
select select "Standard"
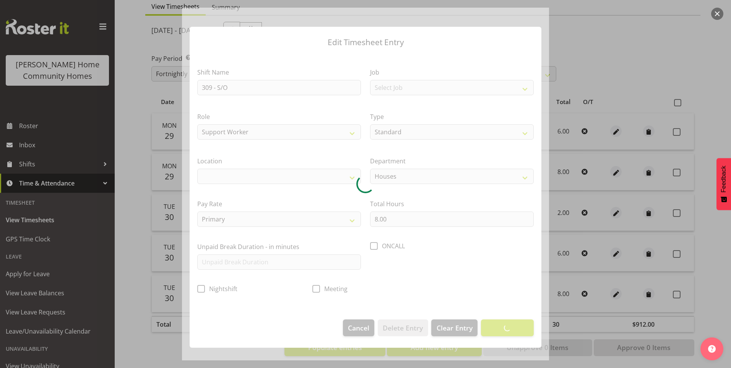
select select "1070"
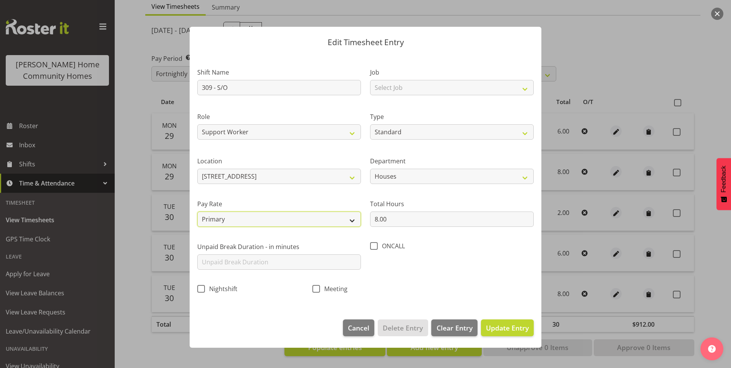
click at [233, 220] on select "Primary Secondary Tertiary Fourth Fifth" at bounding box center [279, 219] width 164 height 15
select select "secondary"
click at [197, 212] on select "Primary Secondary Tertiary Fourth Fifth" at bounding box center [279, 219] width 164 height 15
click at [495, 326] on span "Update Entry" at bounding box center [507, 327] width 43 height 9
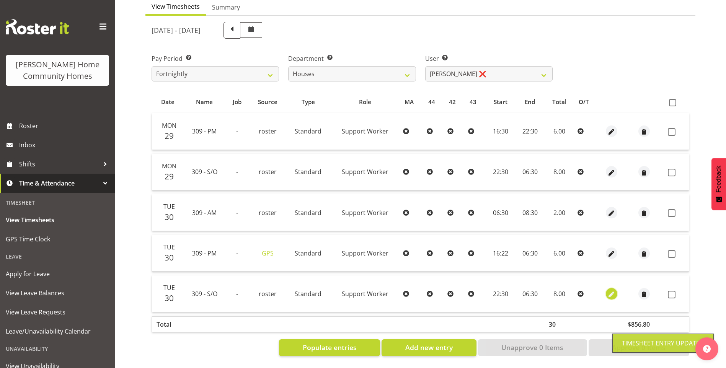
click at [609, 290] on span "button" at bounding box center [611, 294] width 9 height 9
select select "Standard"
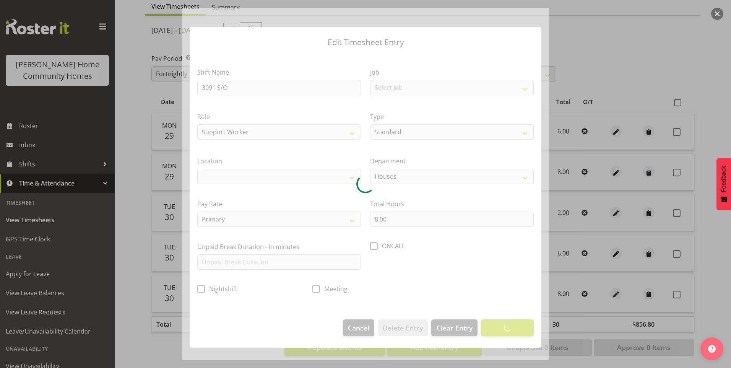
select select "1070"
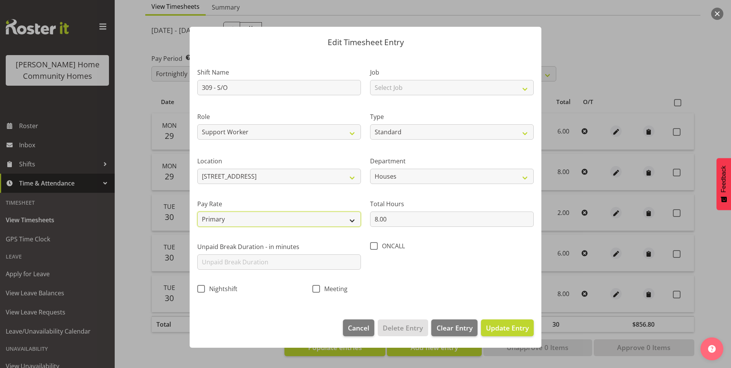
click at [215, 220] on select "Primary Secondary Tertiary Fourth Fifth" at bounding box center [279, 219] width 164 height 15
select select "secondary"
click at [197, 212] on select "Primary Secondary Tertiary Fourth Fifth" at bounding box center [279, 219] width 164 height 15
click at [520, 330] on span "Update Entry" at bounding box center [507, 327] width 43 height 9
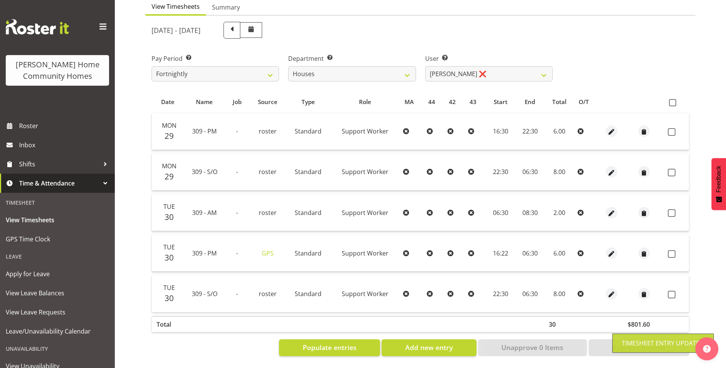
click at [671, 291] on span at bounding box center [672, 295] width 8 height 8
checkbox input "true"
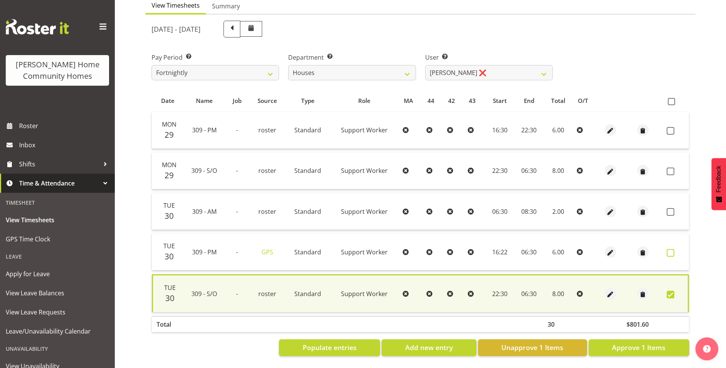
click at [671, 250] on span at bounding box center [670, 253] width 8 height 8
checkbox input "true"
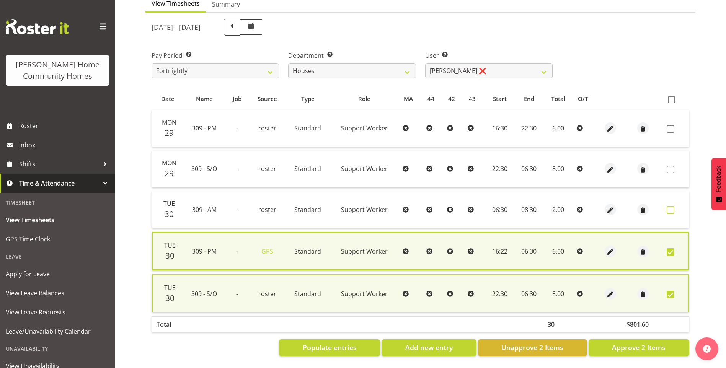
click at [668, 208] on span at bounding box center [670, 210] width 8 height 8
checkbox input "true"
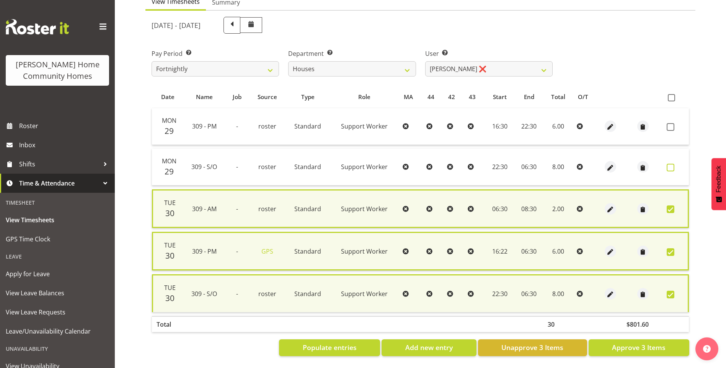
click at [673, 165] on span at bounding box center [670, 168] width 8 height 8
checkbox input "true"
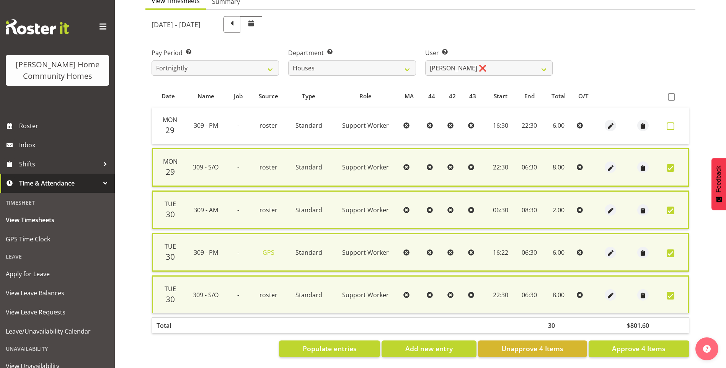
click at [671, 126] on span at bounding box center [670, 126] width 8 height 8
checkbox input "true"
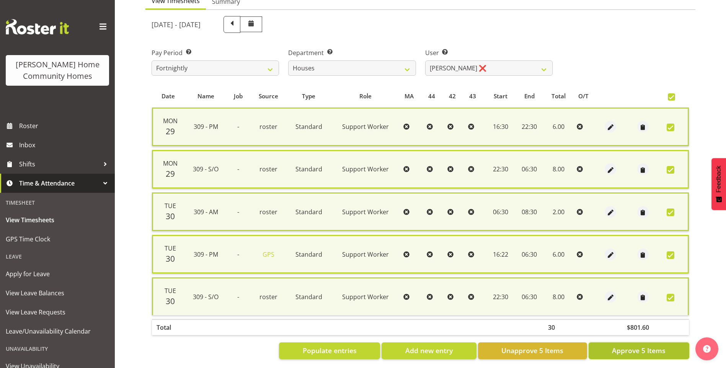
click at [638, 353] on span "Approve 5 Items" at bounding box center [639, 350] width 54 height 10
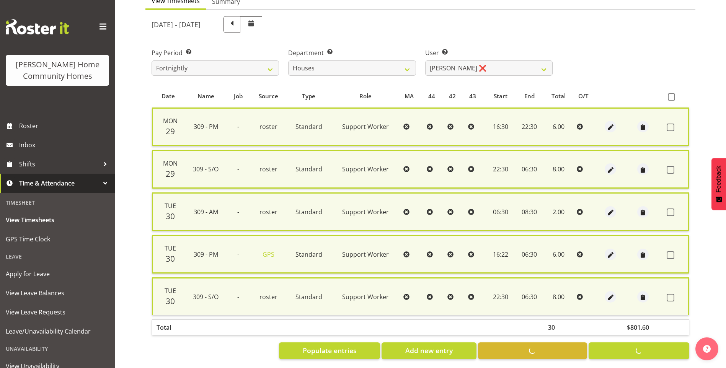
checkbox input "false"
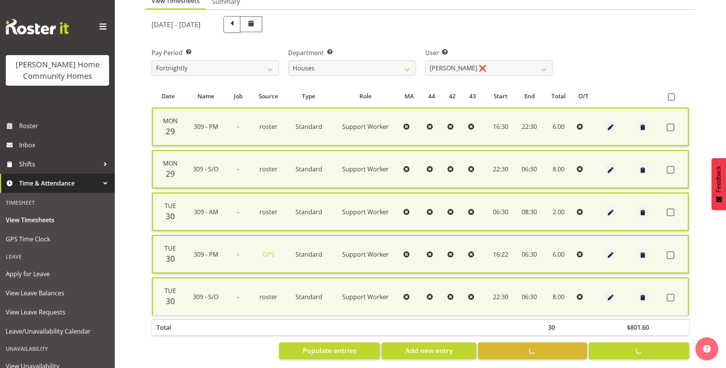
checkbox input "false"
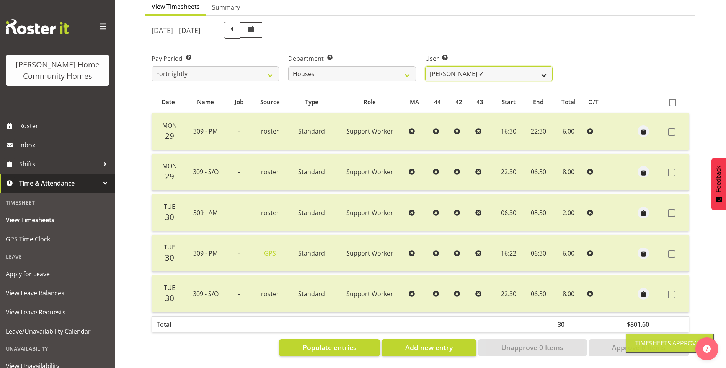
click at [448, 67] on select "[PERSON_NAME] ✔ [PERSON_NAME] ✔ [PERSON_NAME] ❌ [PERSON_NAME] ❌ [PERSON_NAME] ❌…" at bounding box center [488, 73] width 127 height 15
select select "10364"
click at [425, 66] on select "[PERSON_NAME] ✔ [PERSON_NAME] ✔ [PERSON_NAME] ❌ [PERSON_NAME] ❌ [PERSON_NAME] ❌…" at bounding box center [488, 73] width 127 height 15
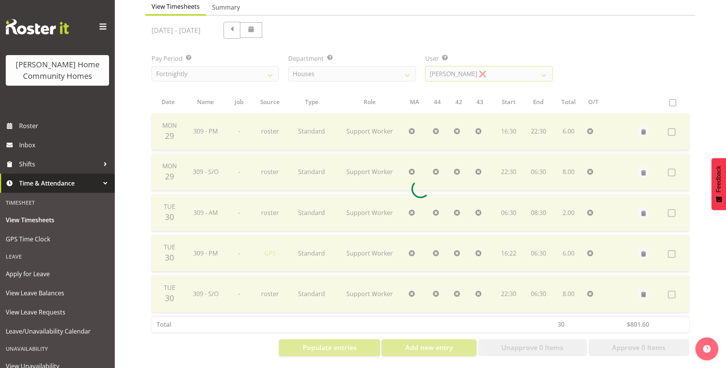
scroll to position [14, 0]
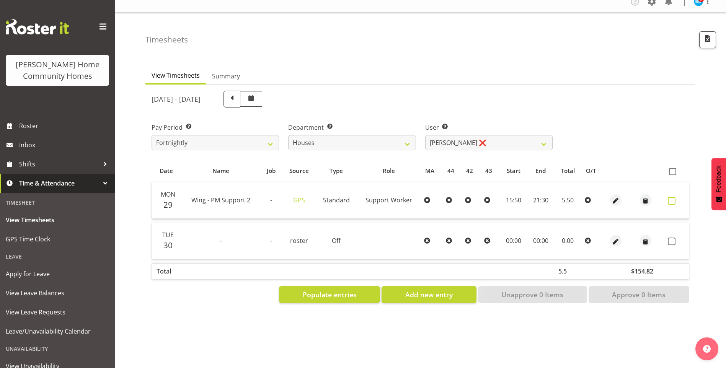
click at [671, 197] on span at bounding box center [672, 201] width 8 height 8
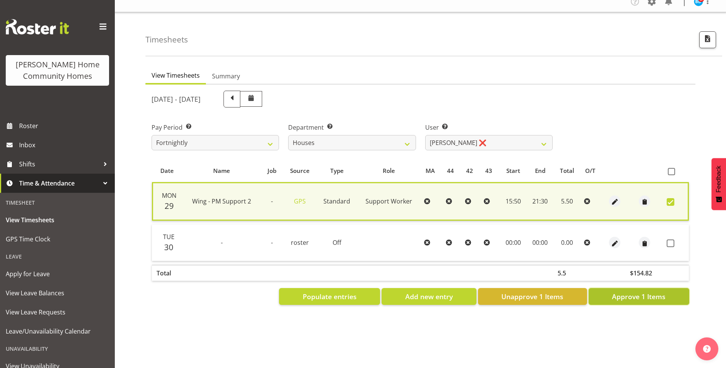
click at [653, 292] on span "Approve 1 Items" at bounding box center [639, 297] width 54 height 10
checkbox input "false"
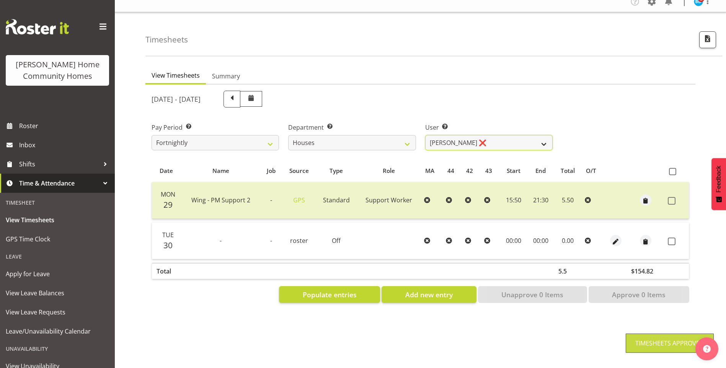
click at [452, 136] on select "[PERSON_NAME] ✔ [PERSON_NAME] ✔ [PERSON_NAME] ❌ [PERSON_NAME] ❌ [PERSON_NAME] ❌…" at bounding box center [488, 142] width 127 height 15
select select "8524"
click at [425, 135] on select "[PERSON_NAME] ✔ [PERSON_NAME] ✔ [PERSON_NAME] ❌ [PERSON_NAME] ❌ [PERSON_NAME] ❌…" at bounding box center [488, 142] width 127 height 15
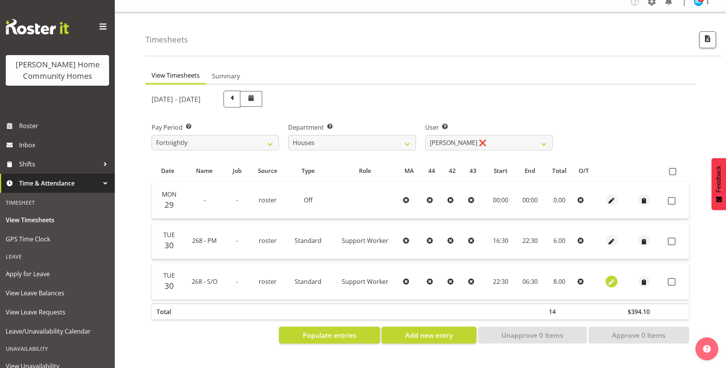
click at [609, 278] on span "button" at bounding box center [611, 282] width 9 height 9
select select "Standard"
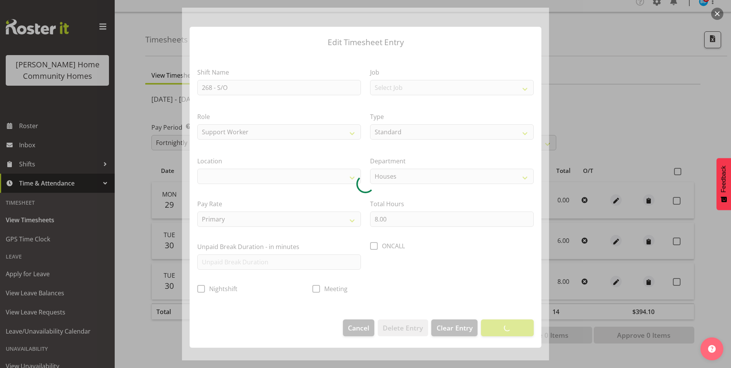
select select "1069"
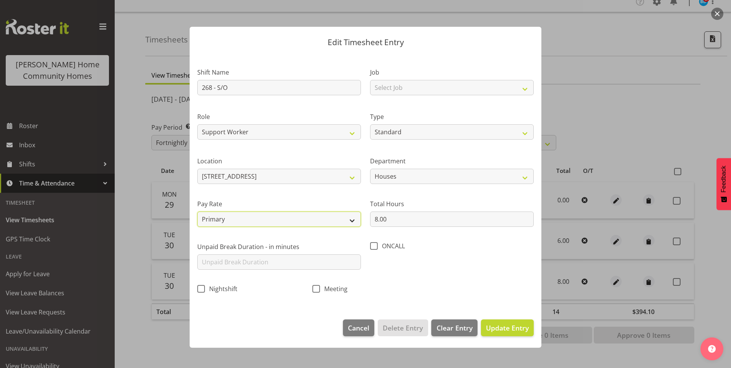
click at [234, 219] on select "Primary Secondary Tertiary Fourth Fifth" at bounding box center [279, 219] width 164 height 15
select select "secondary"
click at [197, 212] on select "Primary Secondary Tertiary Fourth Fifth" at bounding box center [279, 219] width 164 height 15
click at [514, 321] on button "Update Entry" at bounding box center [507, 327] width 53 height 17
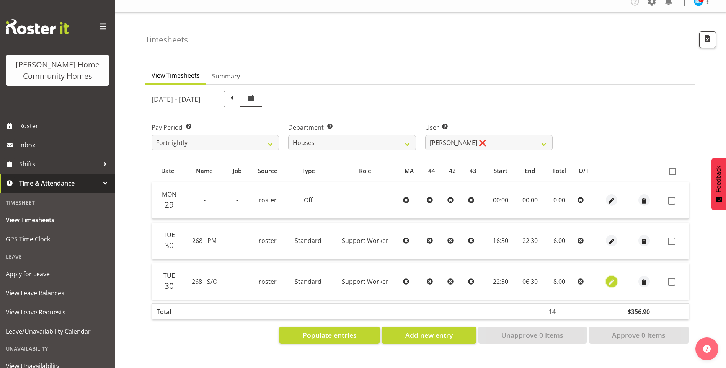
click at [609, 278] on span "button" at bounding box center [611, 282] width 9 height 9
select select "Standard"
select select "secondary"
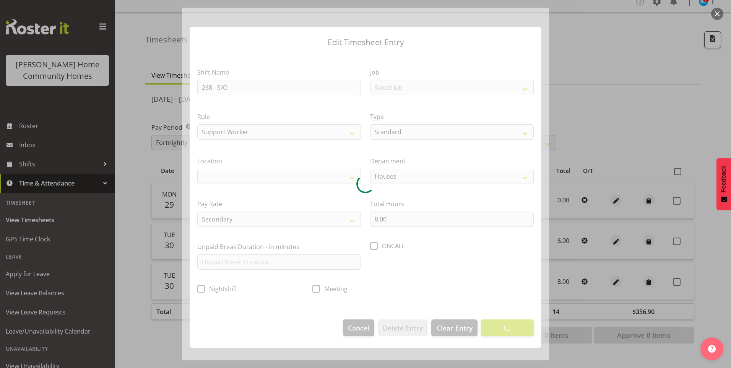
select select "1069"
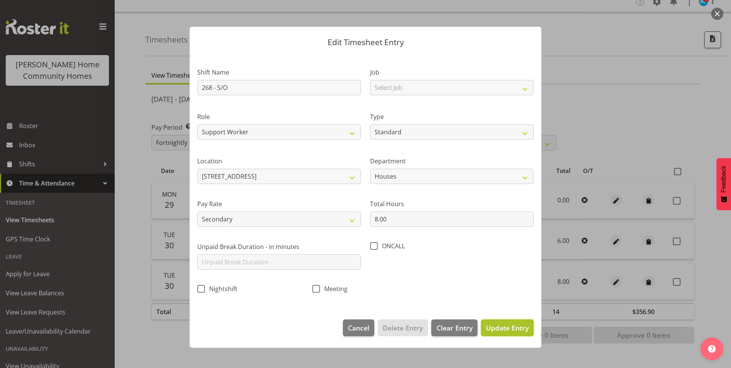
click at [510, 326] on span "Update Entry" at bounding box center [507, 327] width 43 height 9
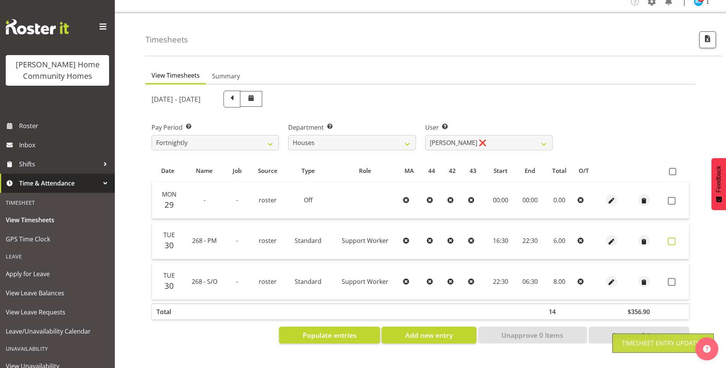
drag, startPoint x: 673, startPoint y: 238, endPoint x: 687, endPoint y: 266, distance: 31.5
click at [674, 238] on span at bounding box center [672, 242] width 8 height 8
checkbox input "true"
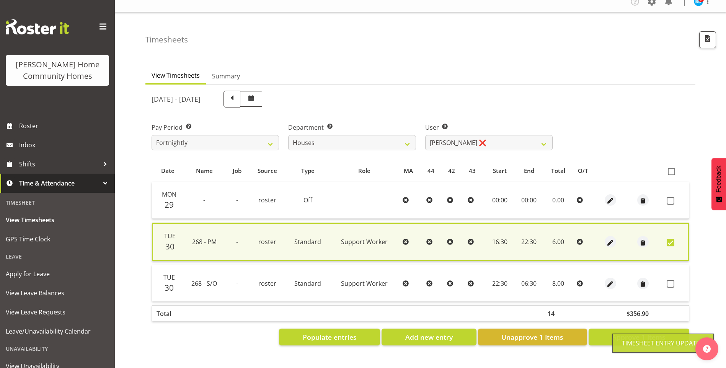
drag, startPoint x: 671, startPoint y: 279, endPoint x: 671, endPoint y: 301, distance: 21.4
click at [671, 280] on span at bounding box center [670, 284] width 8 height 8
checkbox input "true"
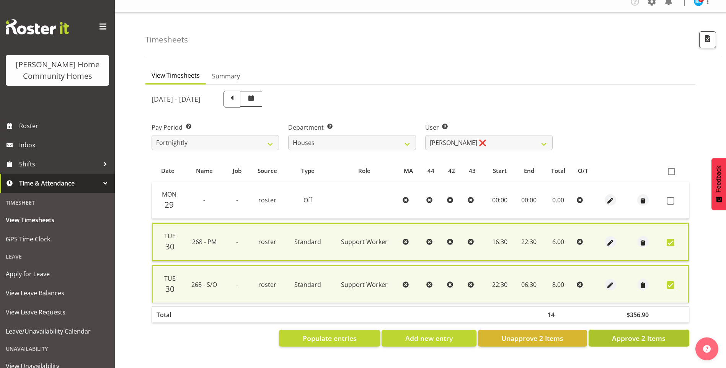
click at [656, 333] on span "Approve 2 Items" at bounding box center [639, 338] width 54 height 10
checkbox input "false"
